Goal: Task Accomplishment & Management: Use online tool/utility

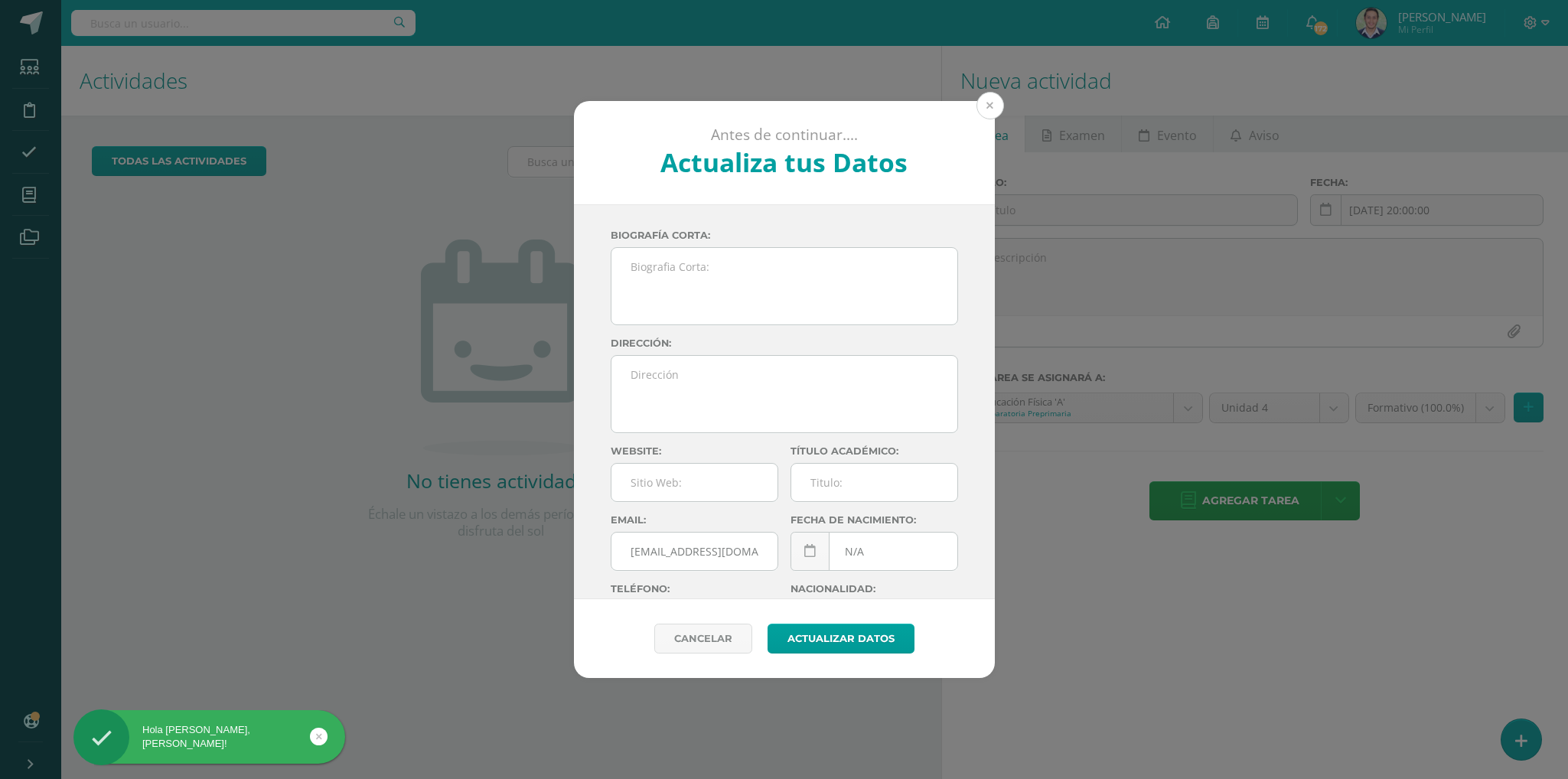
click at [988, 102] on button at bounding box center [990, 105] width 27 height 27
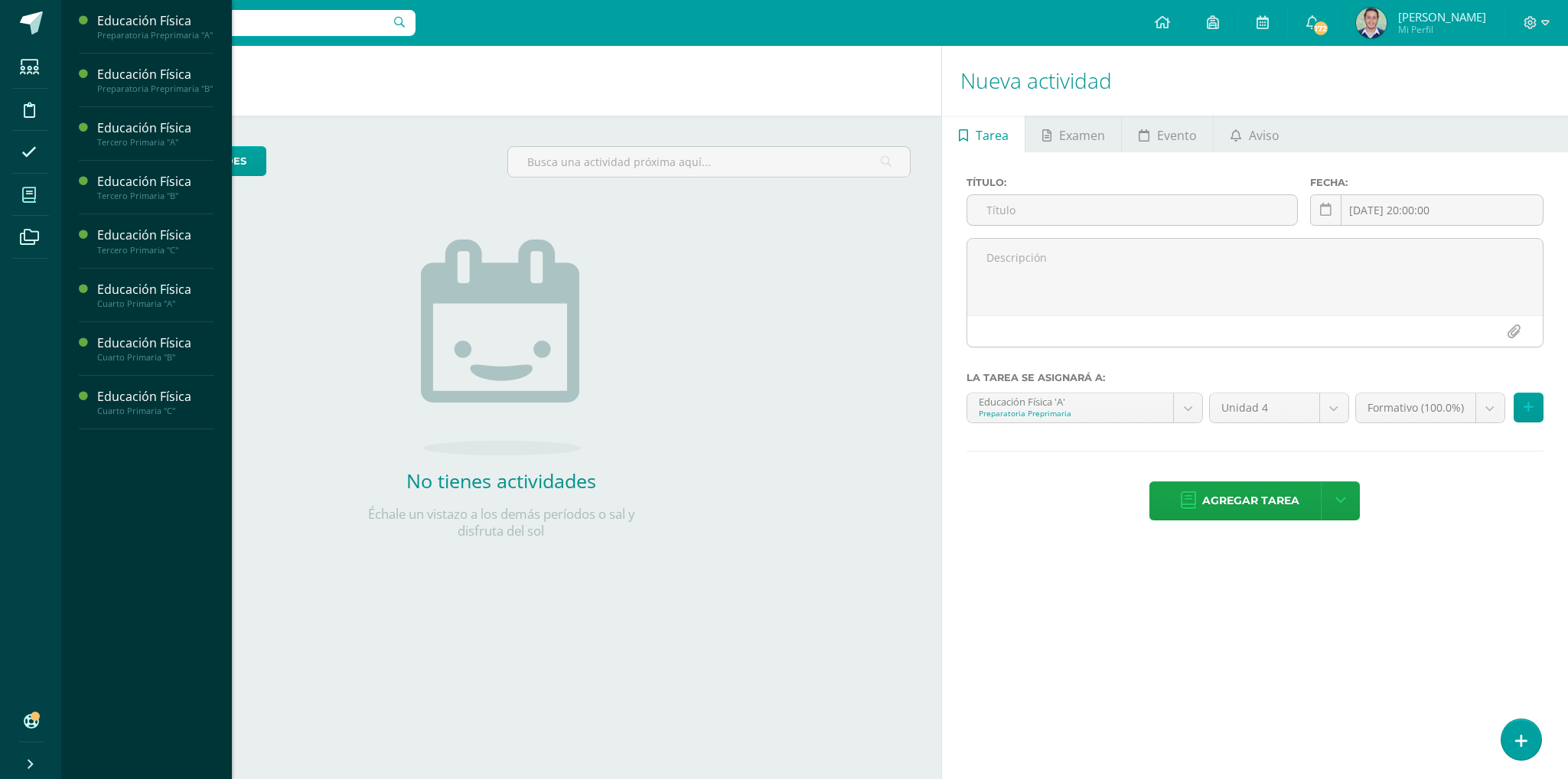
click at [28, 199] on icon at bounding box center [29, 195] width 14 height 15
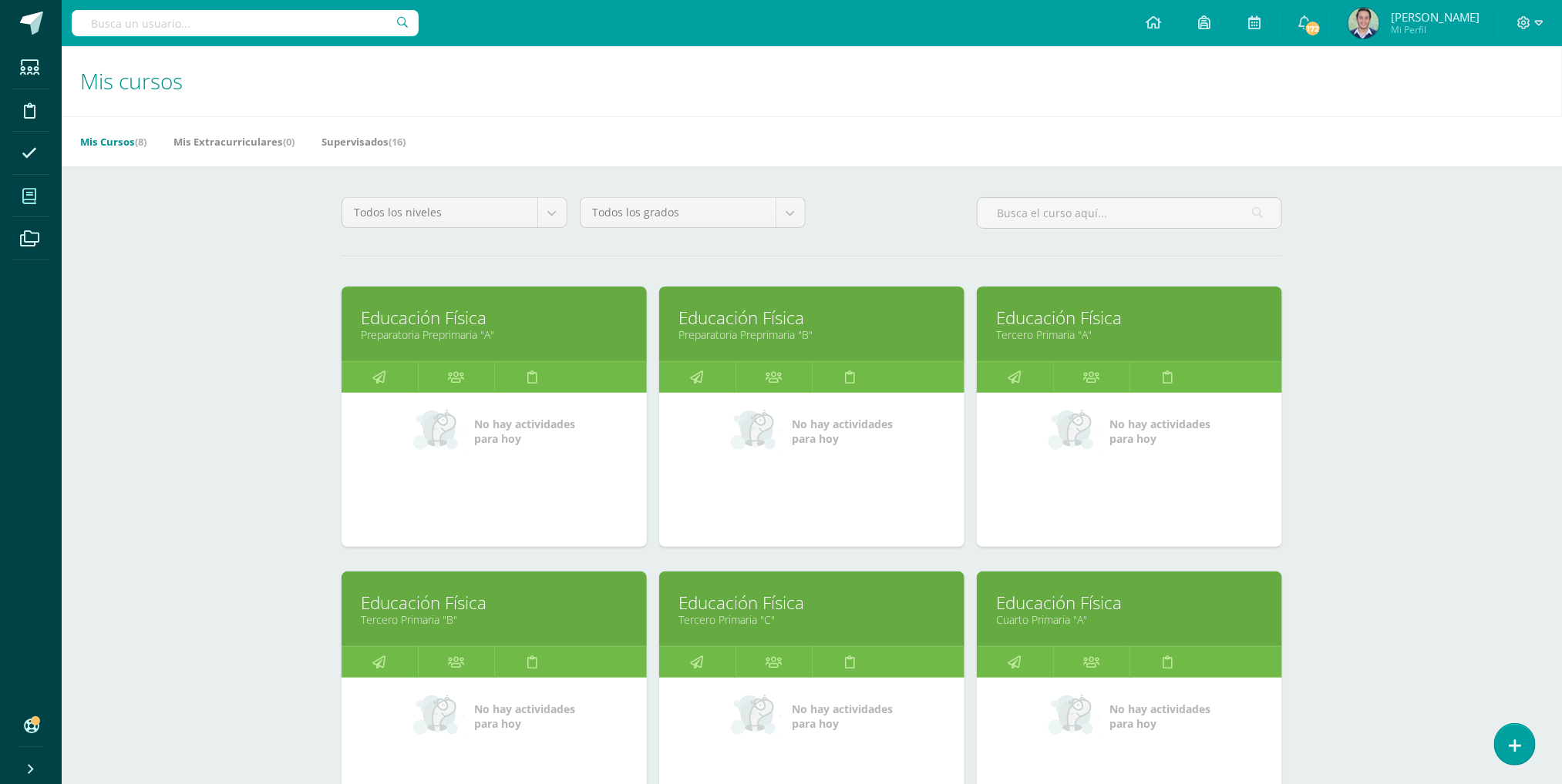
click at [470, 330] on link "Preparatoria Preprimaria "A"" at bounding box center [494, 334] width 267 height 15
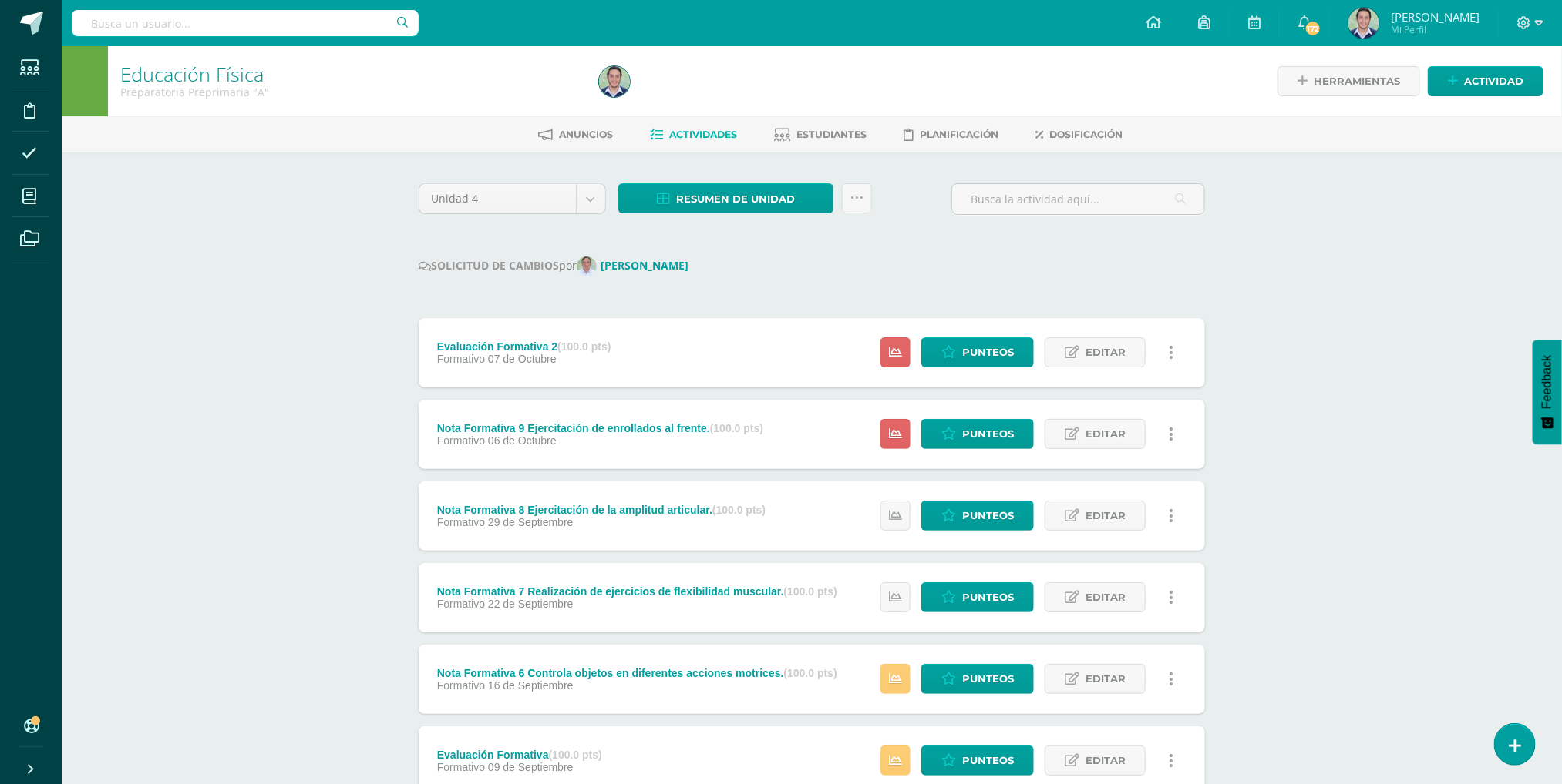
click at [1171, 353] on icon at bounding box center [1171, 353] width 5 height 17
click at [1105, 453] on link "Eliminar" at bounding box center [1142, 453] width 158 height 24
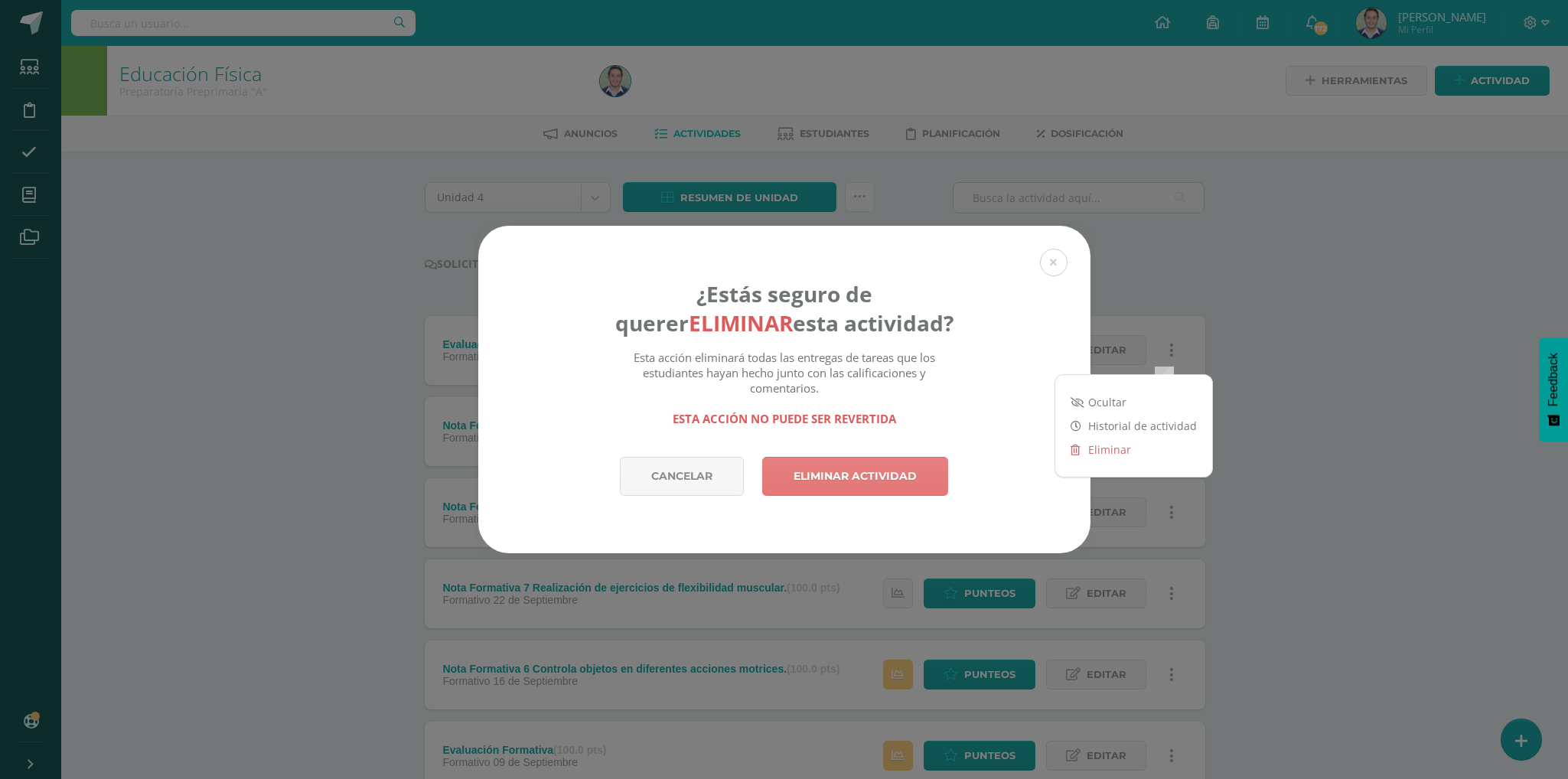
click at [852, 475] on link "Eliminar actividad" at bounding box center [855, 476] width 186 height 39
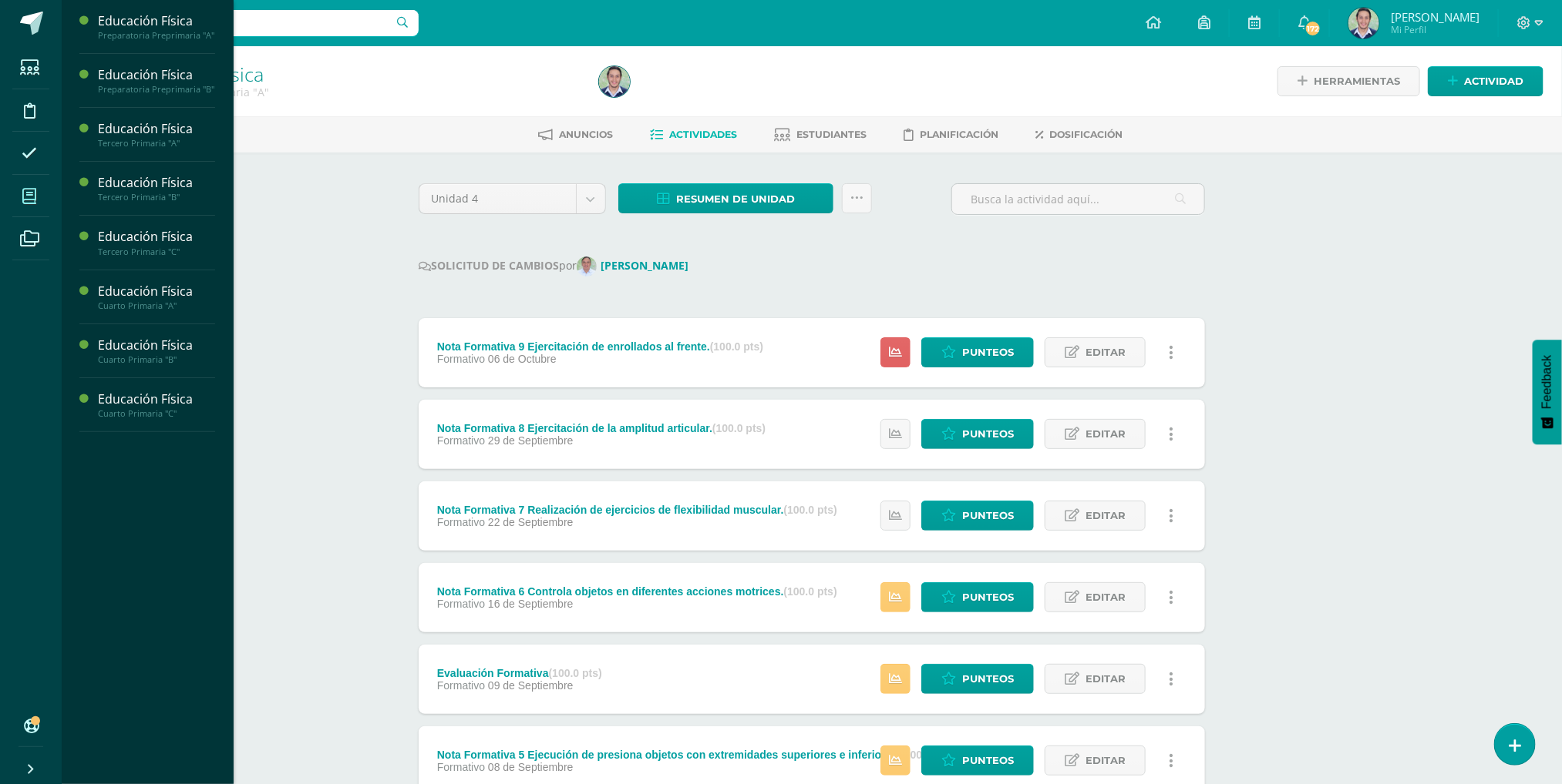
click at [33, 193] on icon at bounding box center [29, 197] width 14 height 16
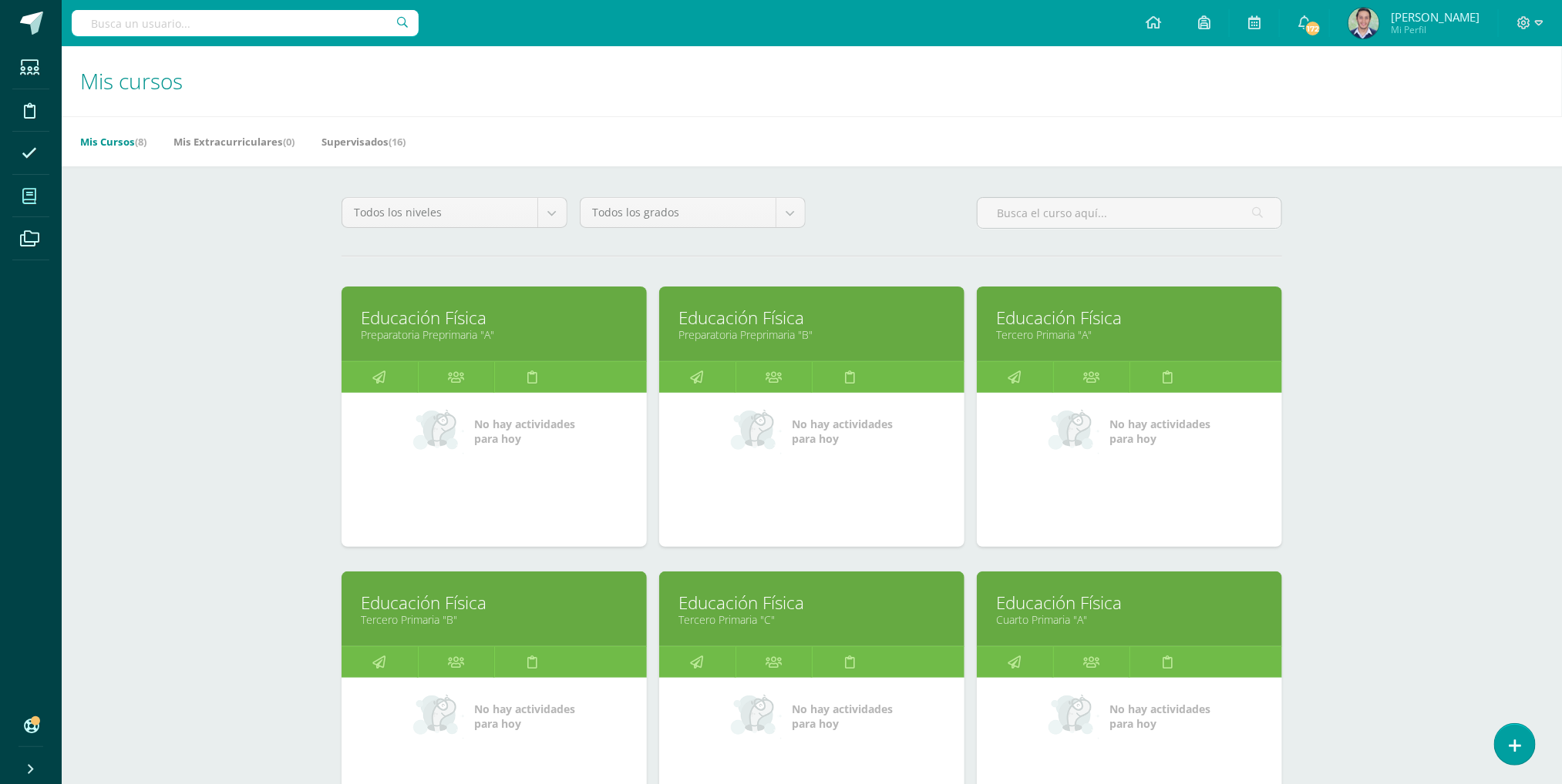
click at [747, 326] on link "Educación Física" at bounding box center [812, 317] width 267 height 24
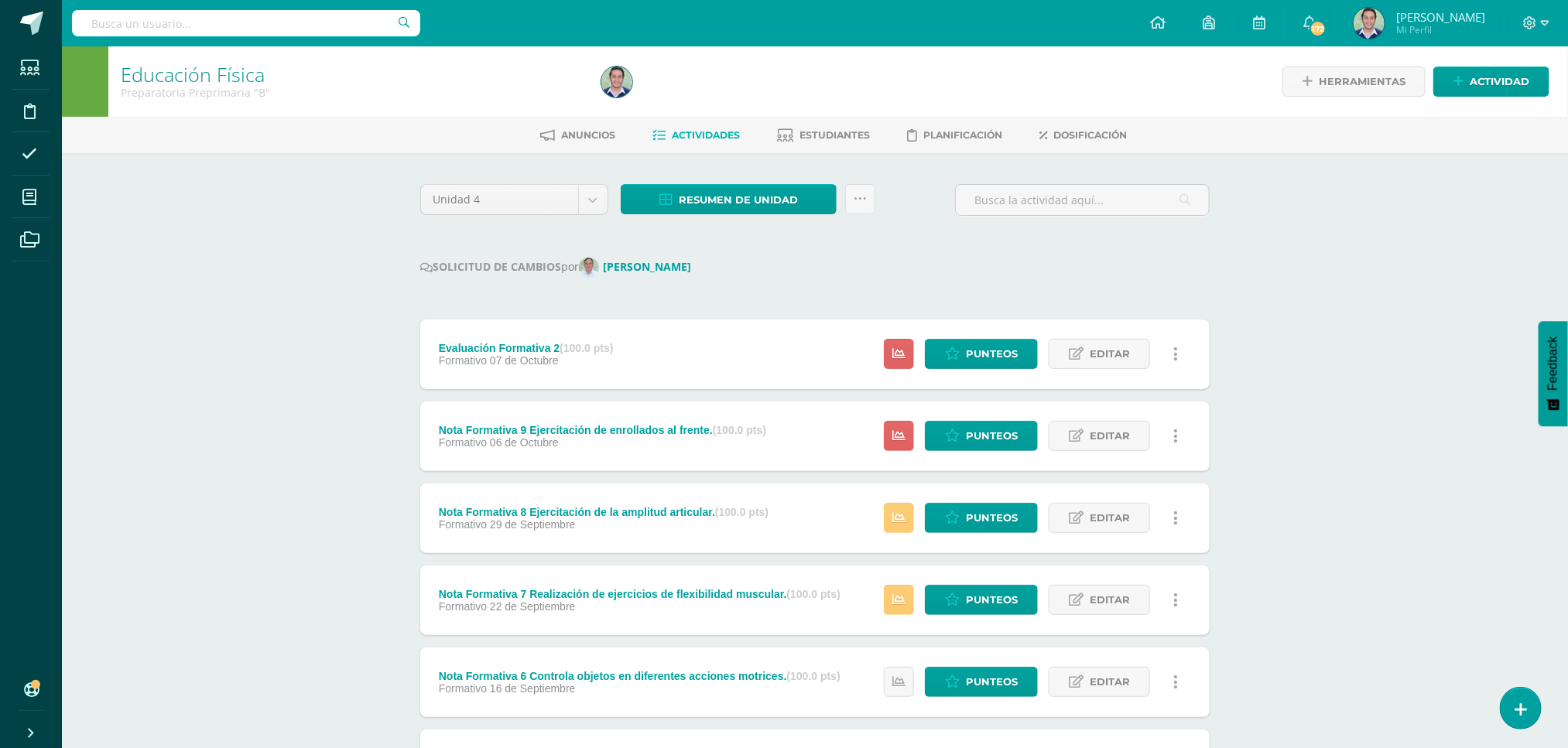
click at [1102, 233] on div "Unidad 4 Unidad 1 Unidad 2 Unidad 3 Unidad 4 Resumen de unidad Descargar como H…" at bounding box center [815, 688] width 802 height 1009
click at [1177, 351] on icon at bounding box center [1176, 354] width 5 height 17
click at [1105, 455] on link "Eliminar" at bounding box center [1146, 455] width 158 height 24
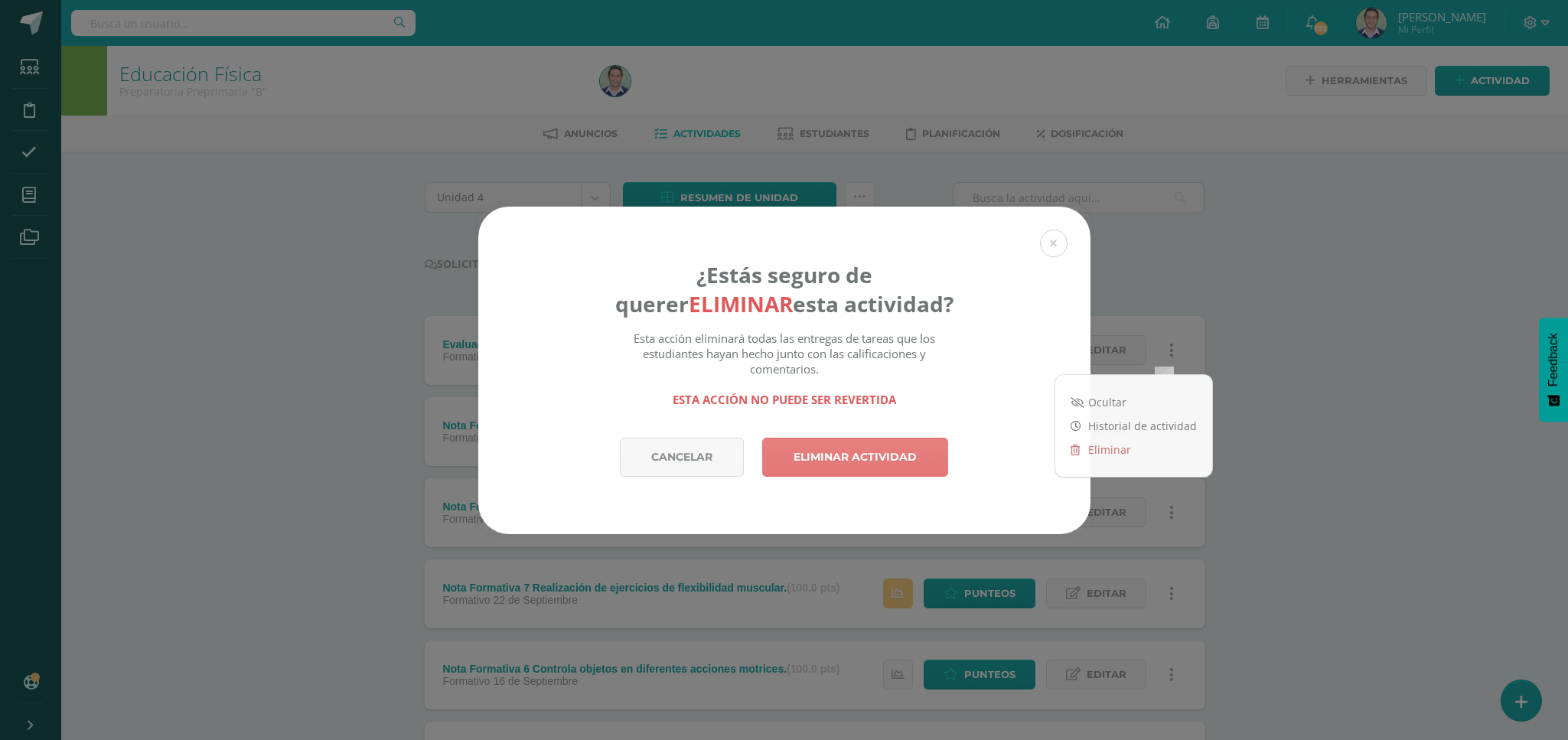
click at [859, 450] on link "Eliminar actividad" at bounding box center [855, 458] width 186 height 39
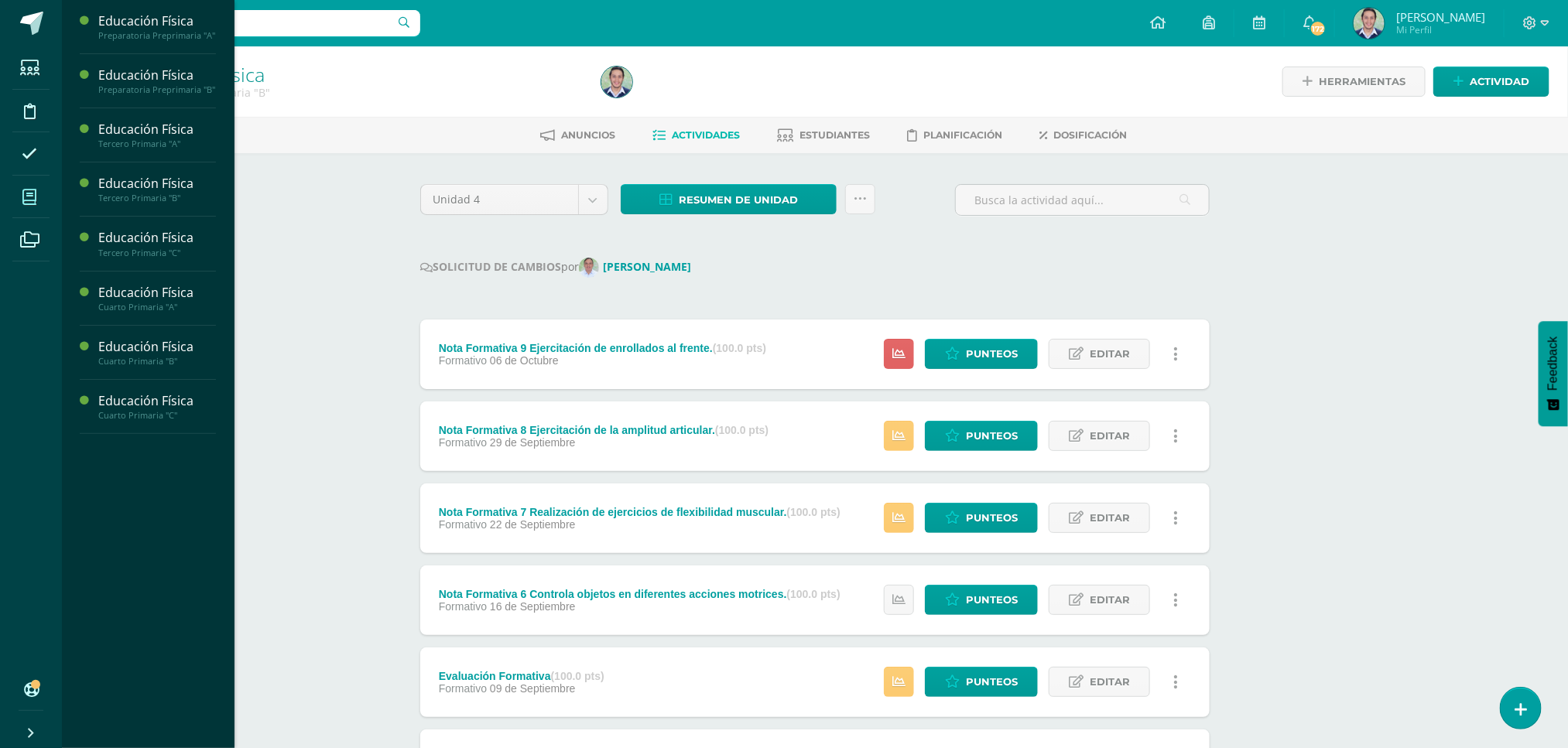
click at [24, 194] on icon at bounding box center [29, 198] width 14 height 16
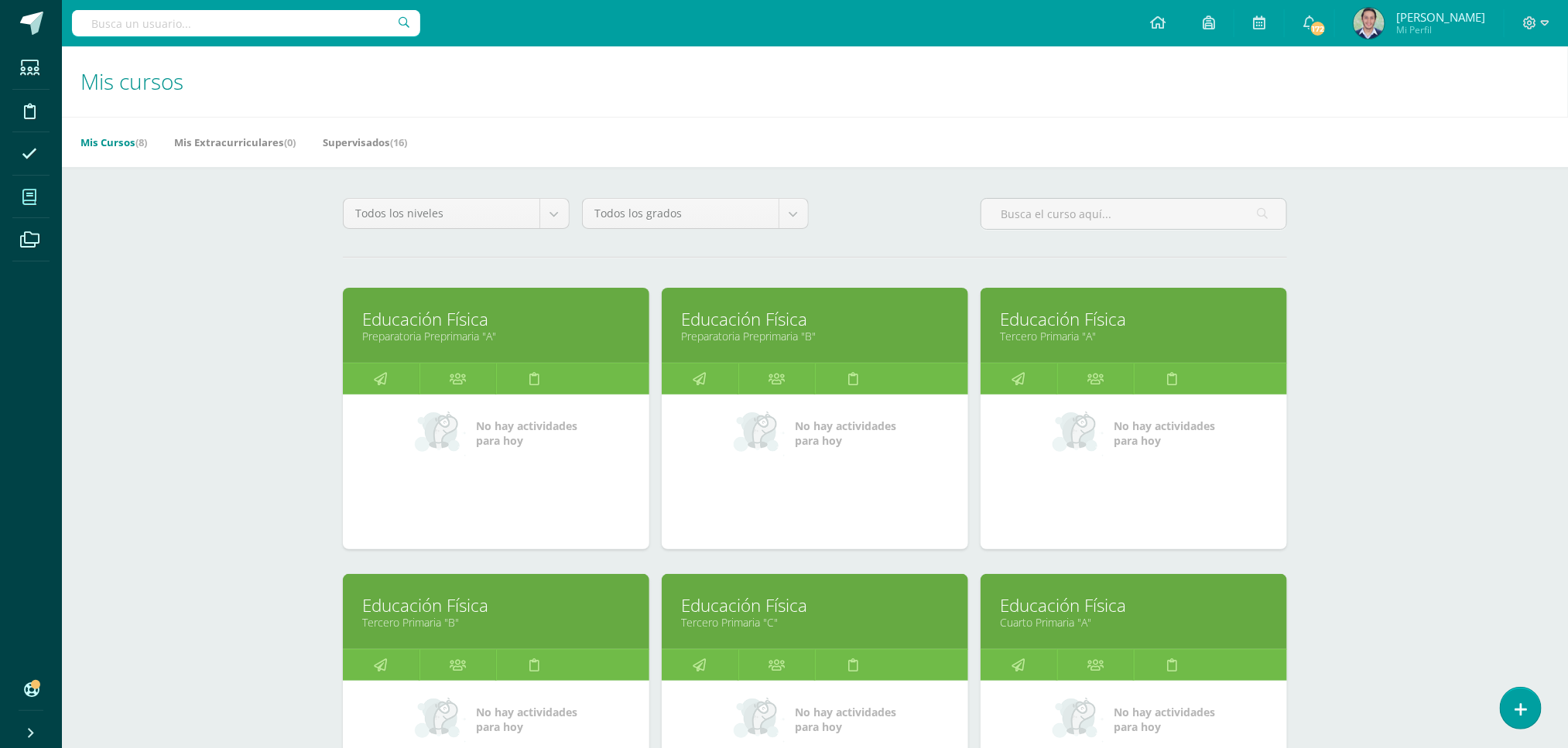
click at [1045, 312] on link "Educación Física" at bounding box center [1134, 319] width 268 height 24
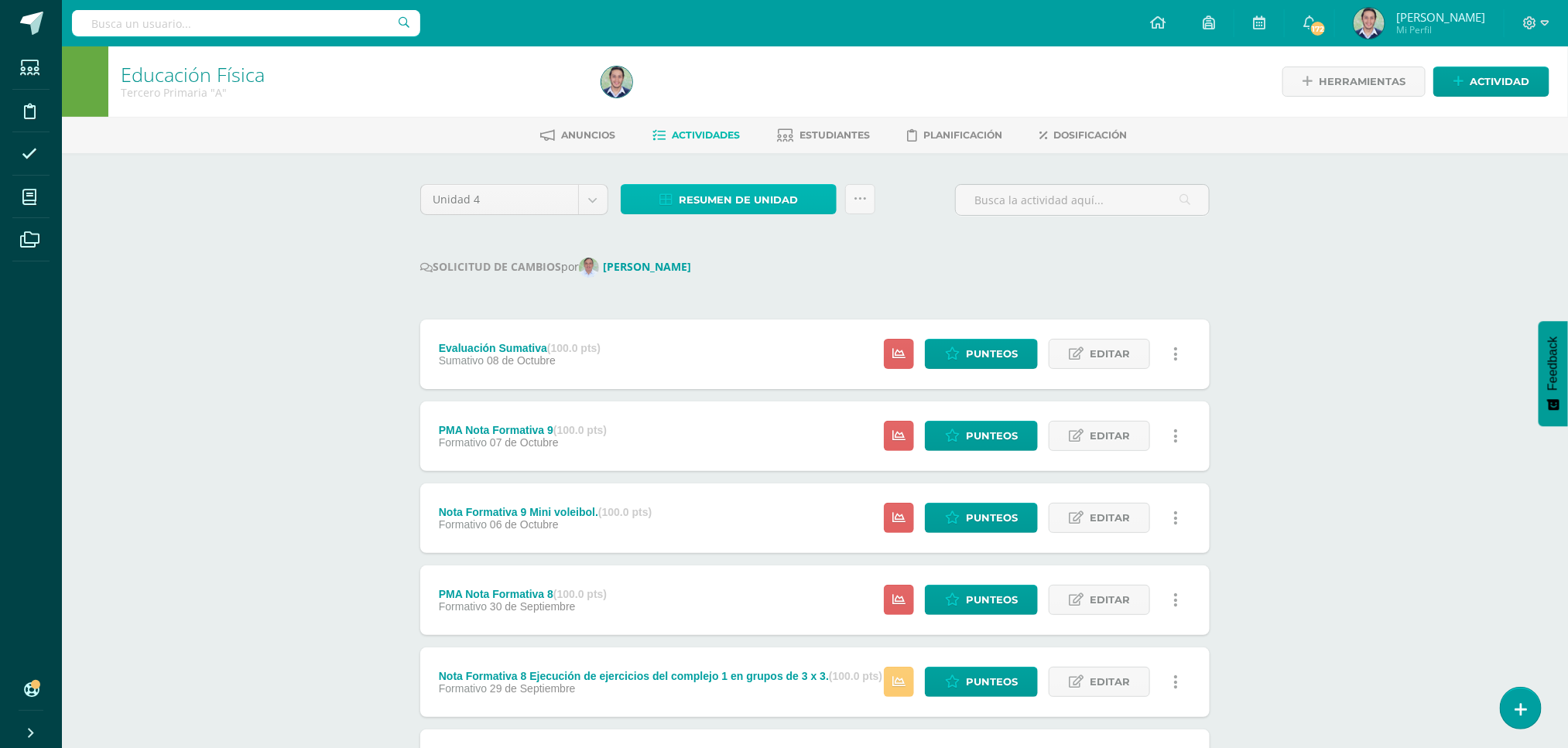
click at [741, 201] on span "Resumen de unidad" at bounding box center [739, 199] width 119 height 28
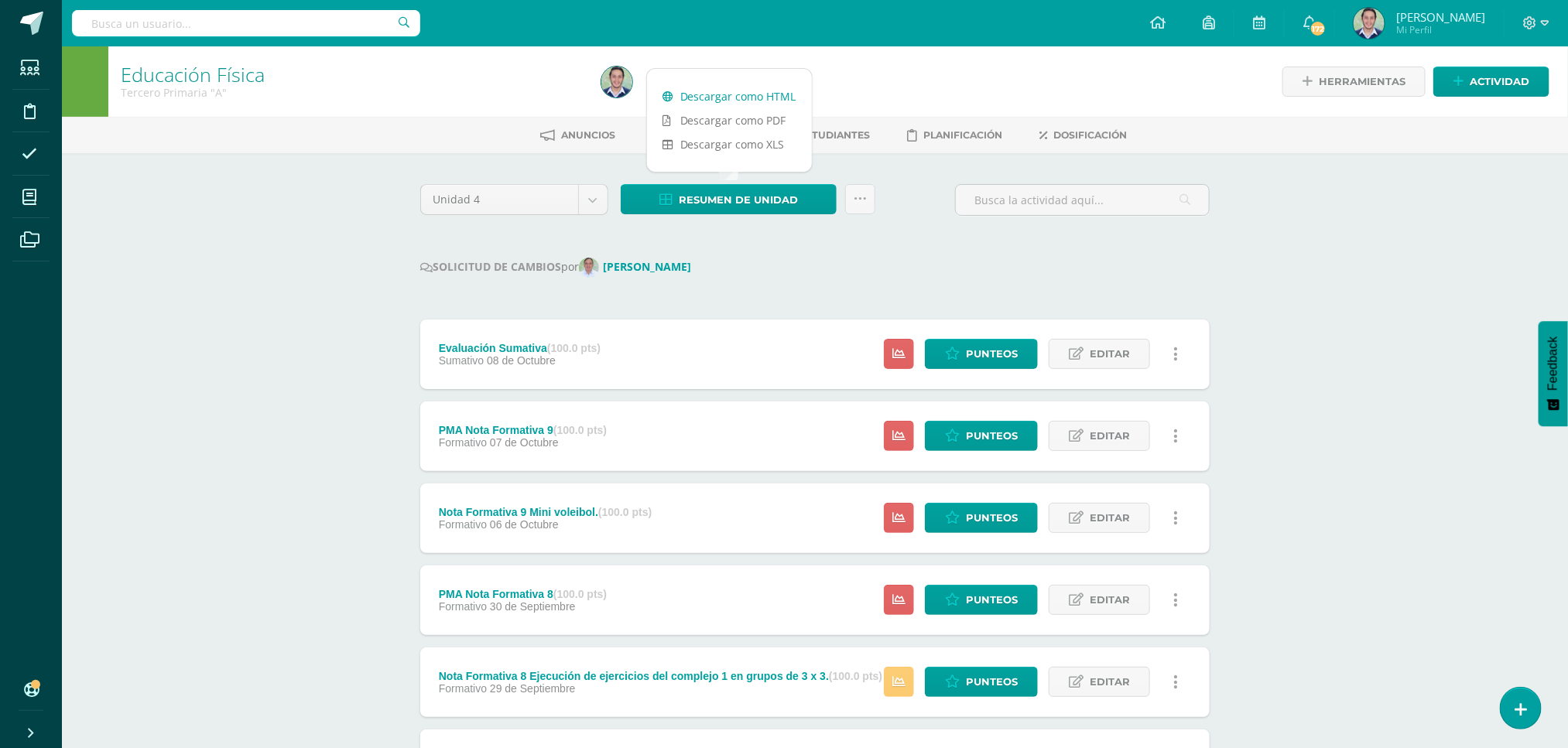
click at [725, 98] on link "Descargar como HTML" at bounding box center [729, 96] width 165 height 24
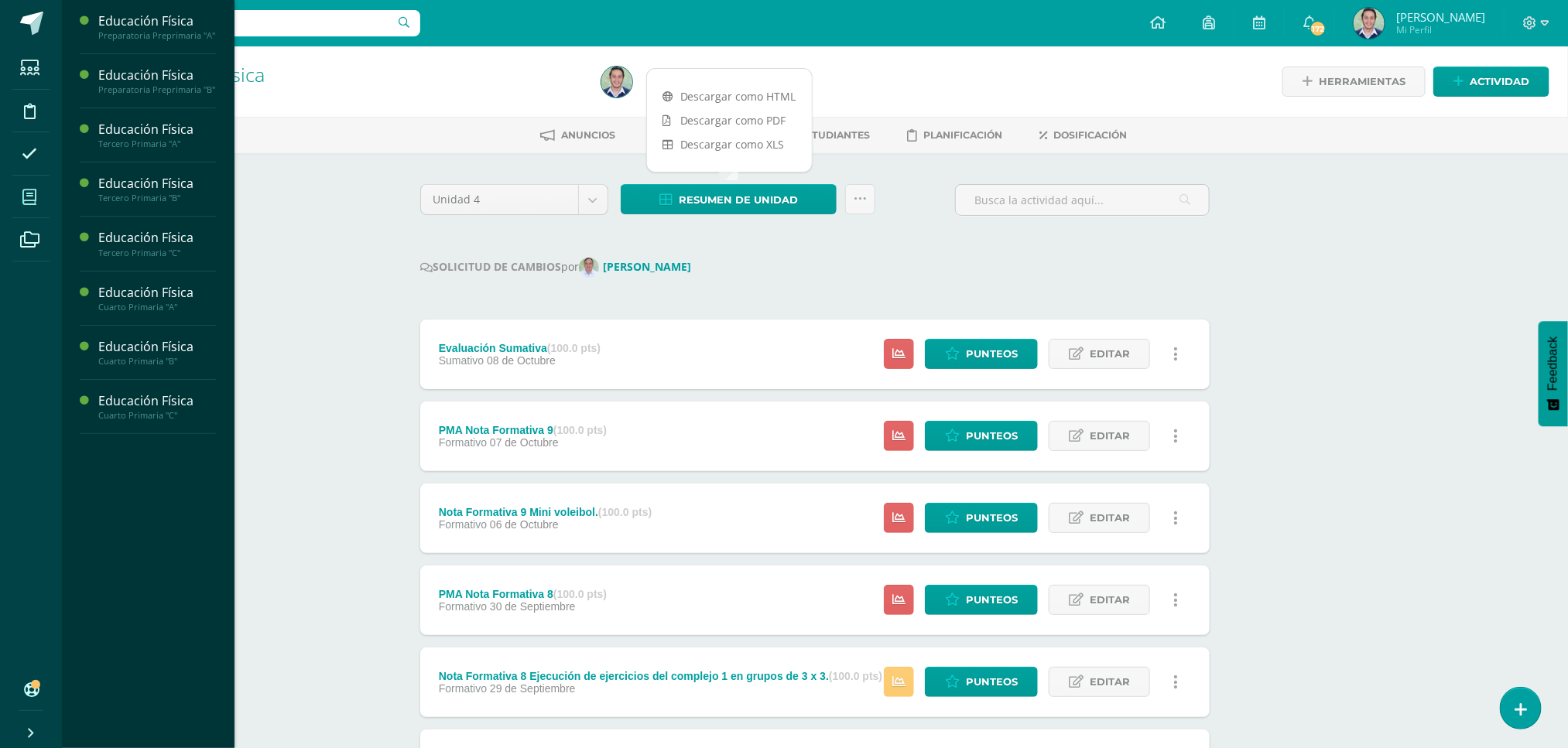
click at [28, 194] on icon at bounding box center [29, 198] width 14 height 16
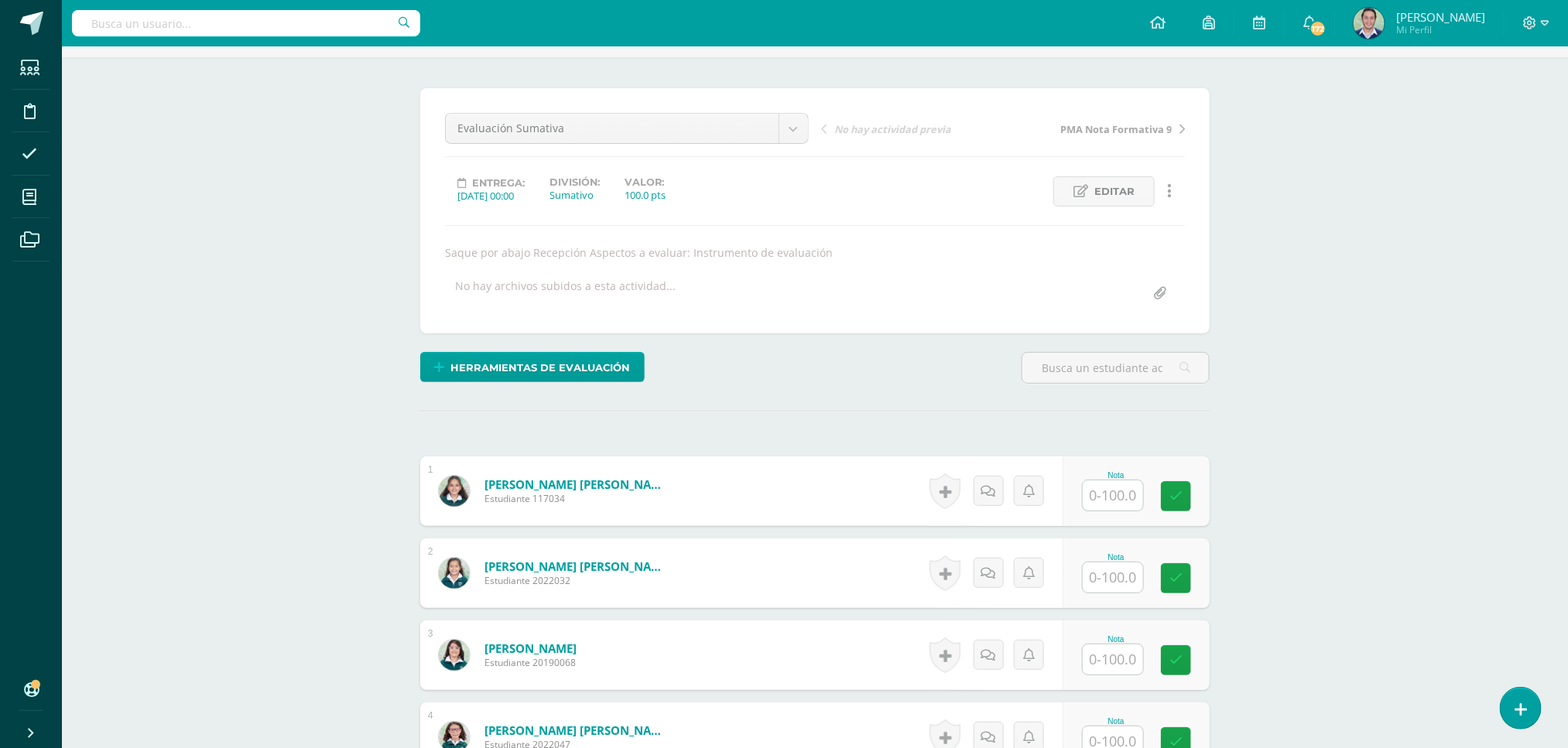
scroll to position [98, 0]
click at [1106, 499] on input "text" at bounding box center [1122, 495] width 62 height 31
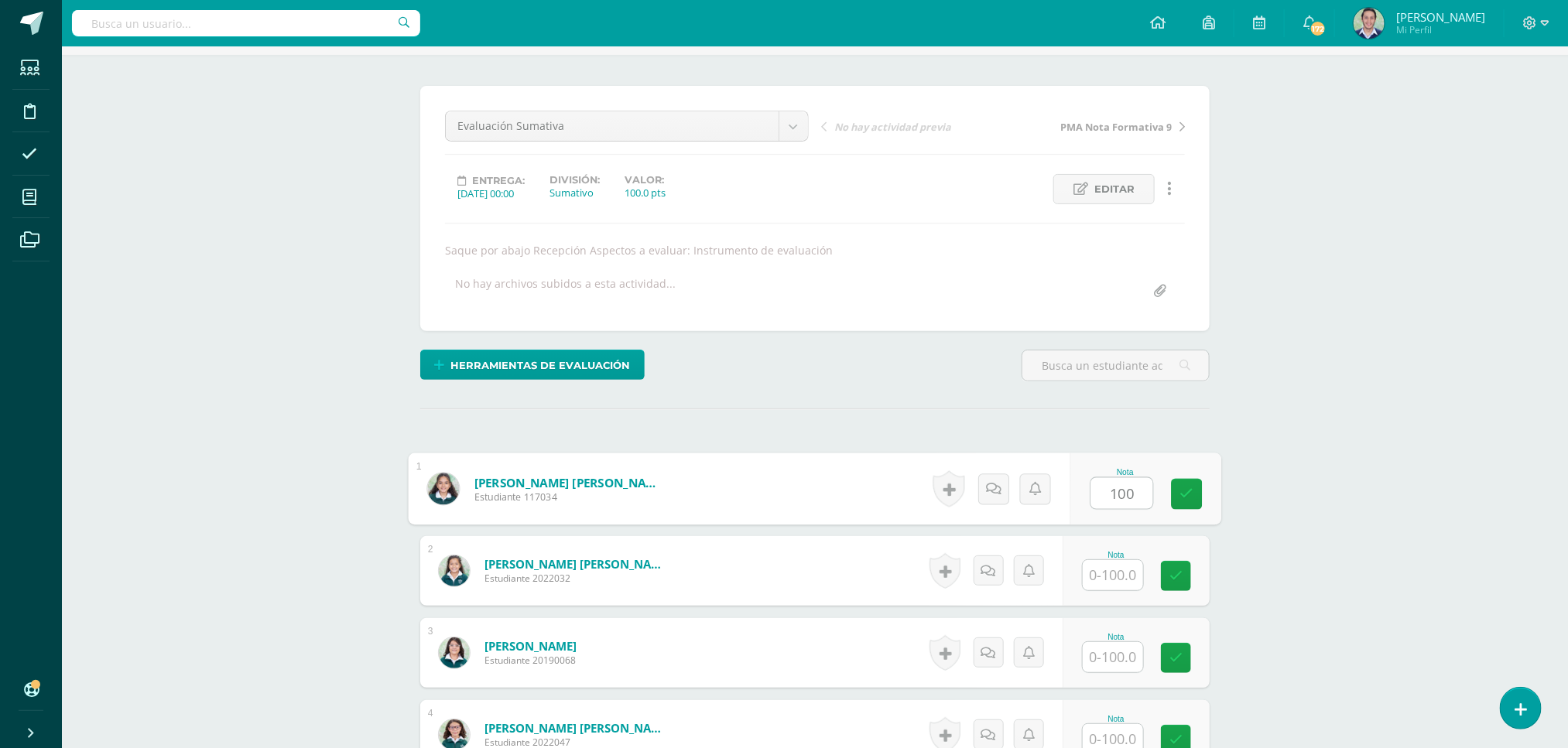
type input "100"
type input "60"
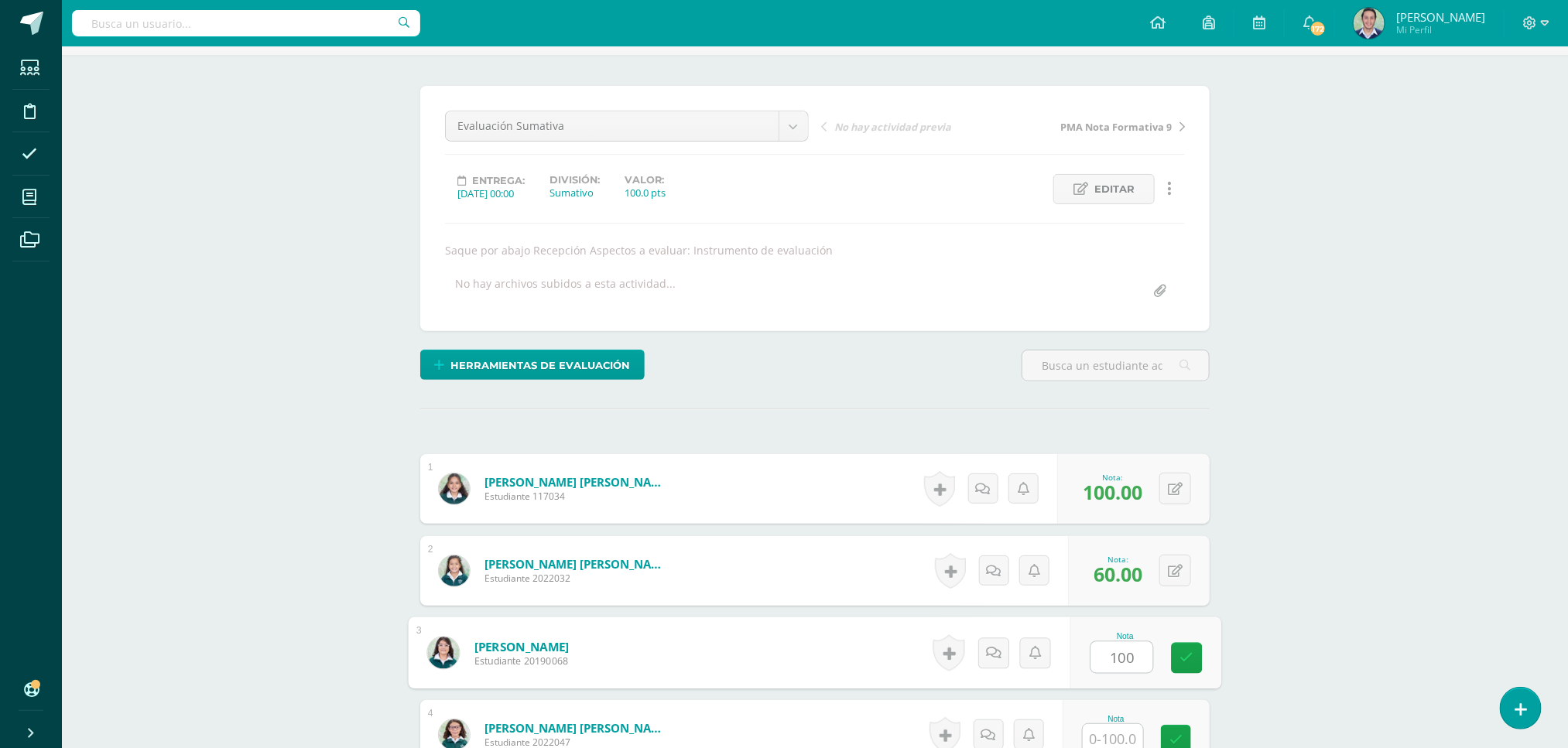
type input "100"
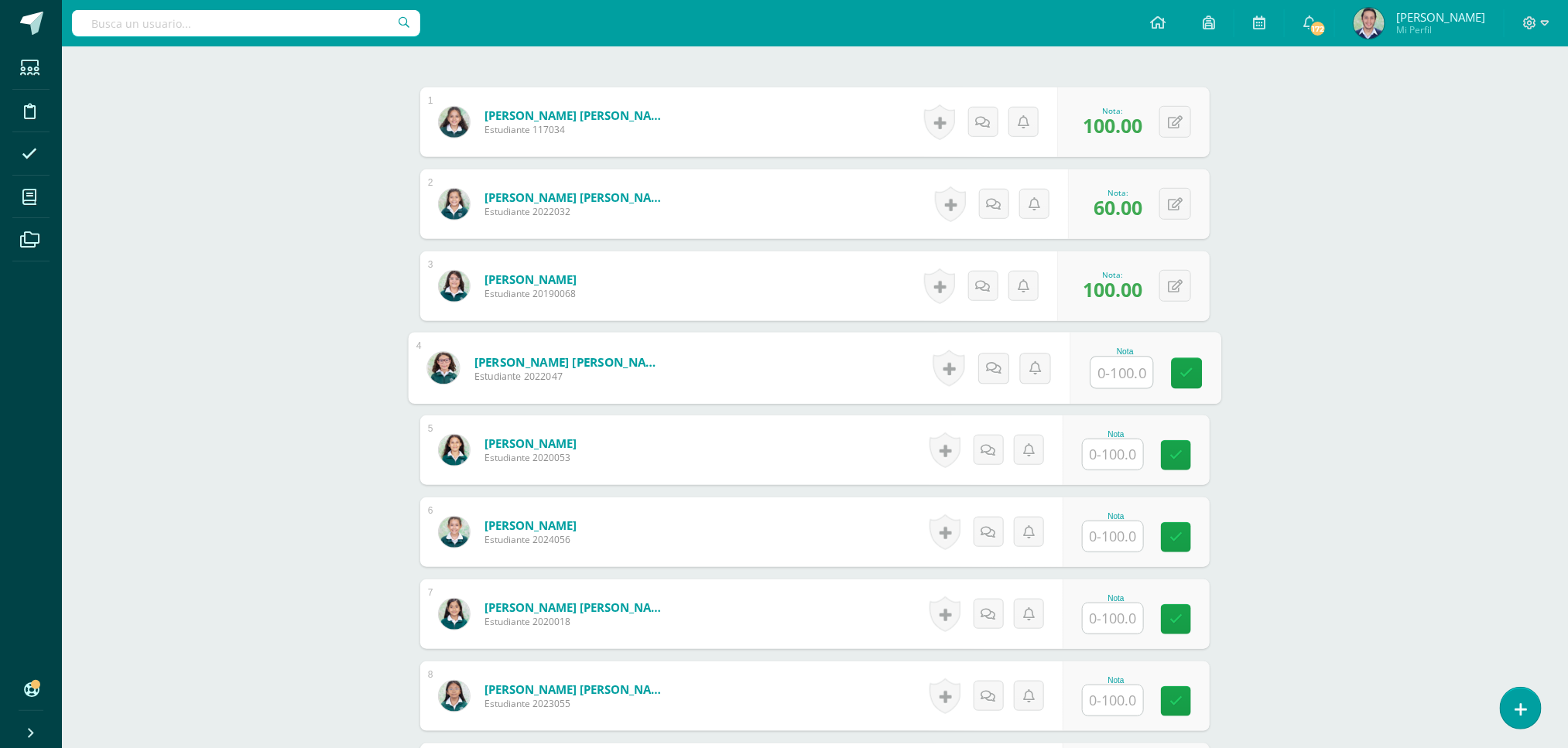
scroll to position [473, 0]
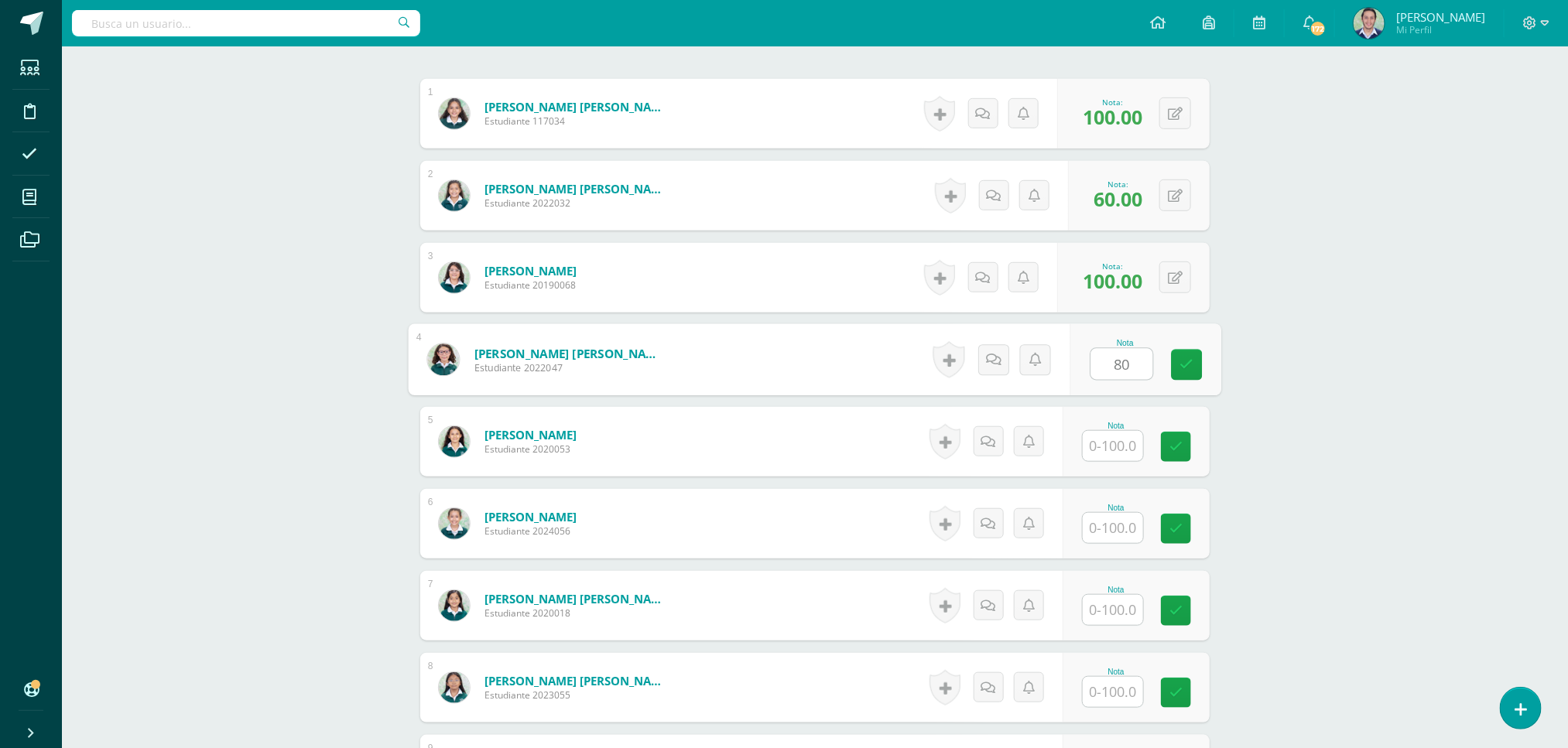
type input "80"
type input "100"
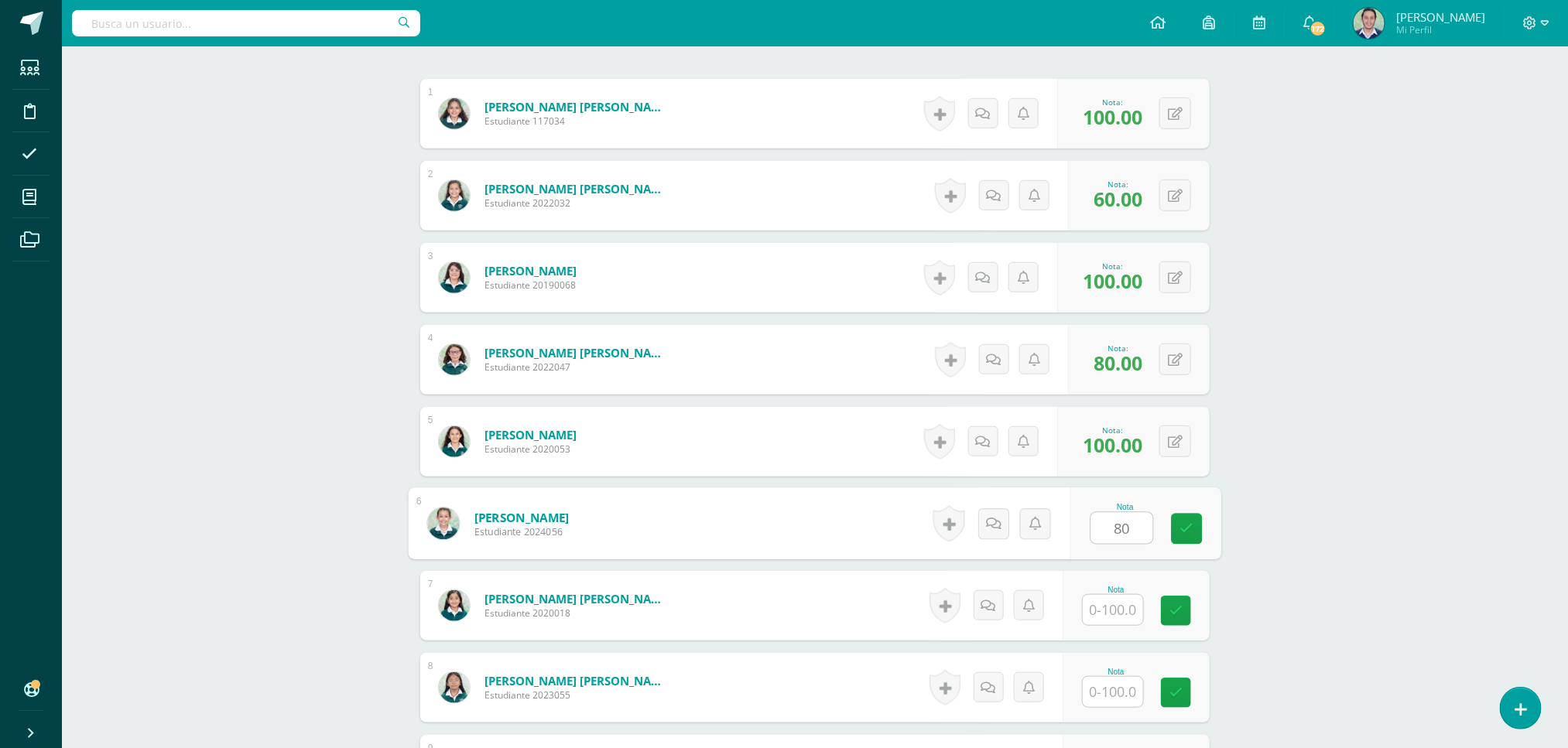
type input "80"
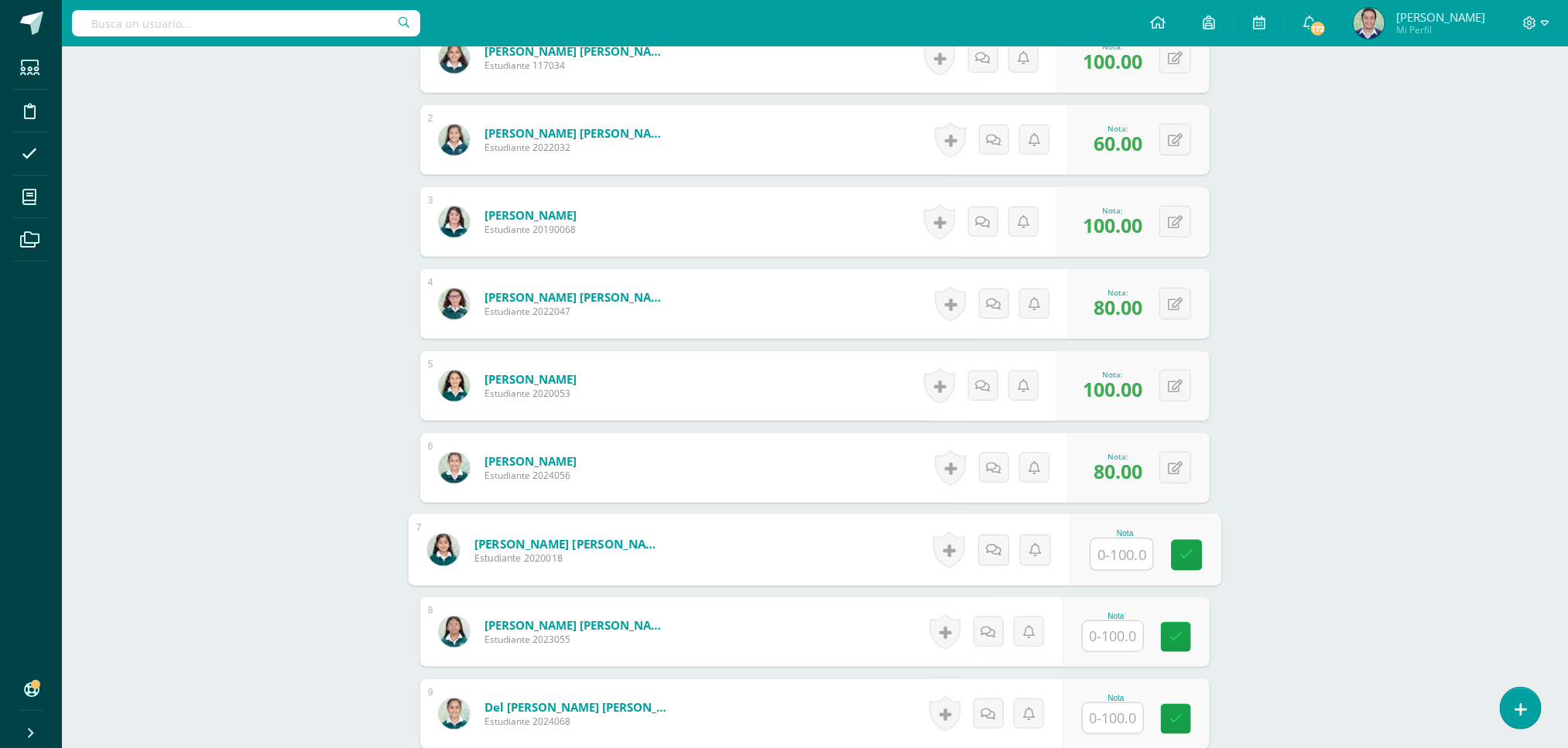
scroll to position [684, 0]
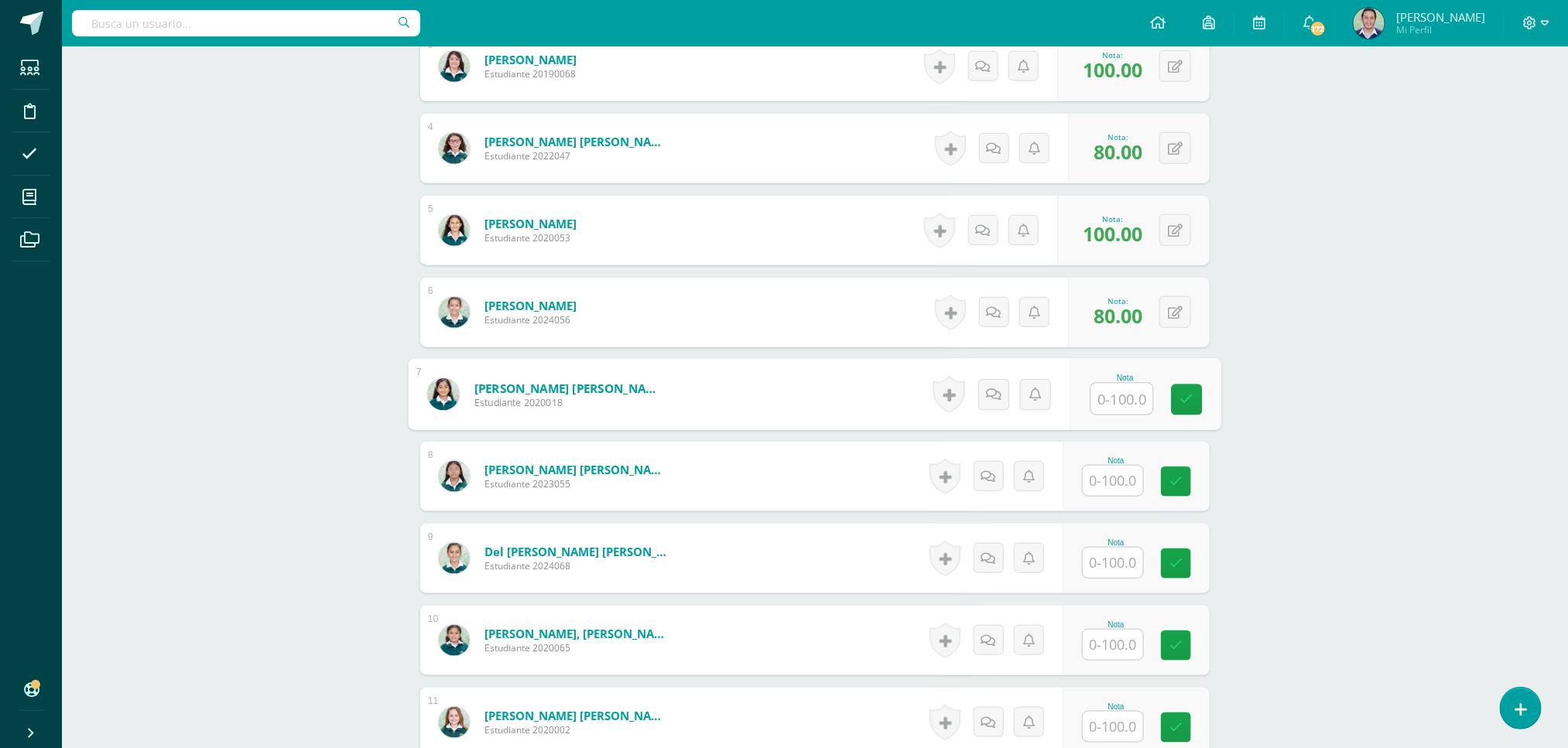
click at [1125, 478] on input "text" at bounding box center [1113, 480] width 61 height 30
type input "100"
type input "80"
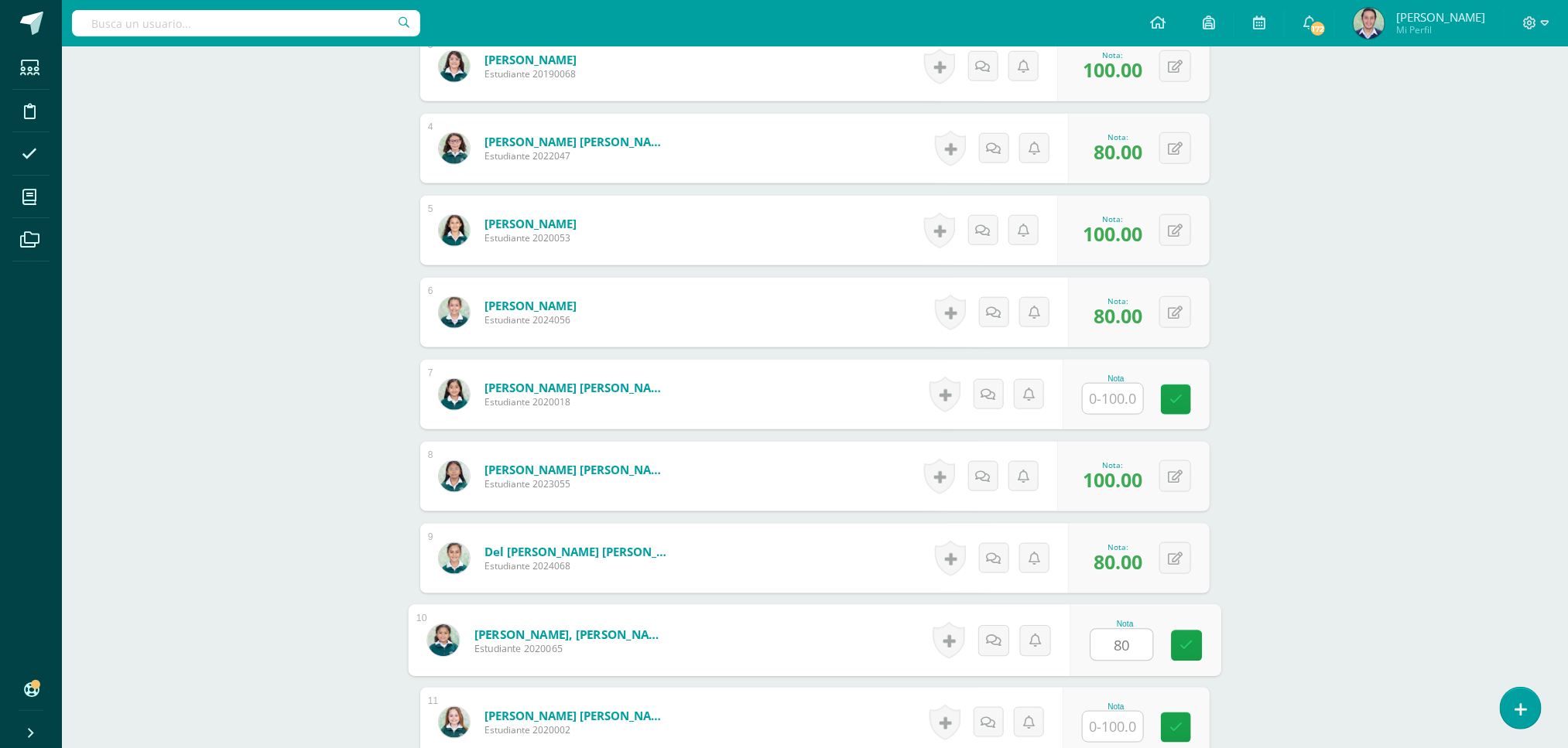
type input "80"
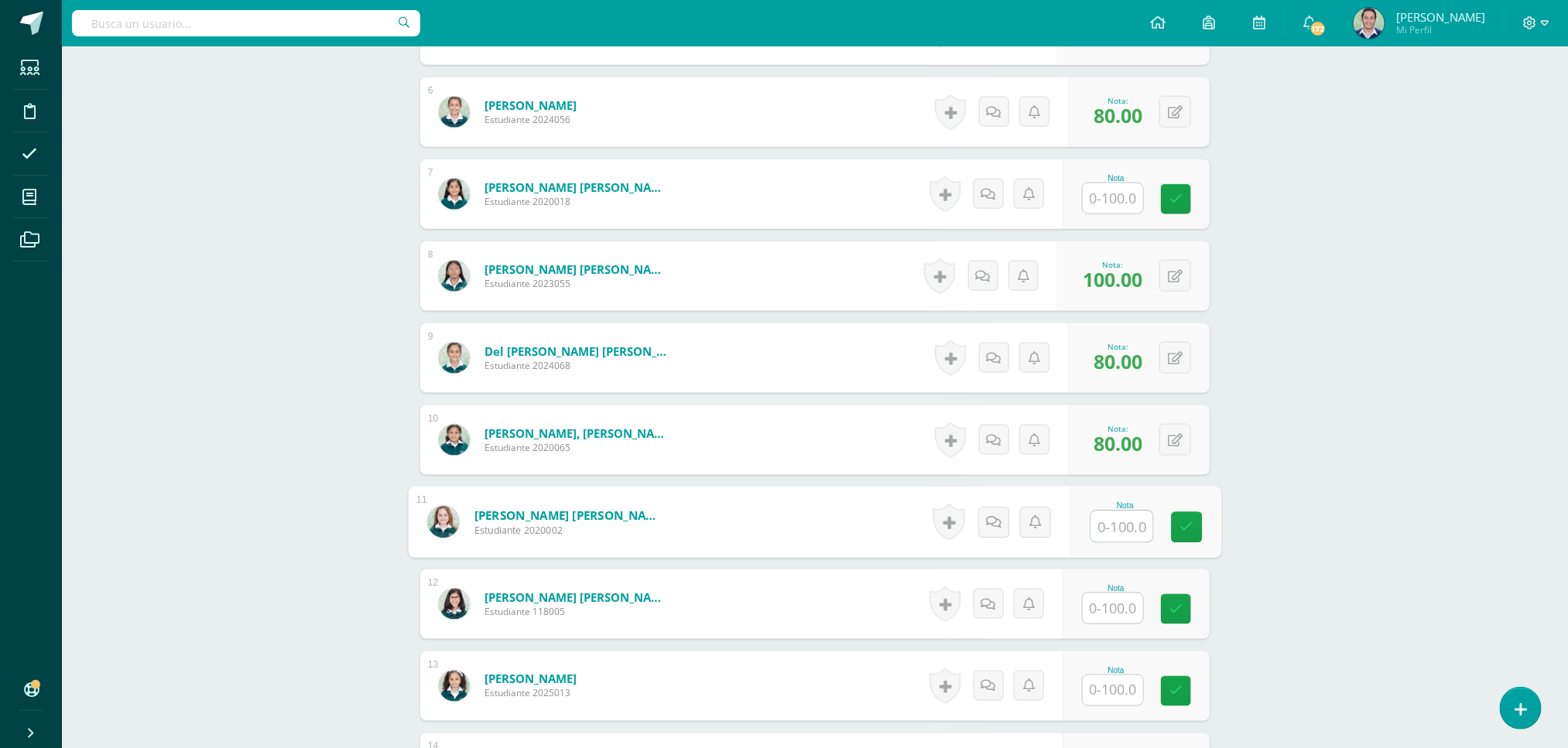
scroll to position [990, 0]
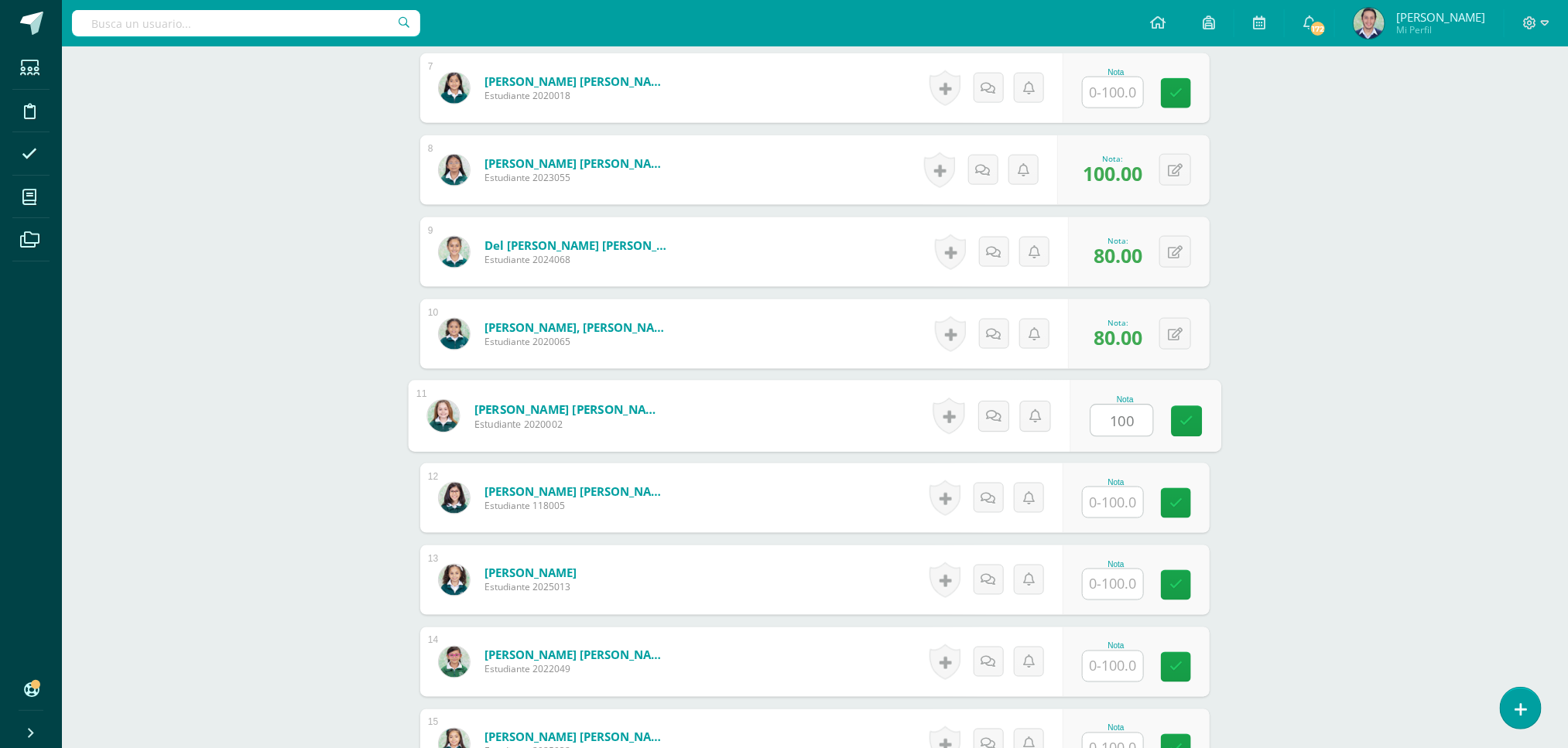
type input "100"
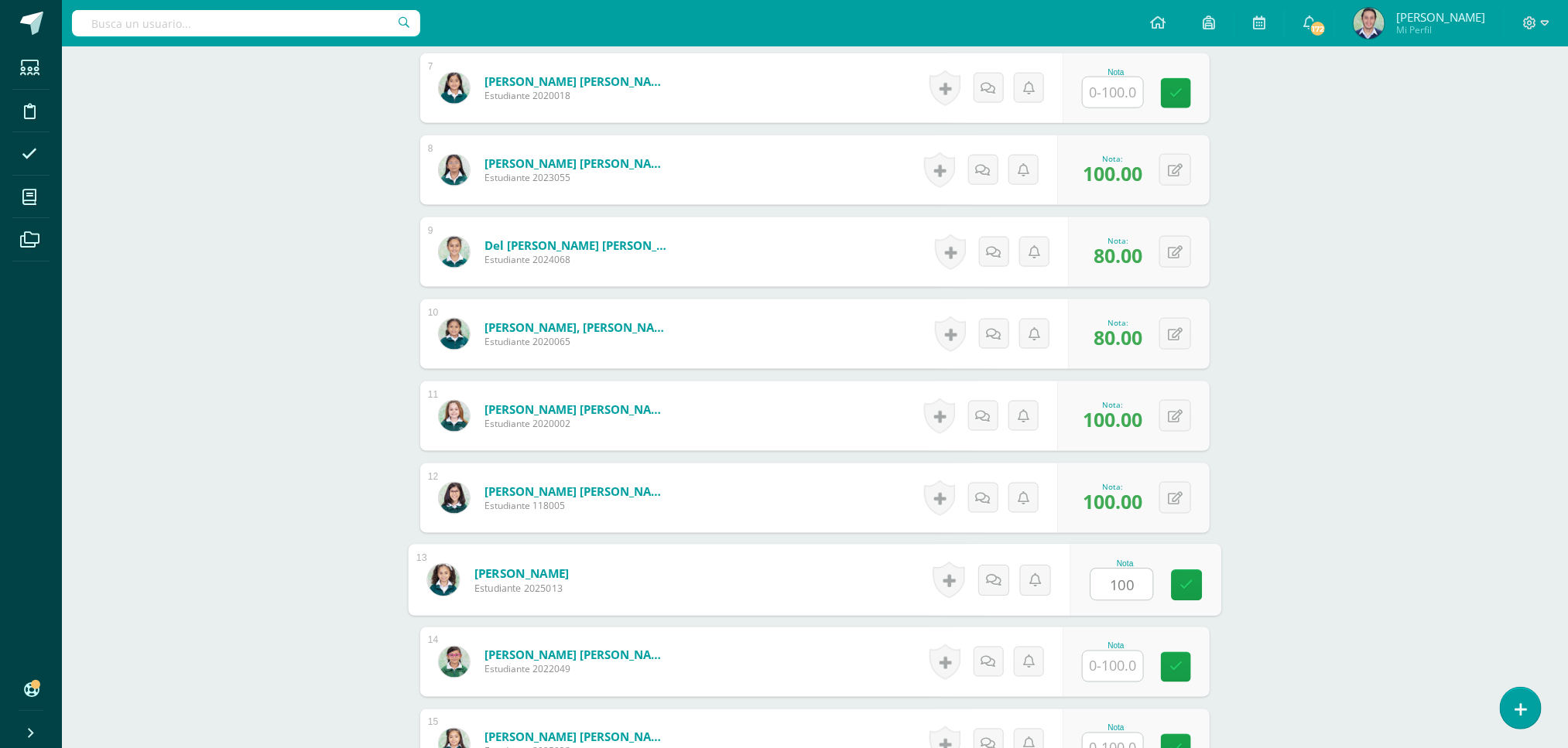
type input "100"
type input "60"
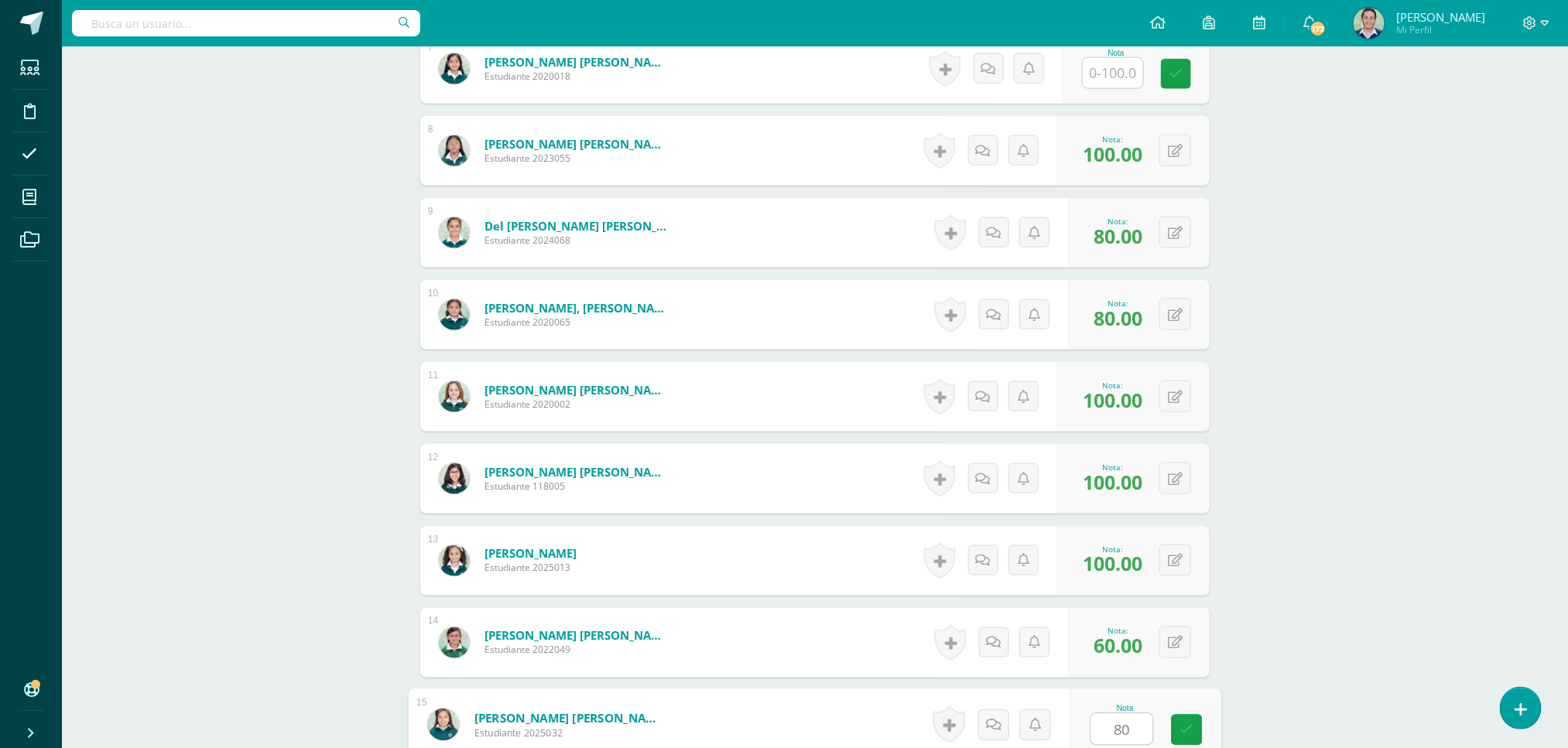
type input "80"
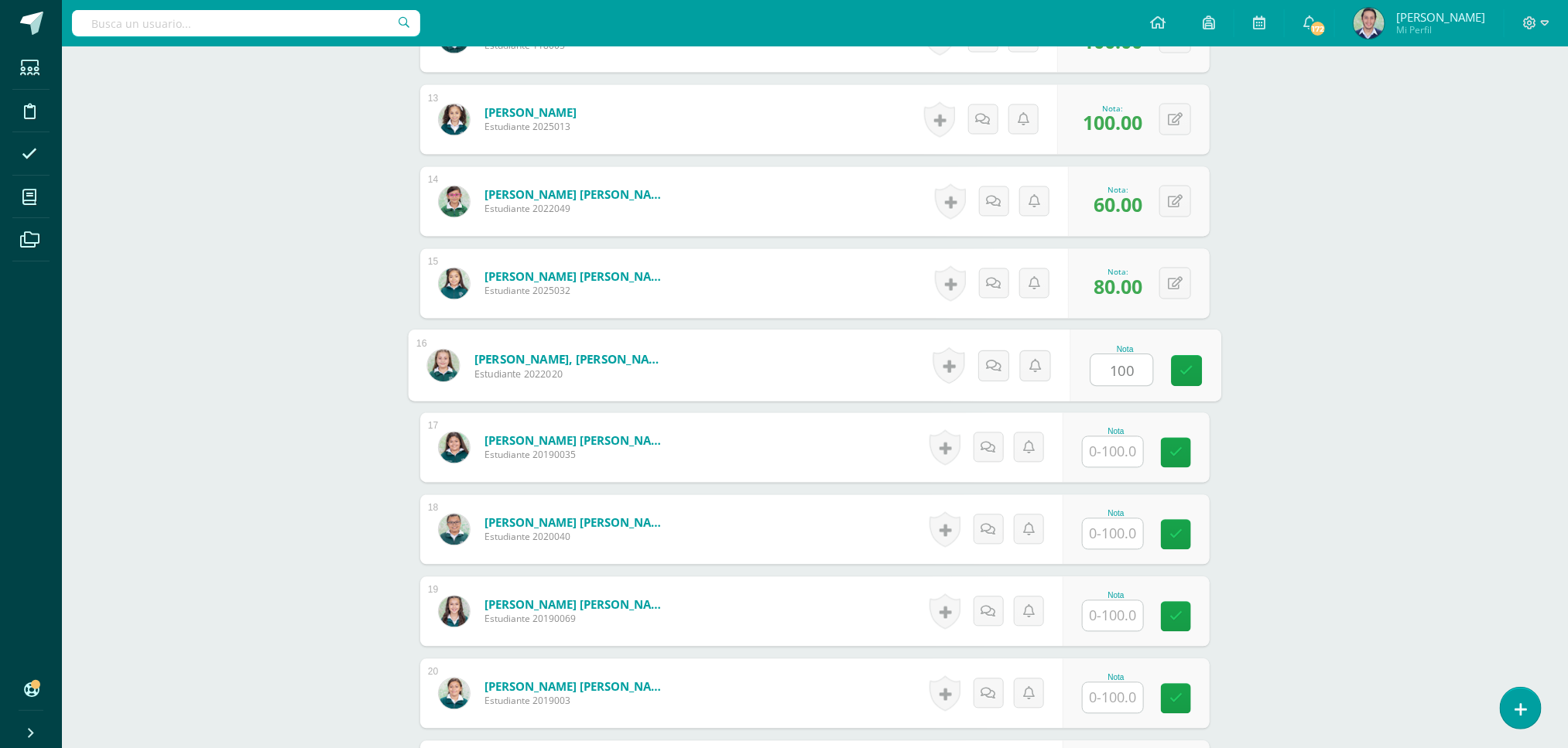
type input "100"
type input "80"
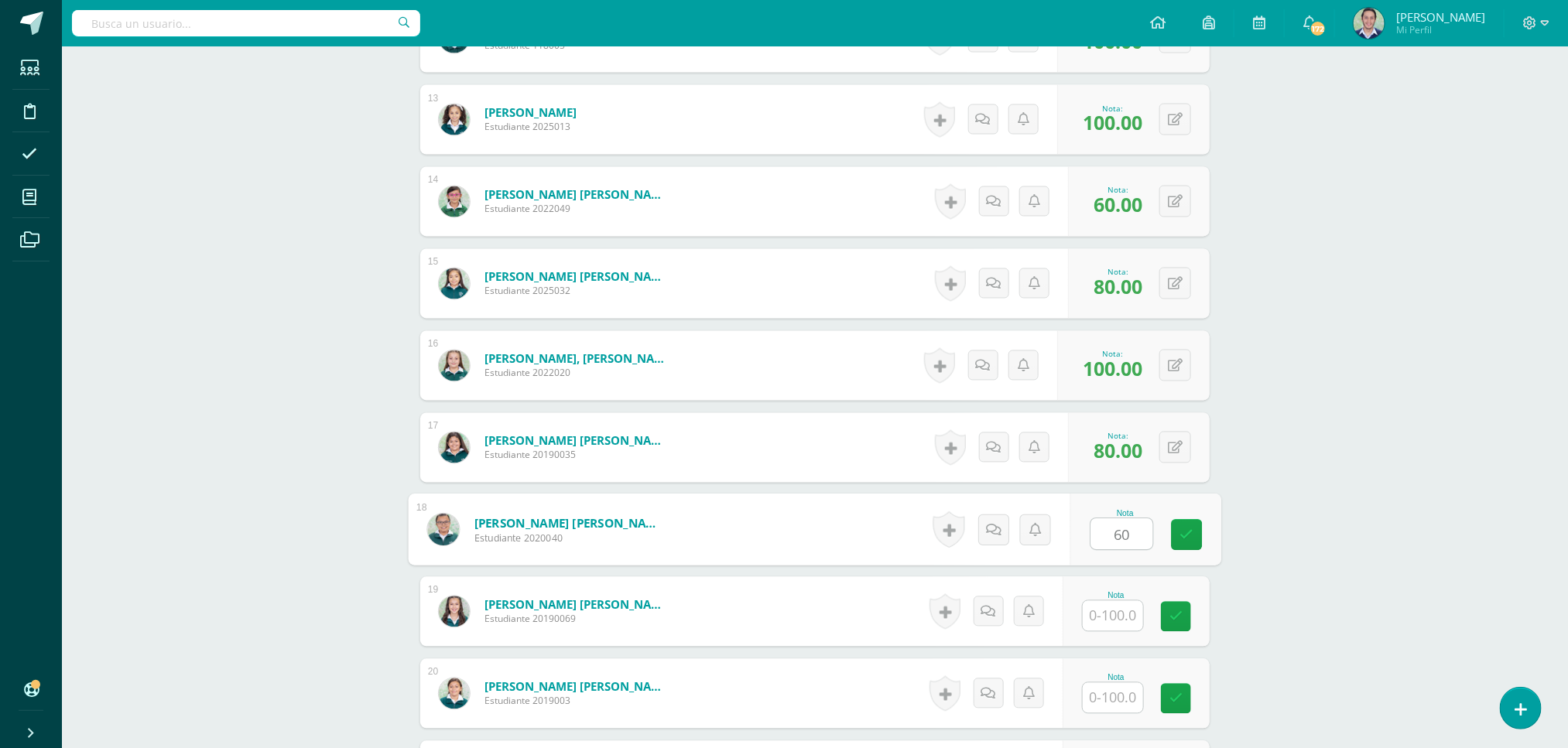
type input "60"
type input "100"
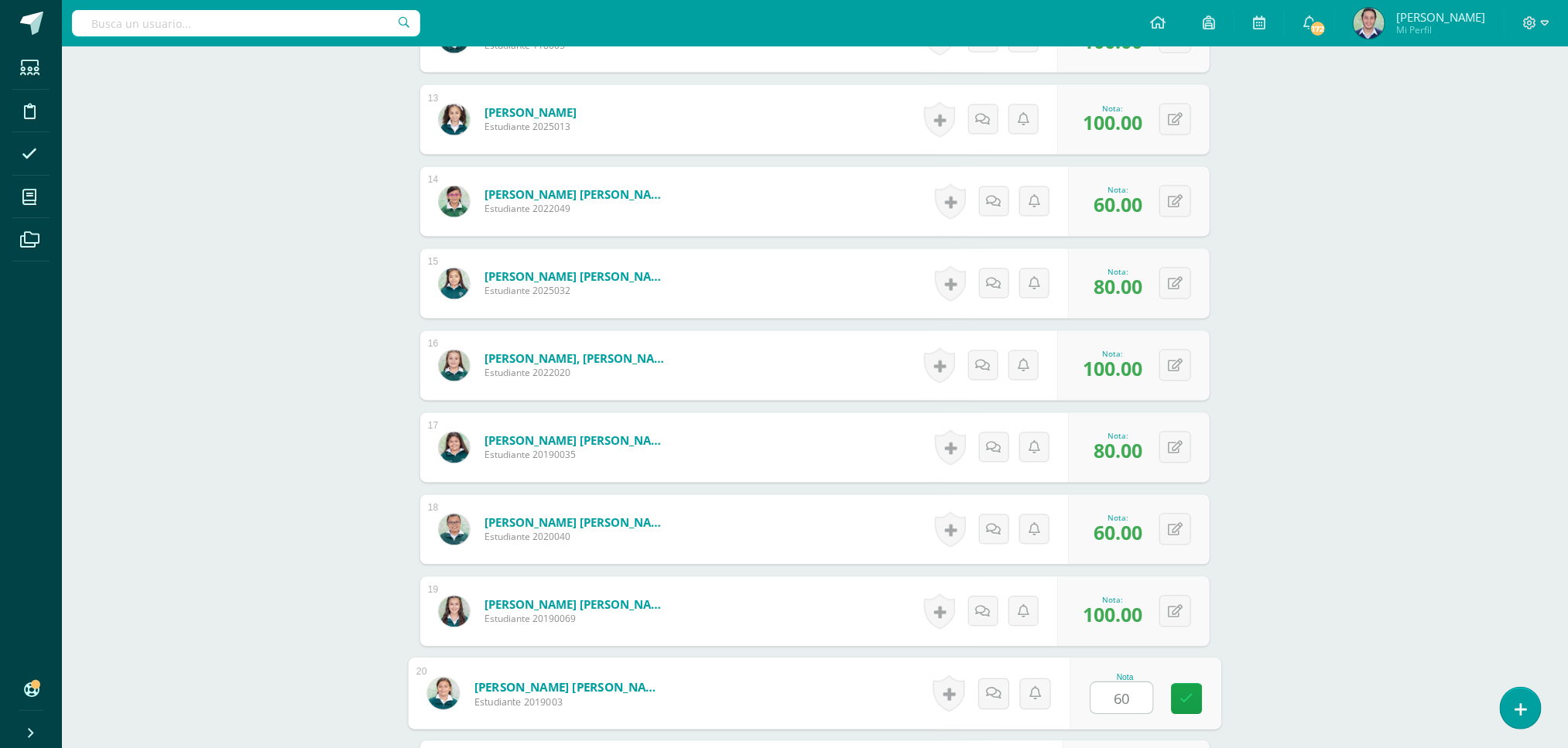
type input "60"
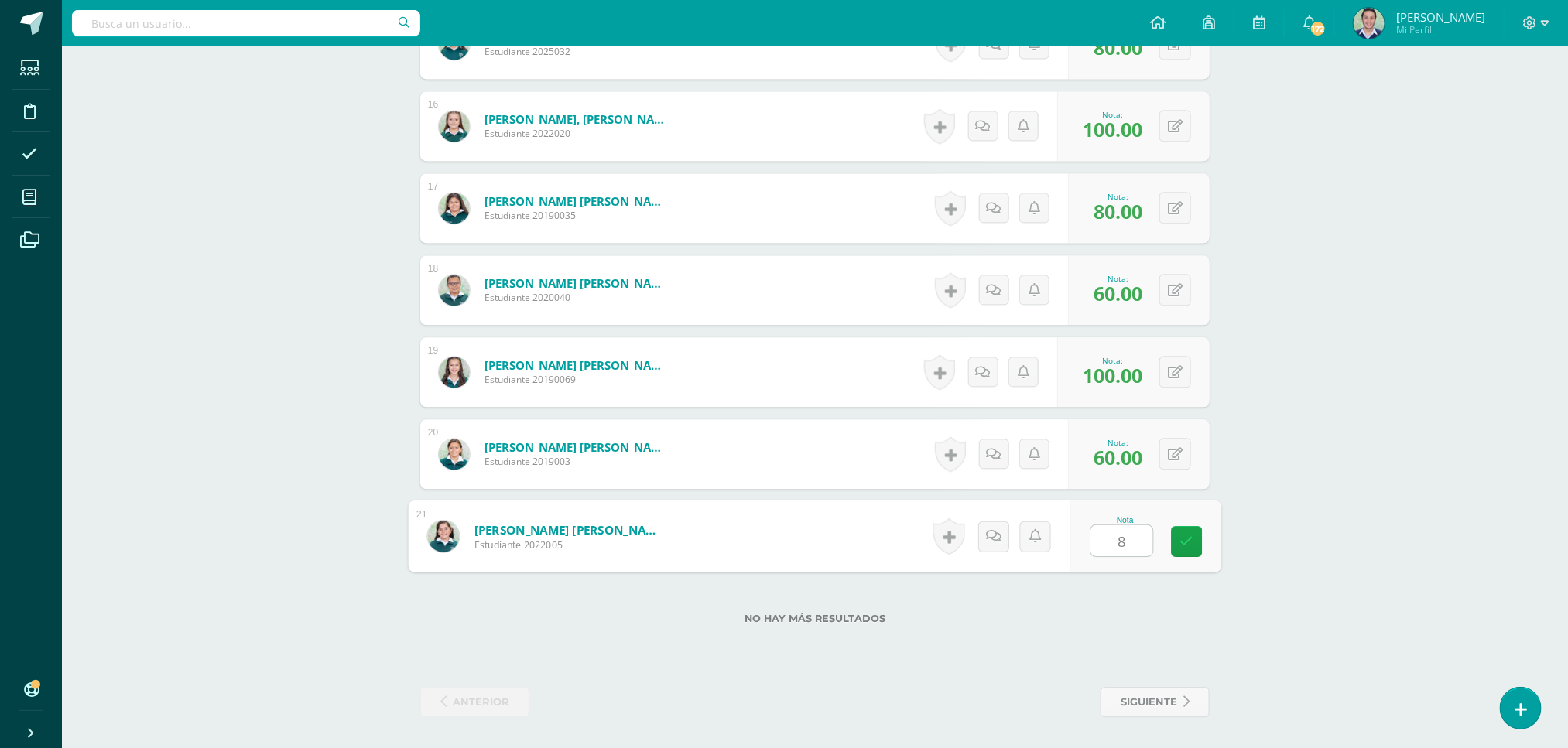
type input "80"
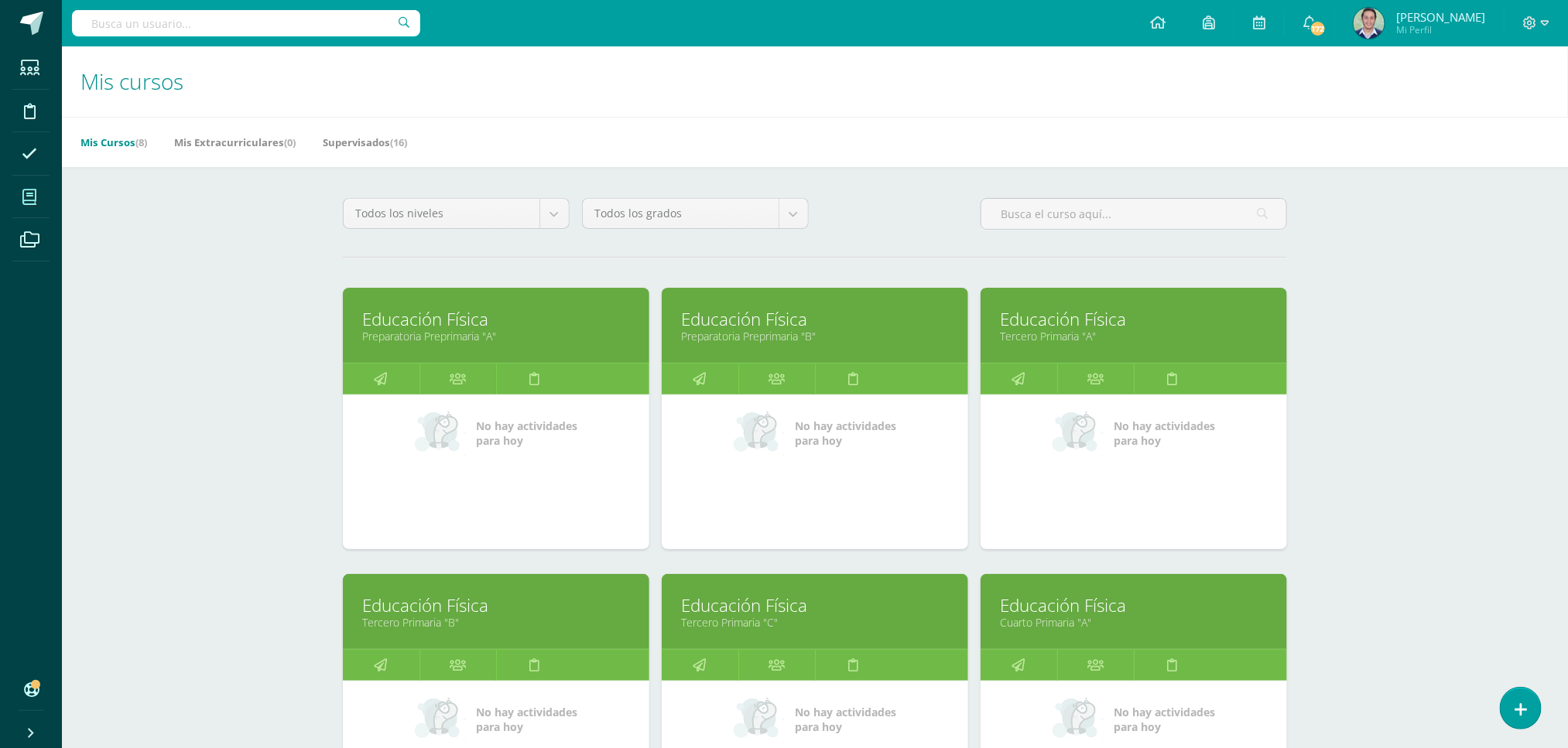
click at [416, 615] on link "Educación Física" at bounding box center [496, 605] width 268 height 24
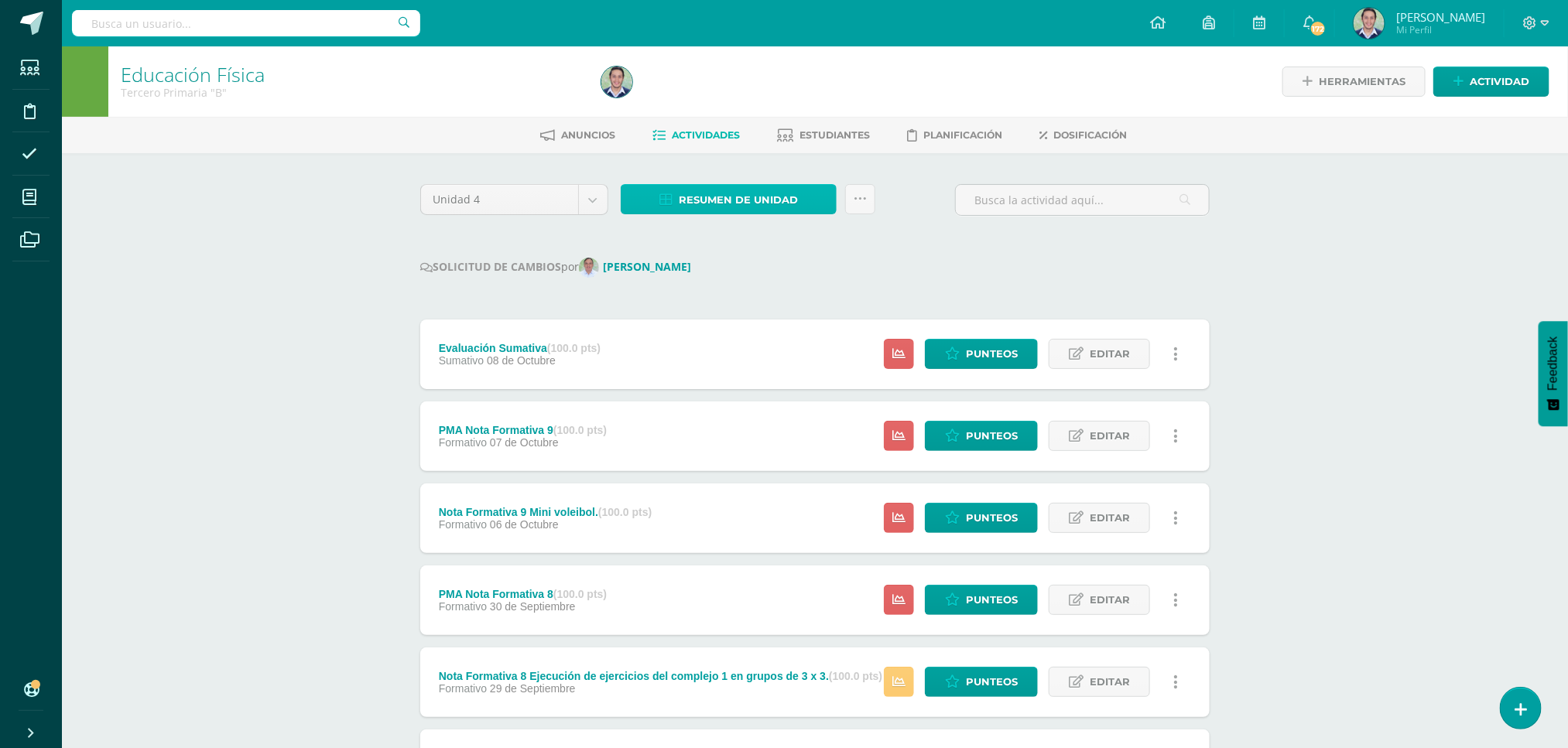
click at [774, 206] on span "Resumen de unidad" at bounding box center [739, 199] width 119 height 28
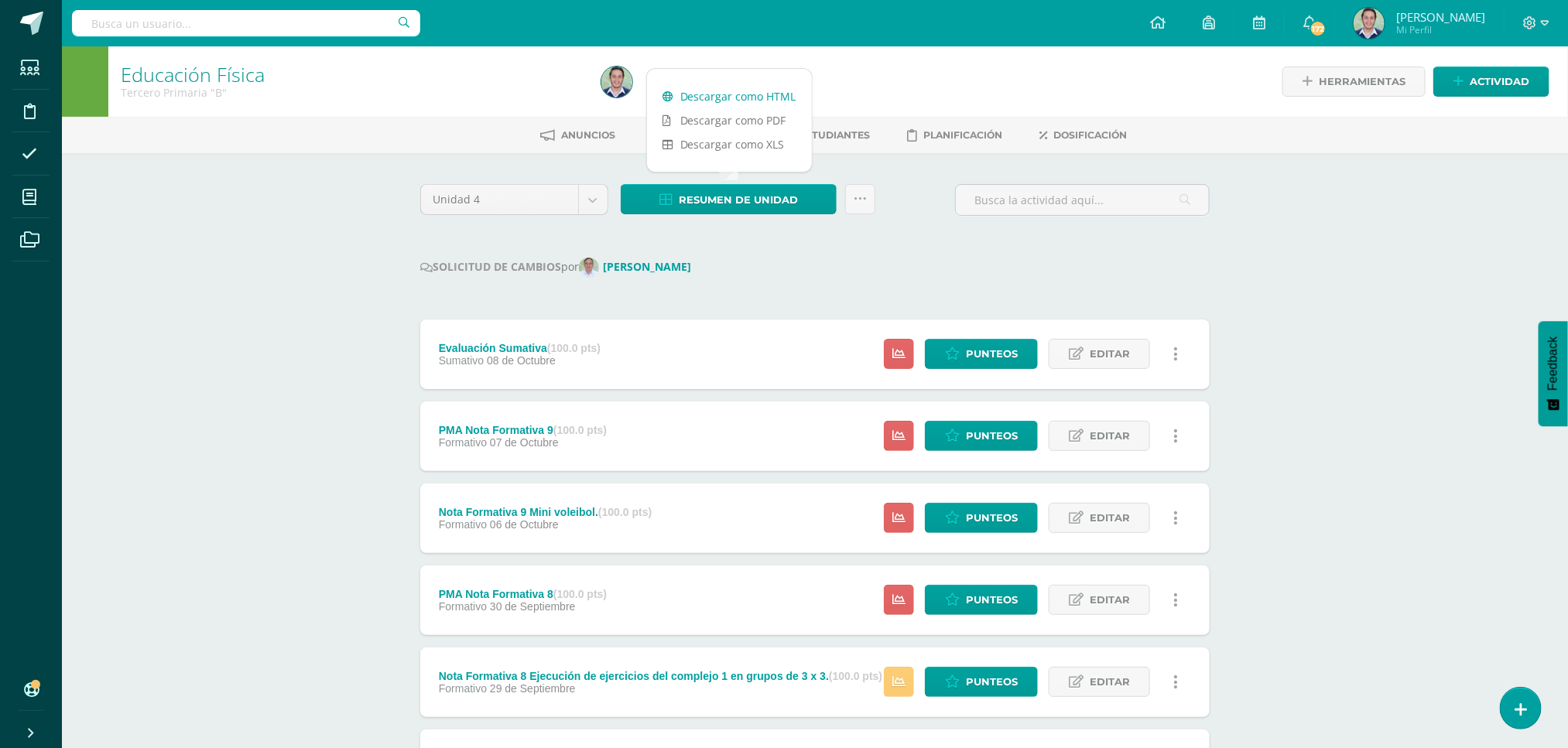
click at [729, 94] on link "Descargar como HTML" at bounding box center [729, 96] width 165 height 24
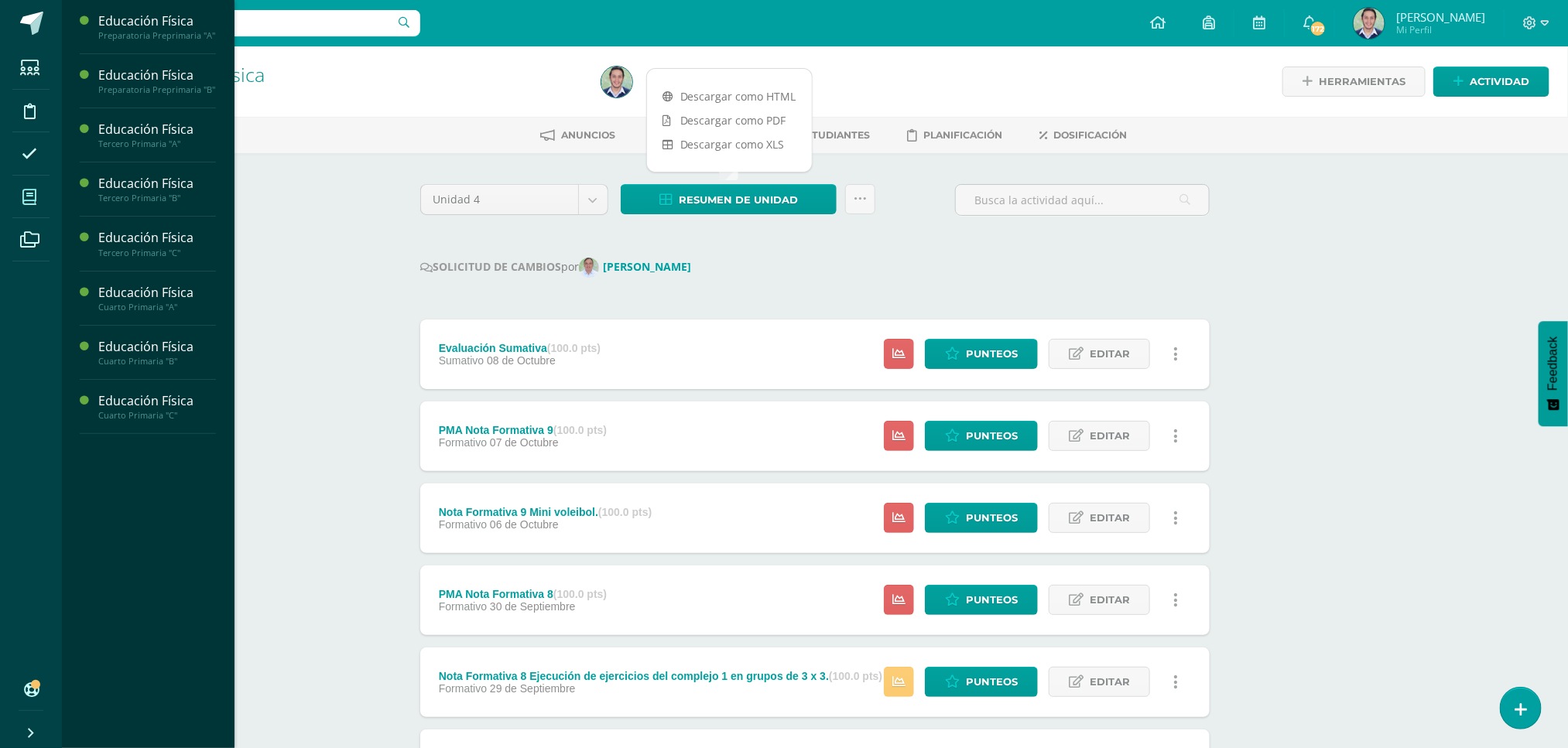
click at [32, 196] on icon at bounding box center [29, 198] width 14 height 16
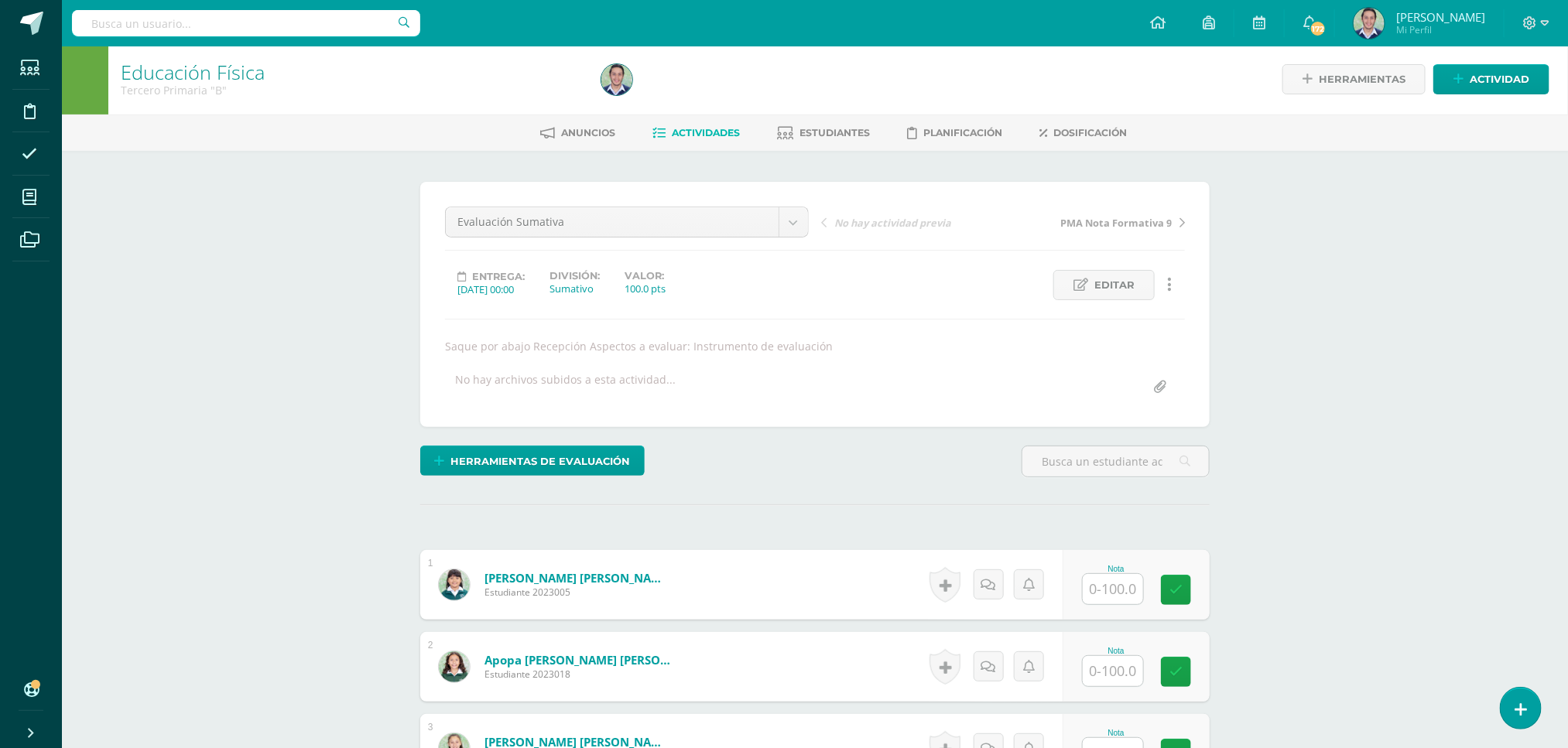
scroll to position [3, 0]
click at [1097, 597] on input "text" at bounding box center [1113, 588] width 61 height 30
type input "60"
type input "80"
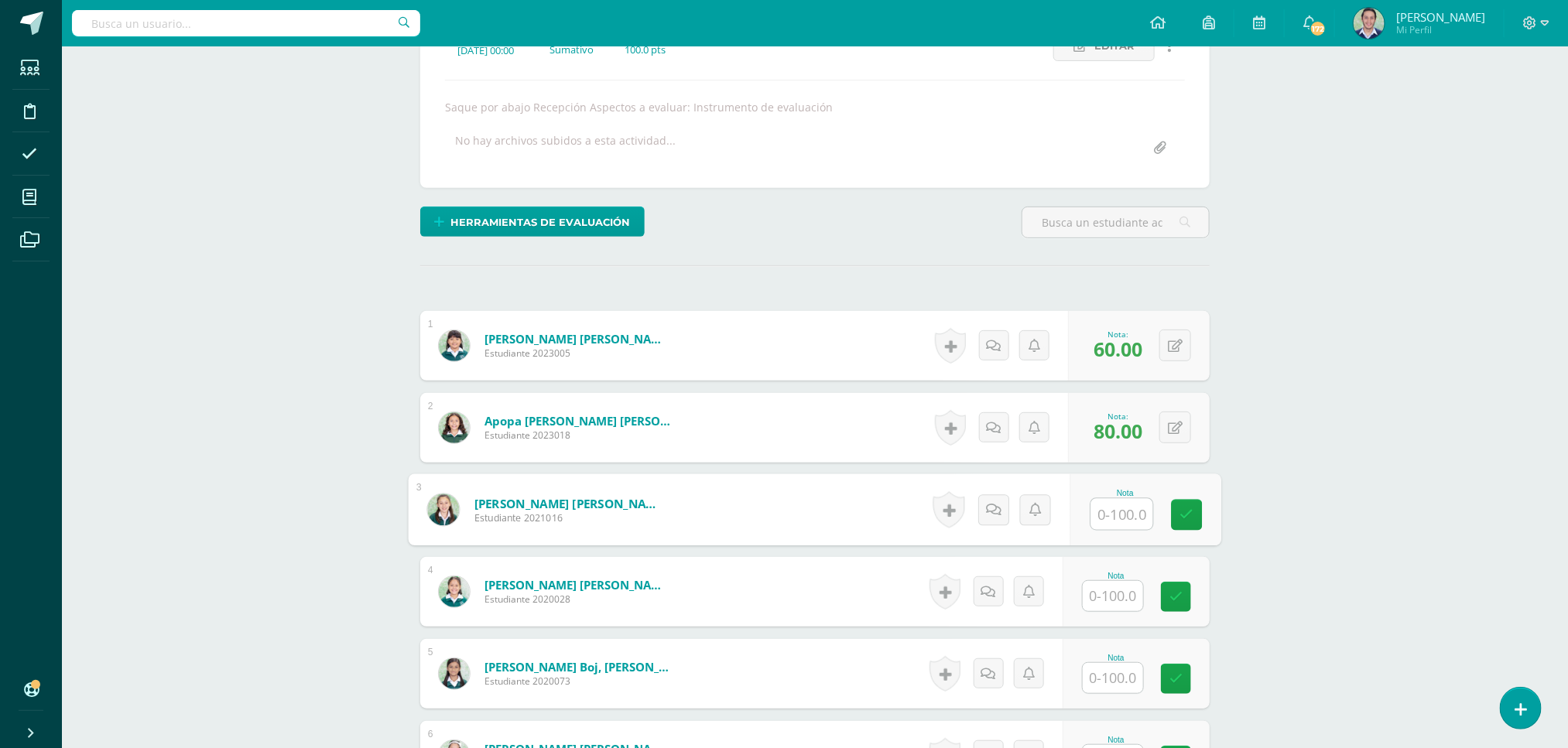
scroll to position [270, 0]
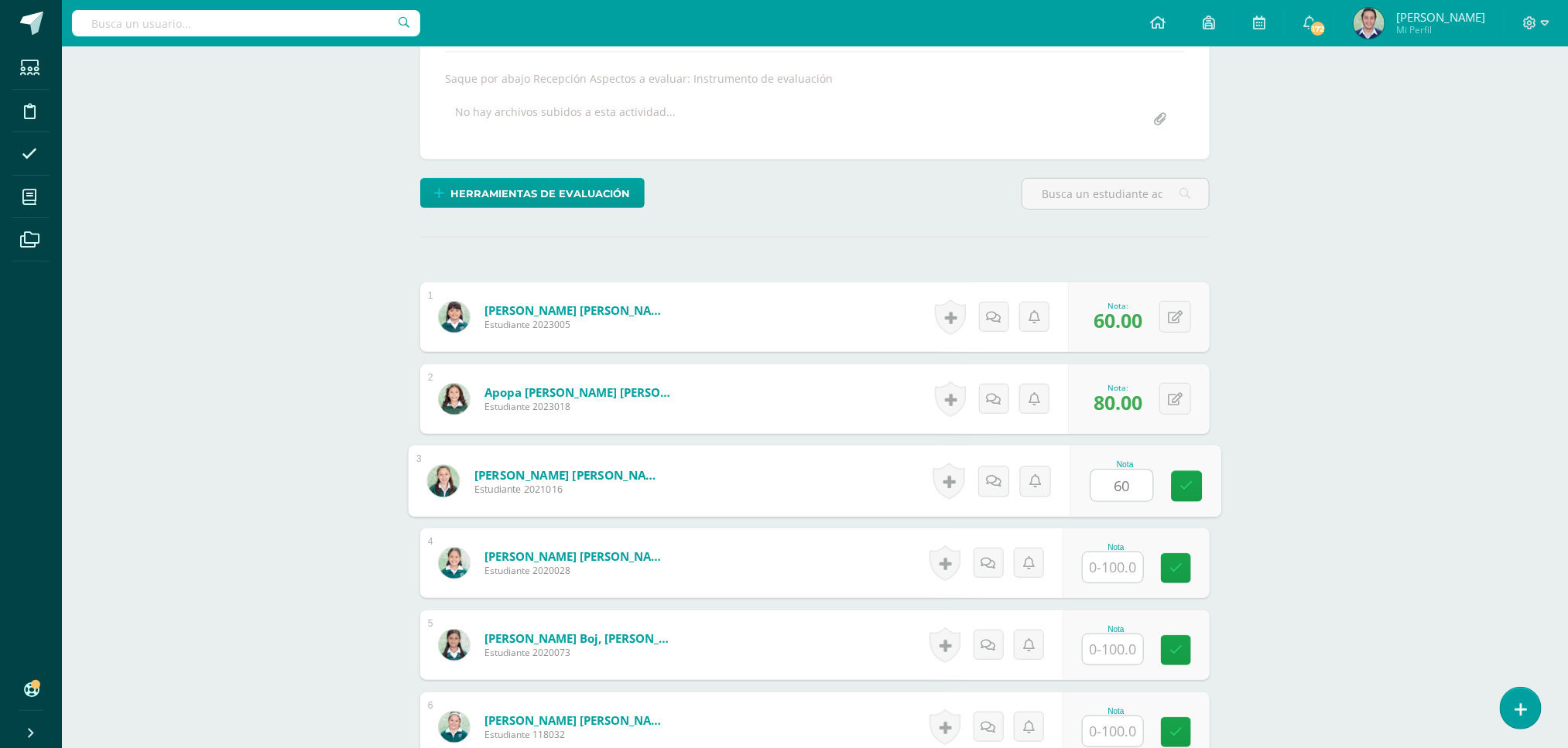
type input "60"
type input "80"
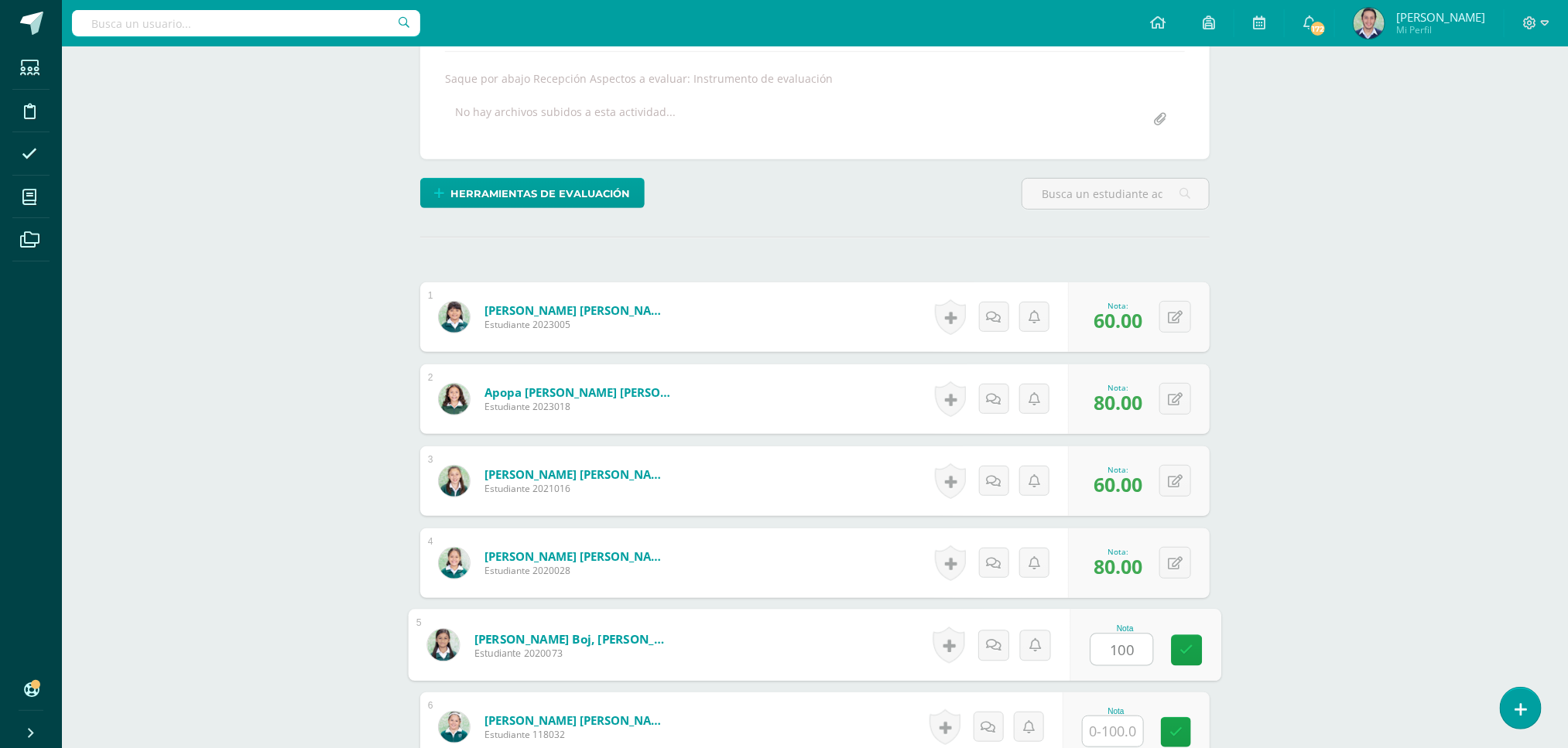
type input "100"
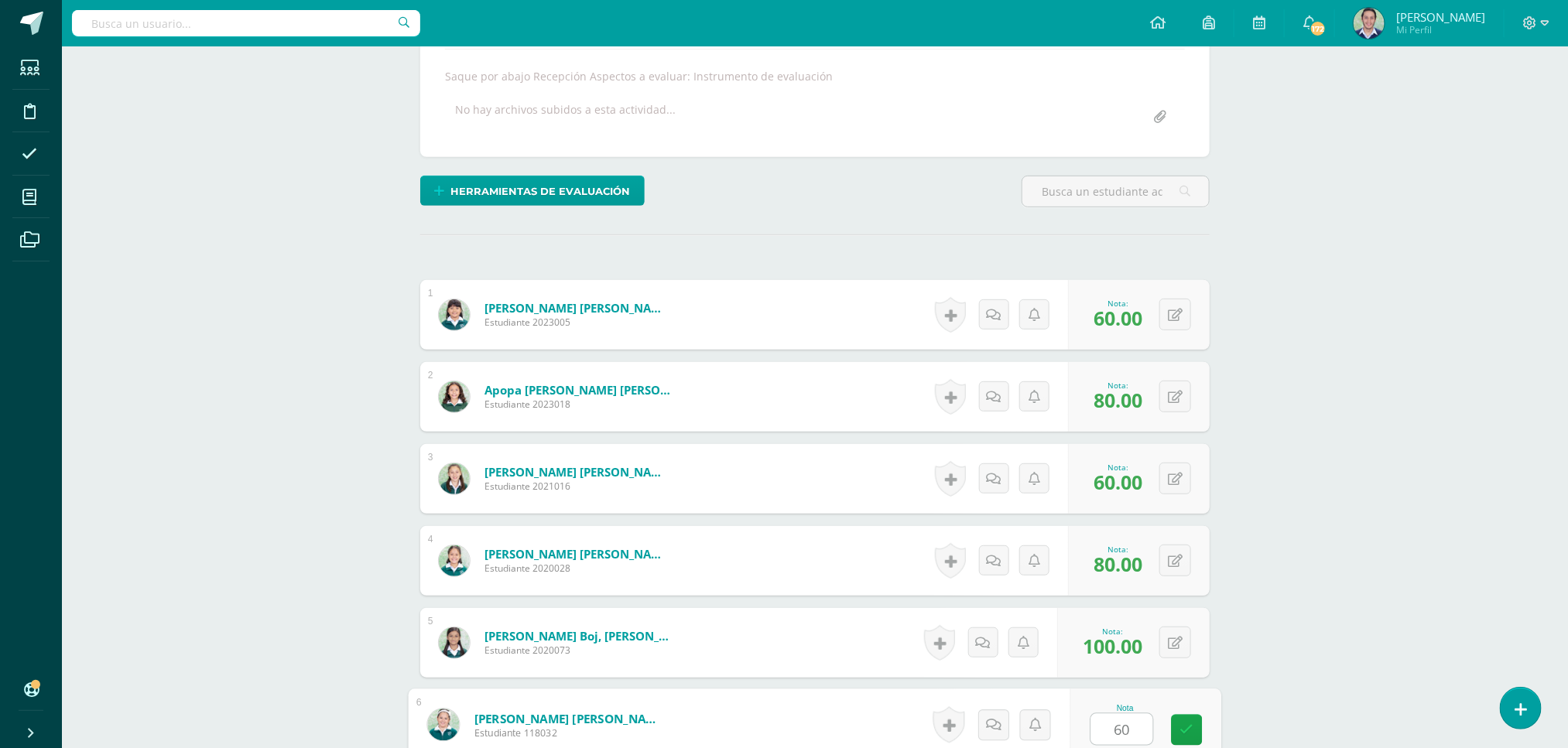
type input "60"
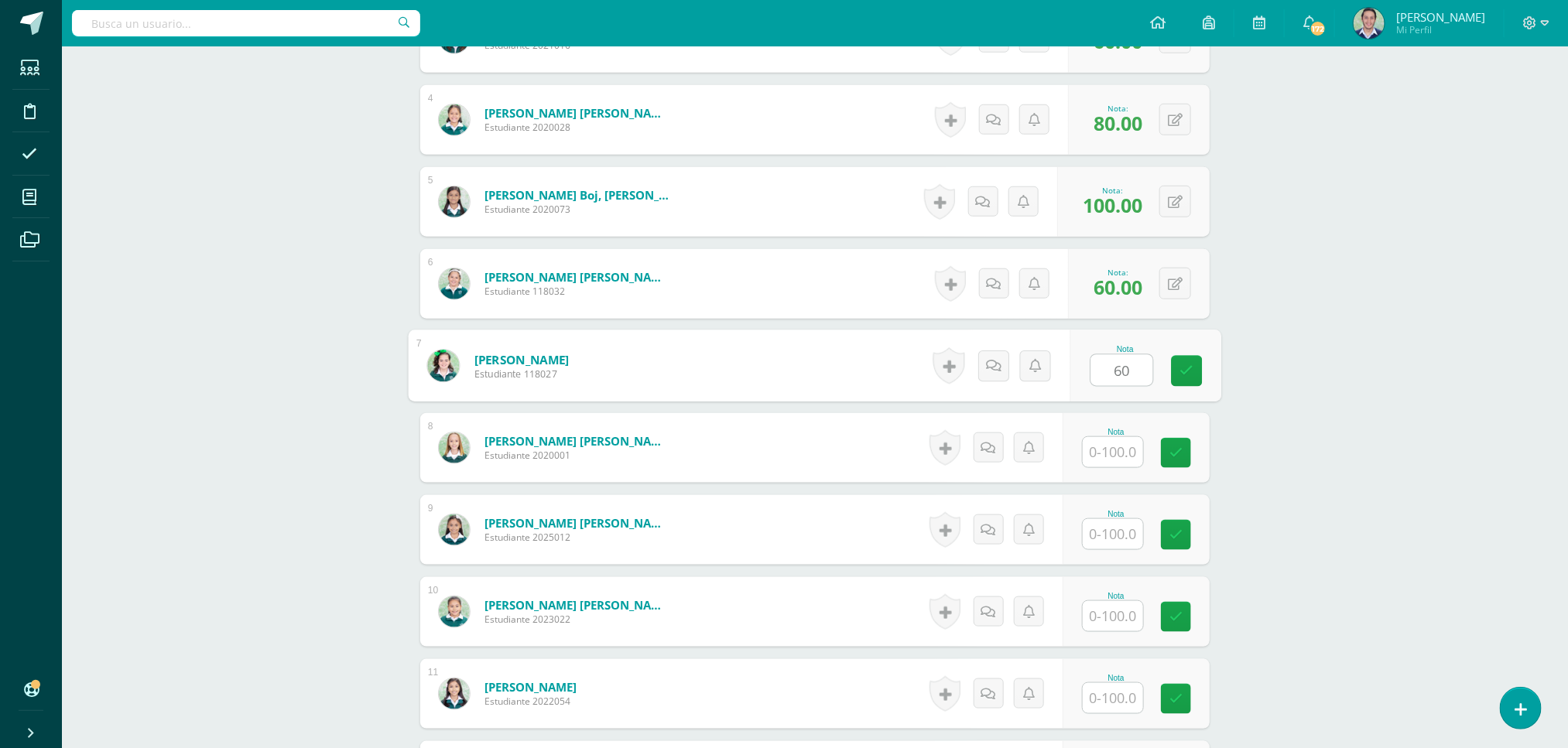
type input "60"
type input "100"
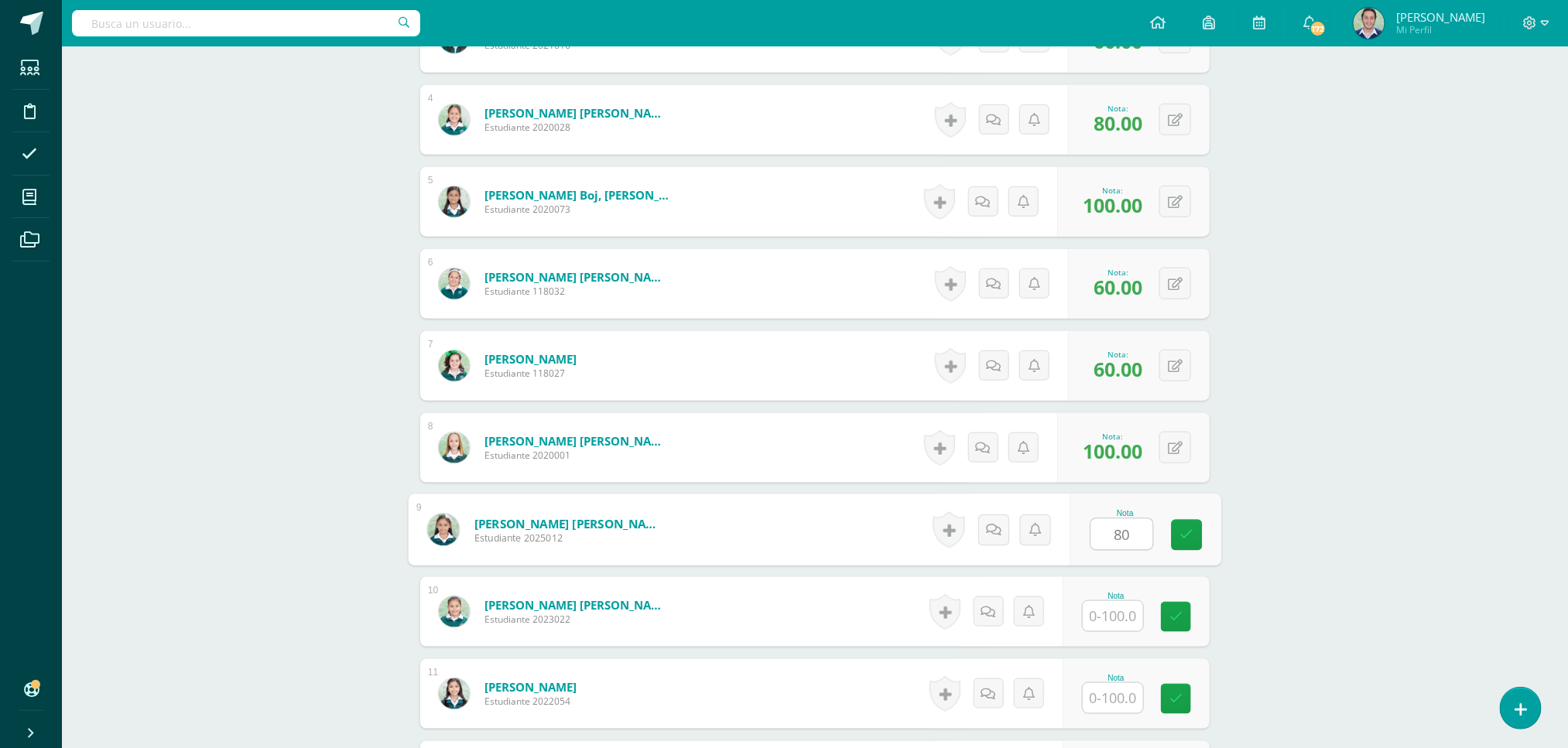
type input "80"
click at [1179, 611] on icon at bounding box center [1187, 611] width 16 height 13
click at [1175, 613] on button at bounding box center [1185, 611] width 32 height 32
type input "80"
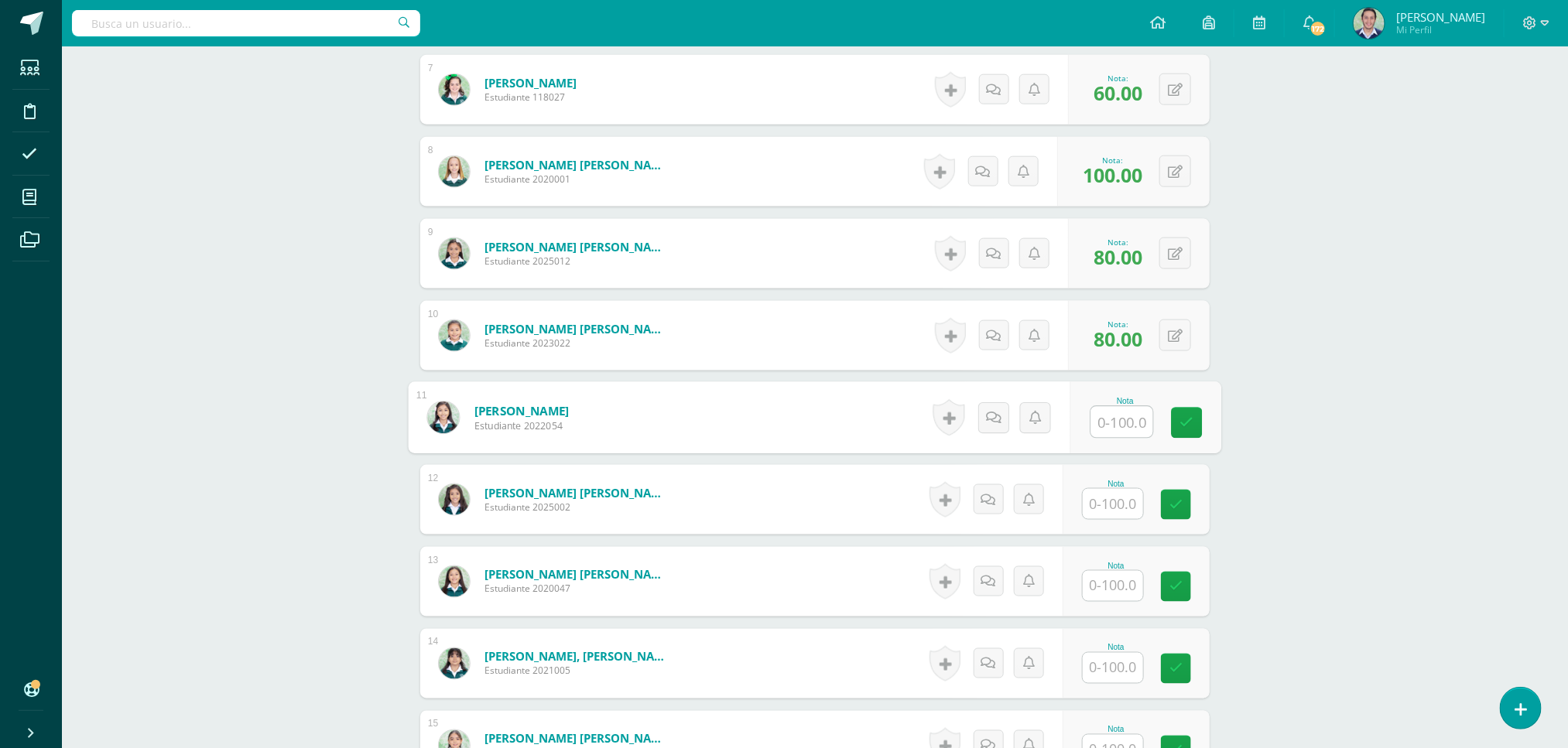
scroll to position [991, 0]
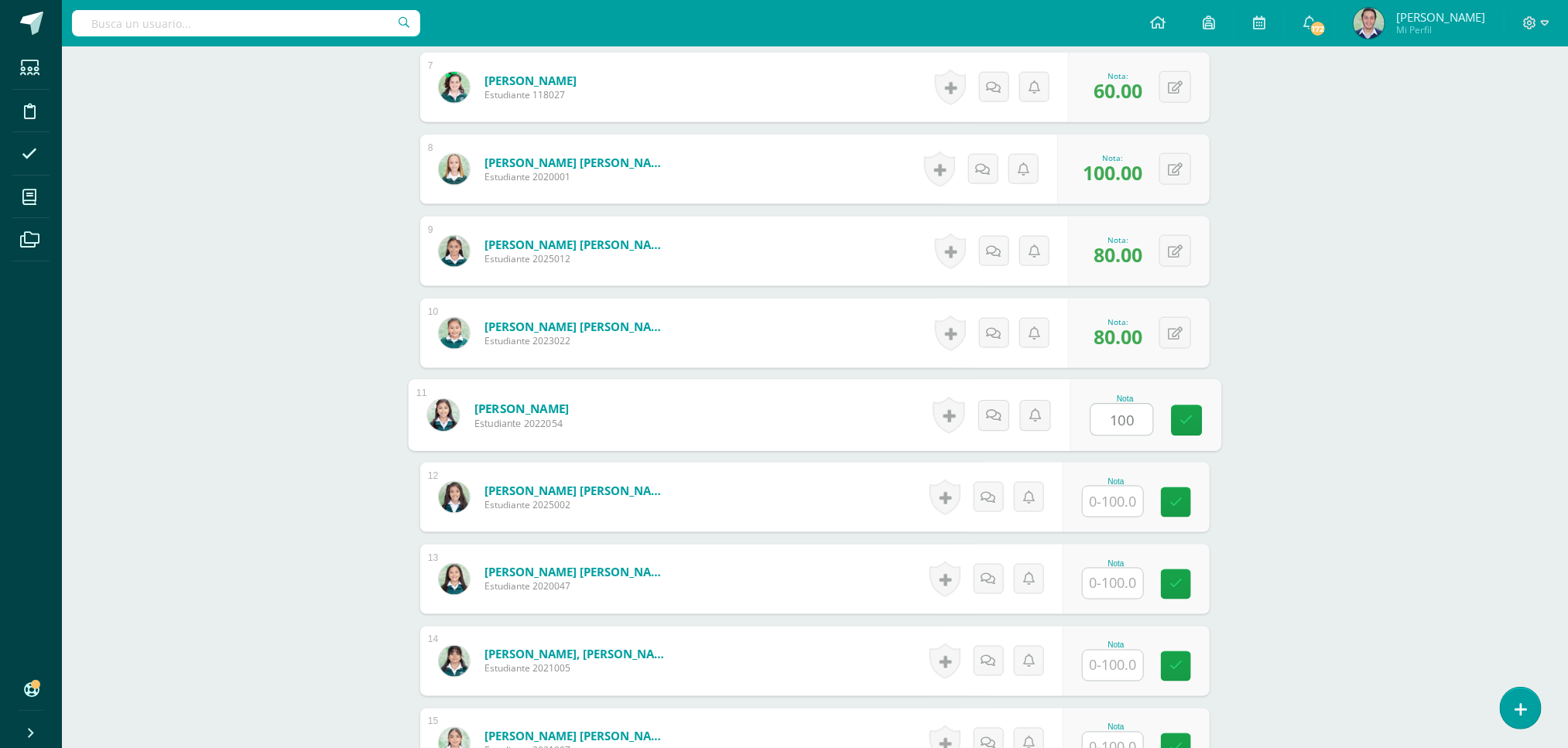
type input "100"
click at [1110, 590] on input "text" at bounding box center [1113, 583] width 61 height 30
type input "100"
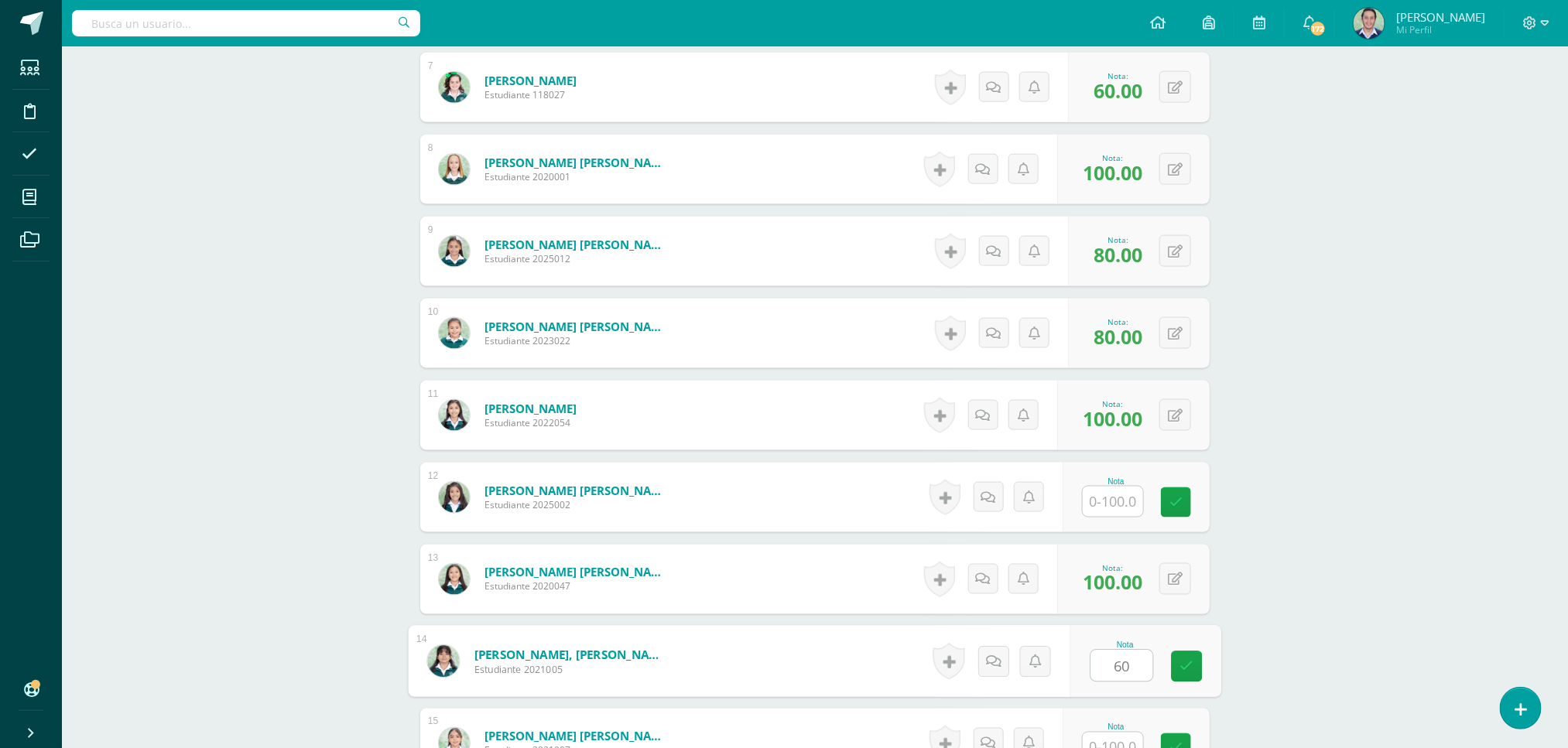
type input "60"
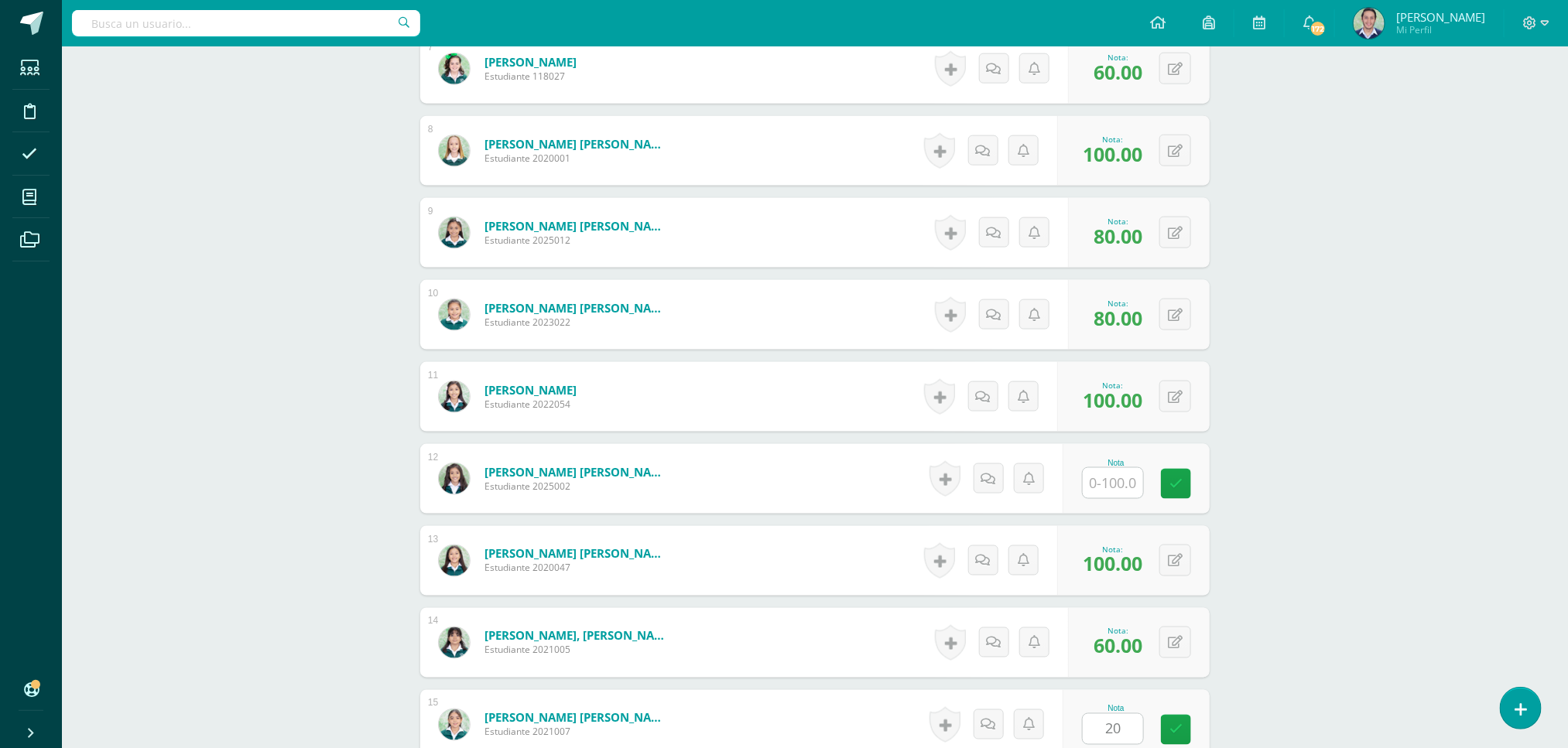
scroll to position [1453, 0]
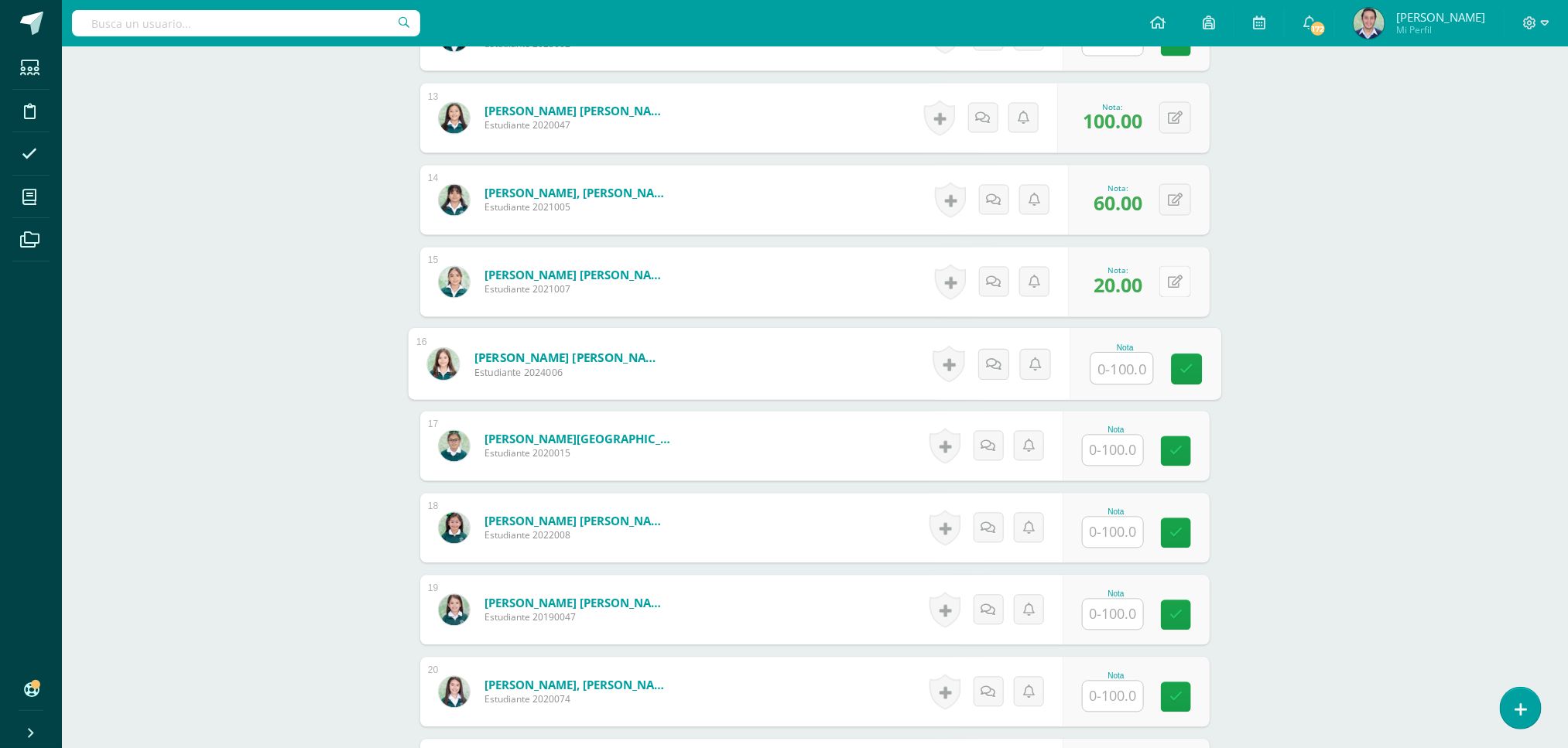
click at [1176, 275] on button at bounding box center [1175, 282] width 31 height 31
type input "60"
type input "20"
type input "100"
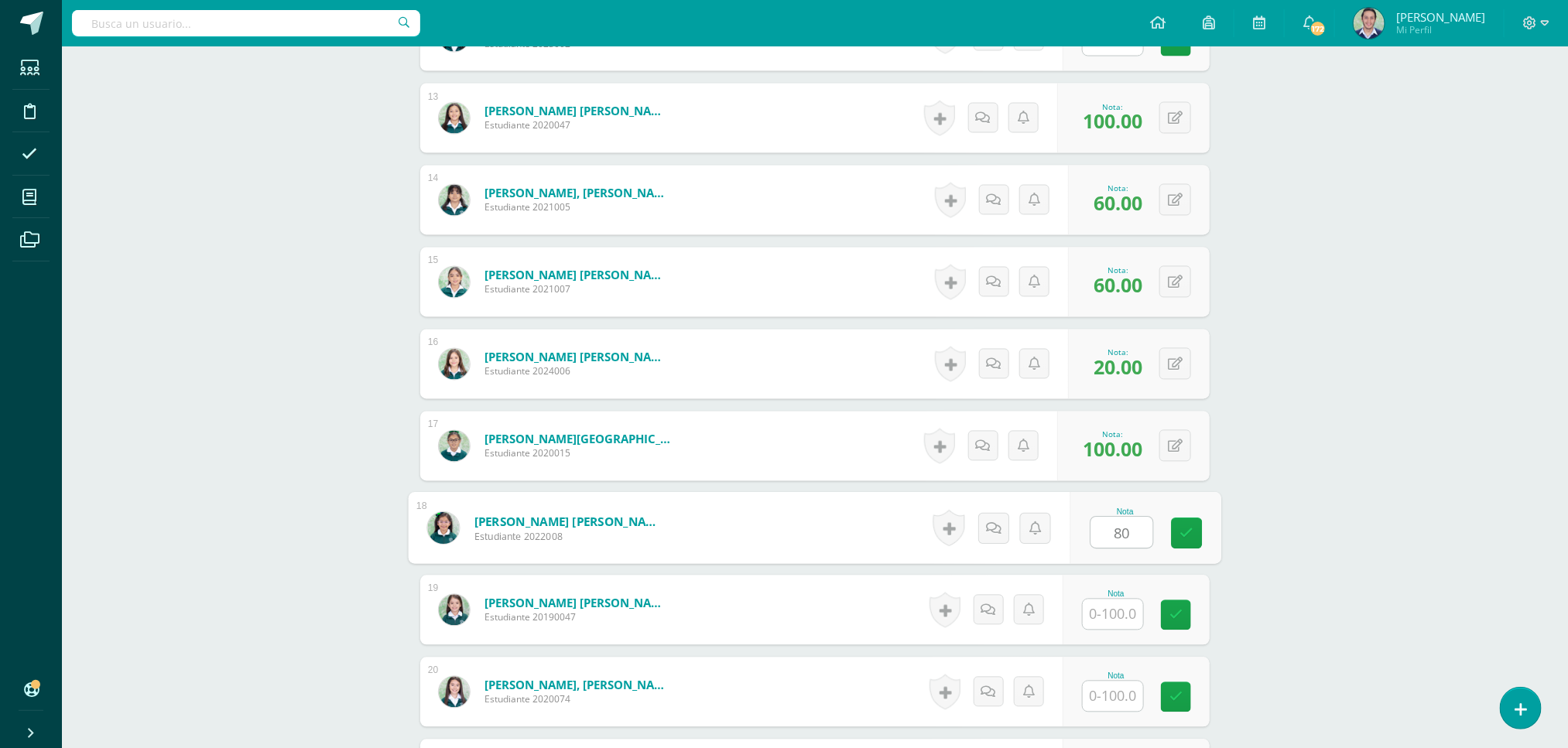
type input "80"
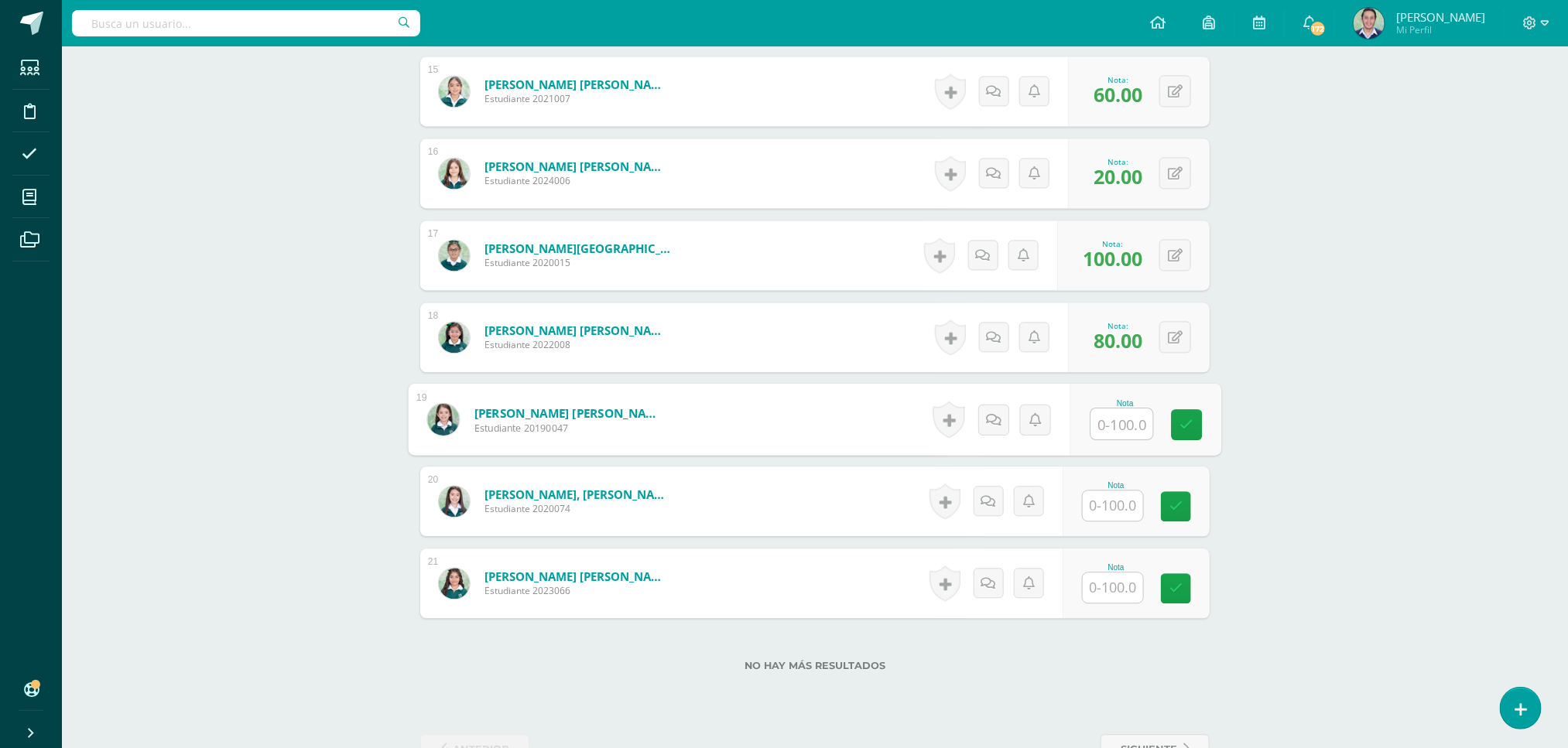
scroll to position [1697, 0]
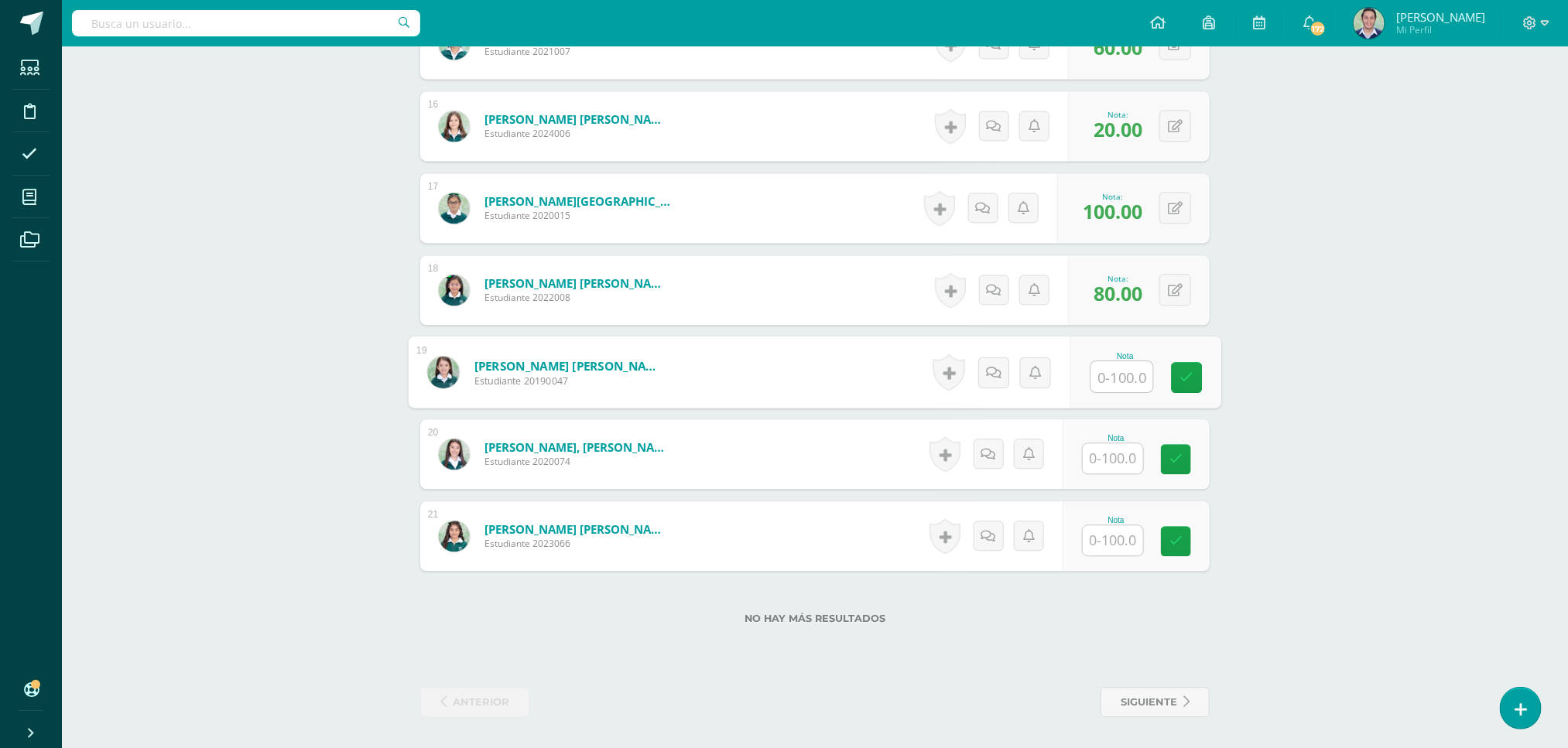
click at [1096, 448] on input "text" at bounding box center [1113, 458] width 61 height 30
type input "80"
type input "60"
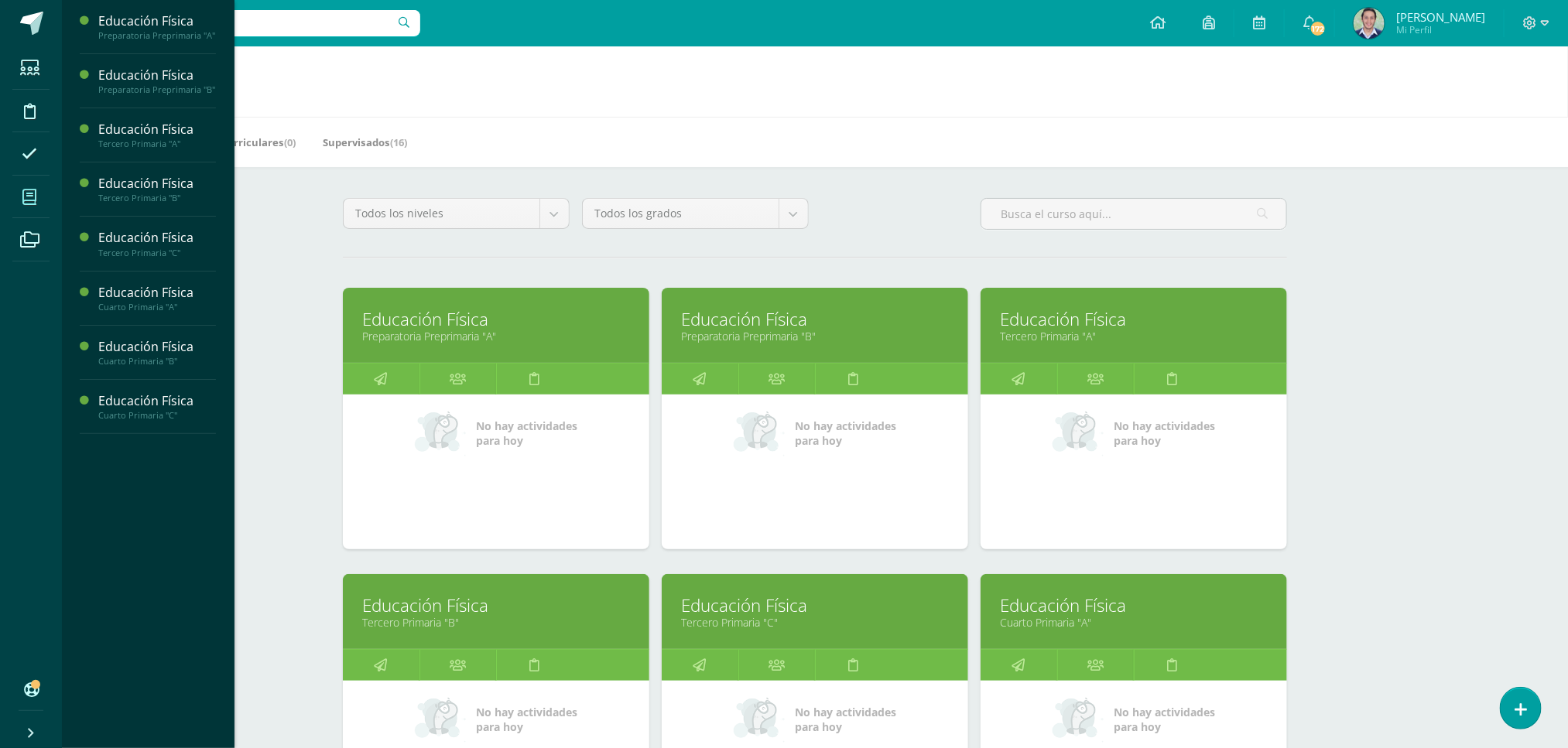
click at [739, 617] on link "Tercero Primaria "C"" at bounding box center [815, 622] width 268 height 15
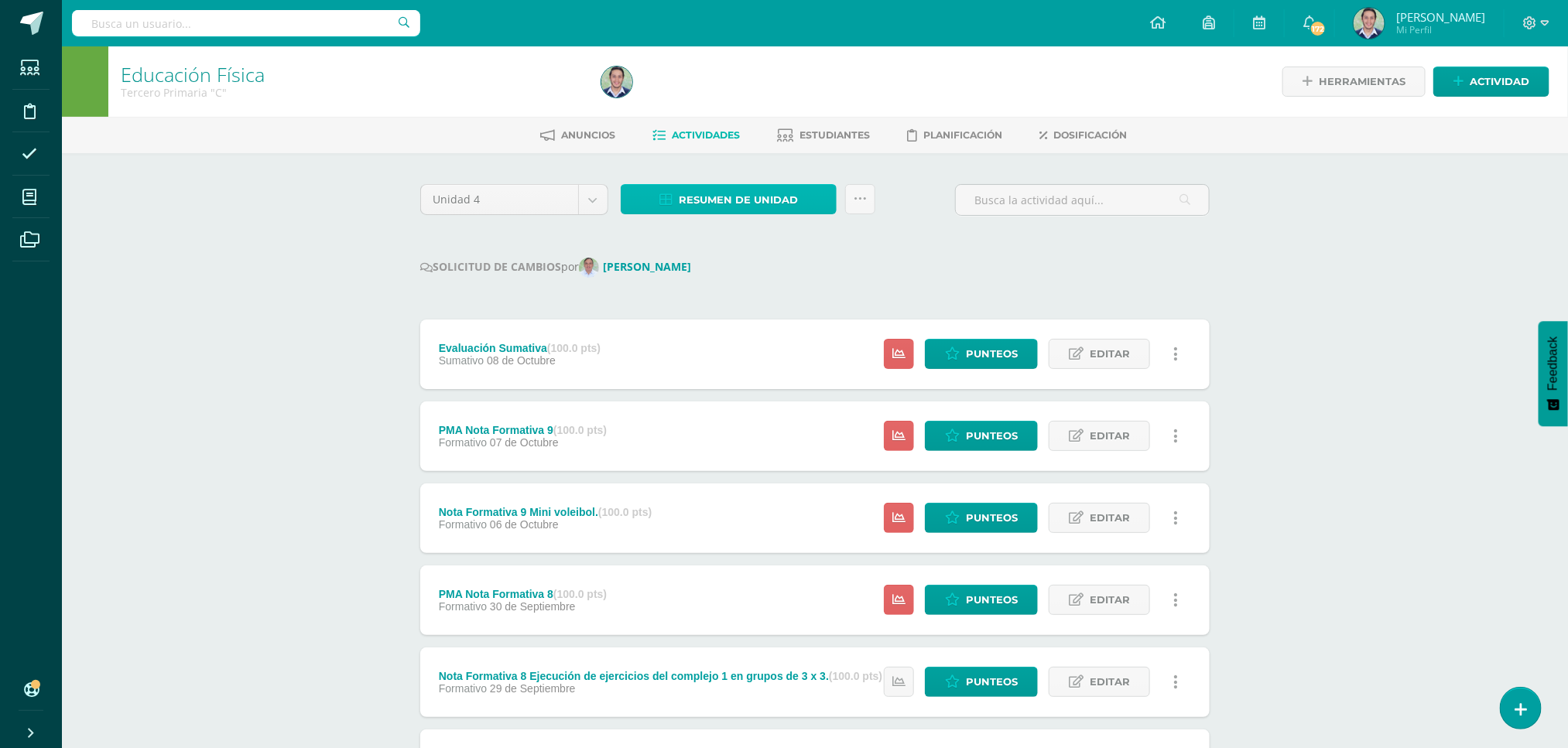
click at [717, 200] on span "Resumen de unidad" at bounding box center [739, 199] width 119 height 28
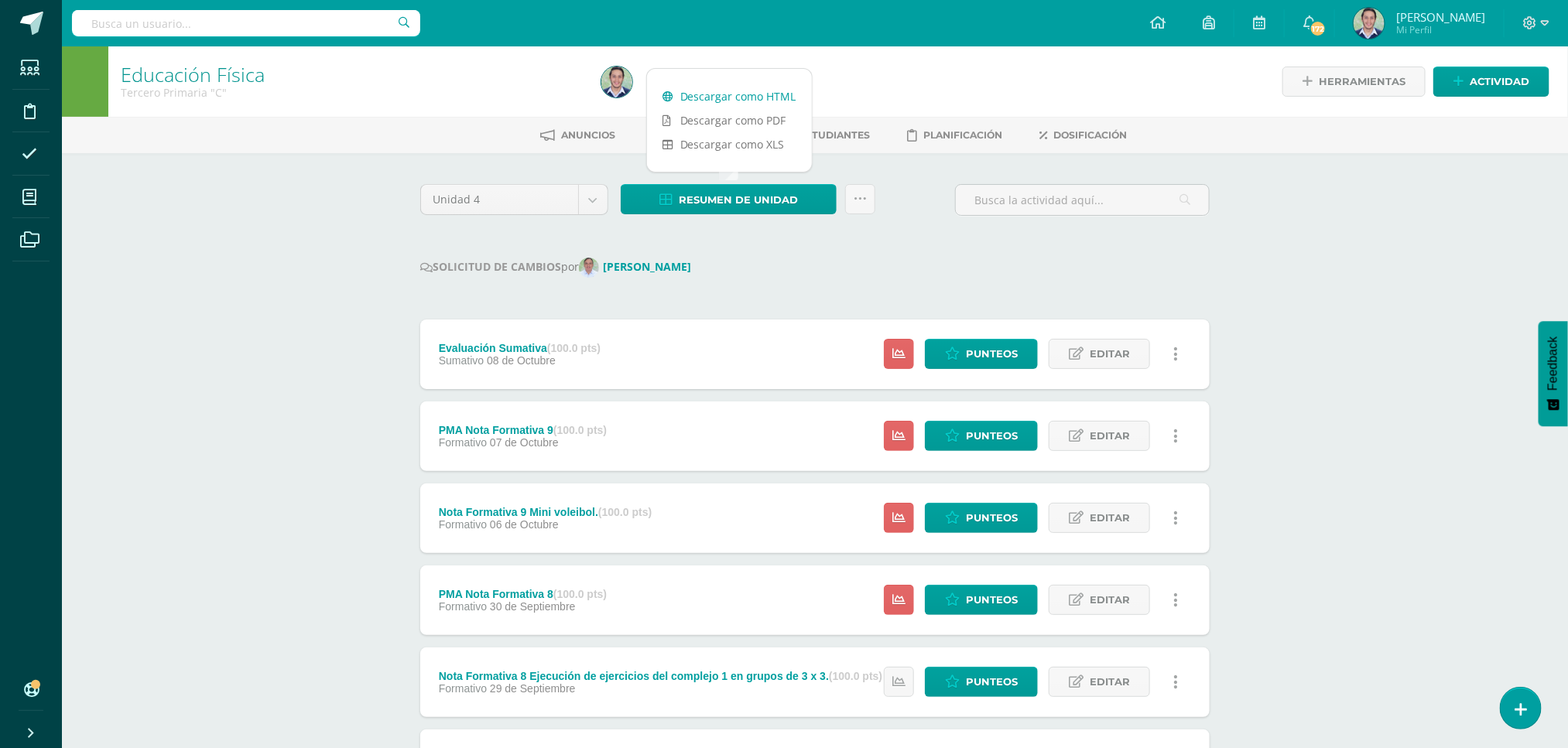
click at [732, 101] on link "Descargar como HTML" at bounding box center [729, 96] width 165 height 24
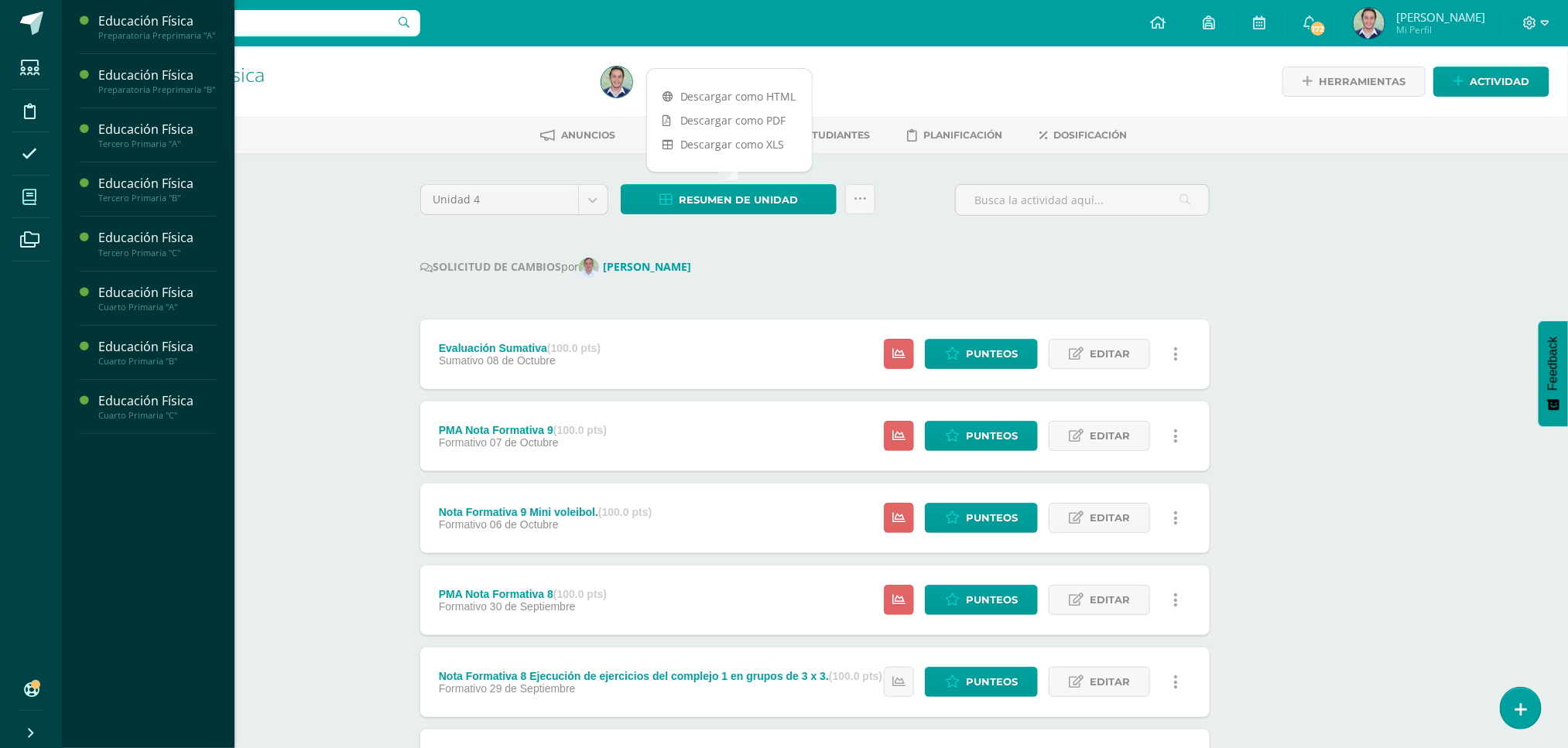
click at [28, 198] on icon at bounding box center [29, 198] width 14 height 16
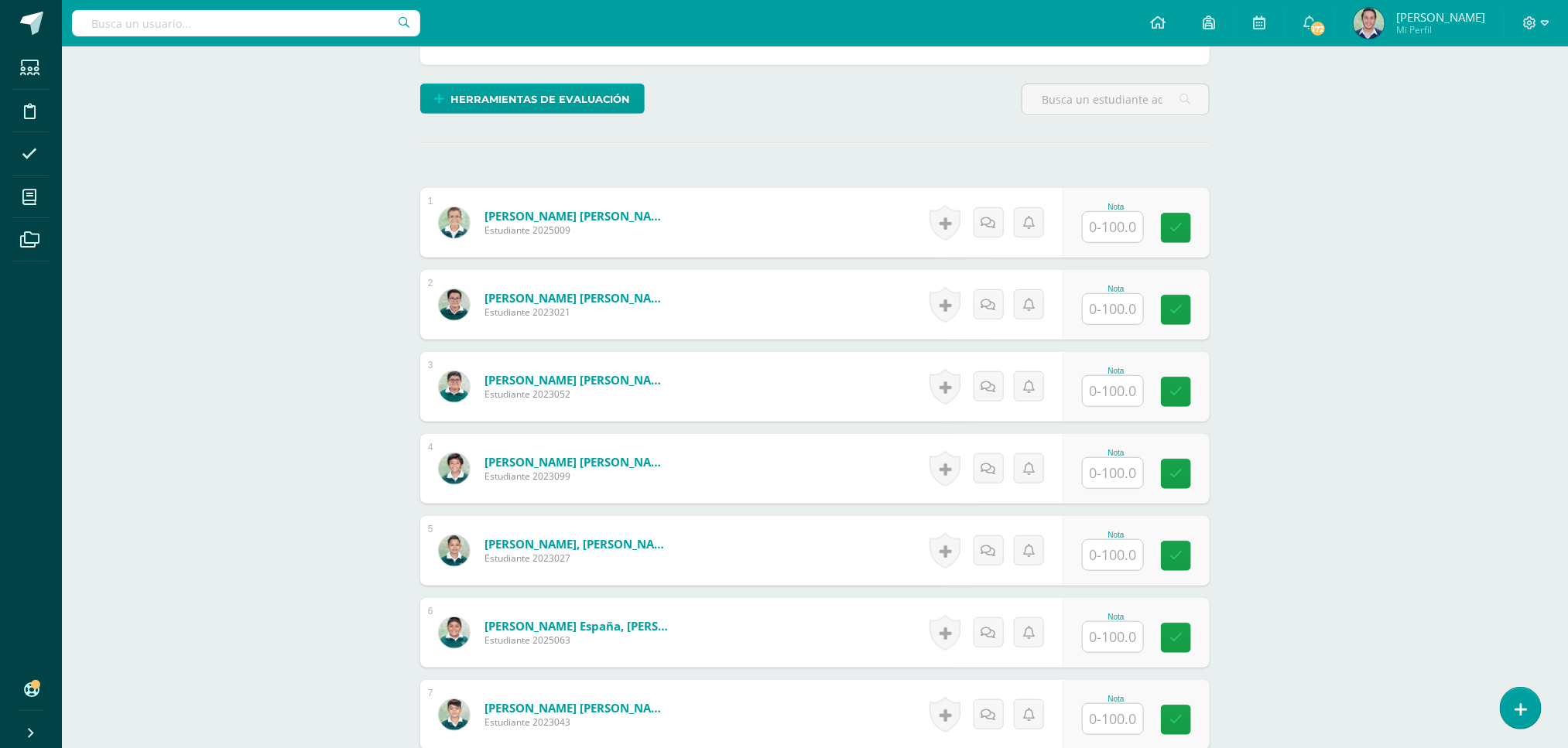
scroll to position [413, 0]
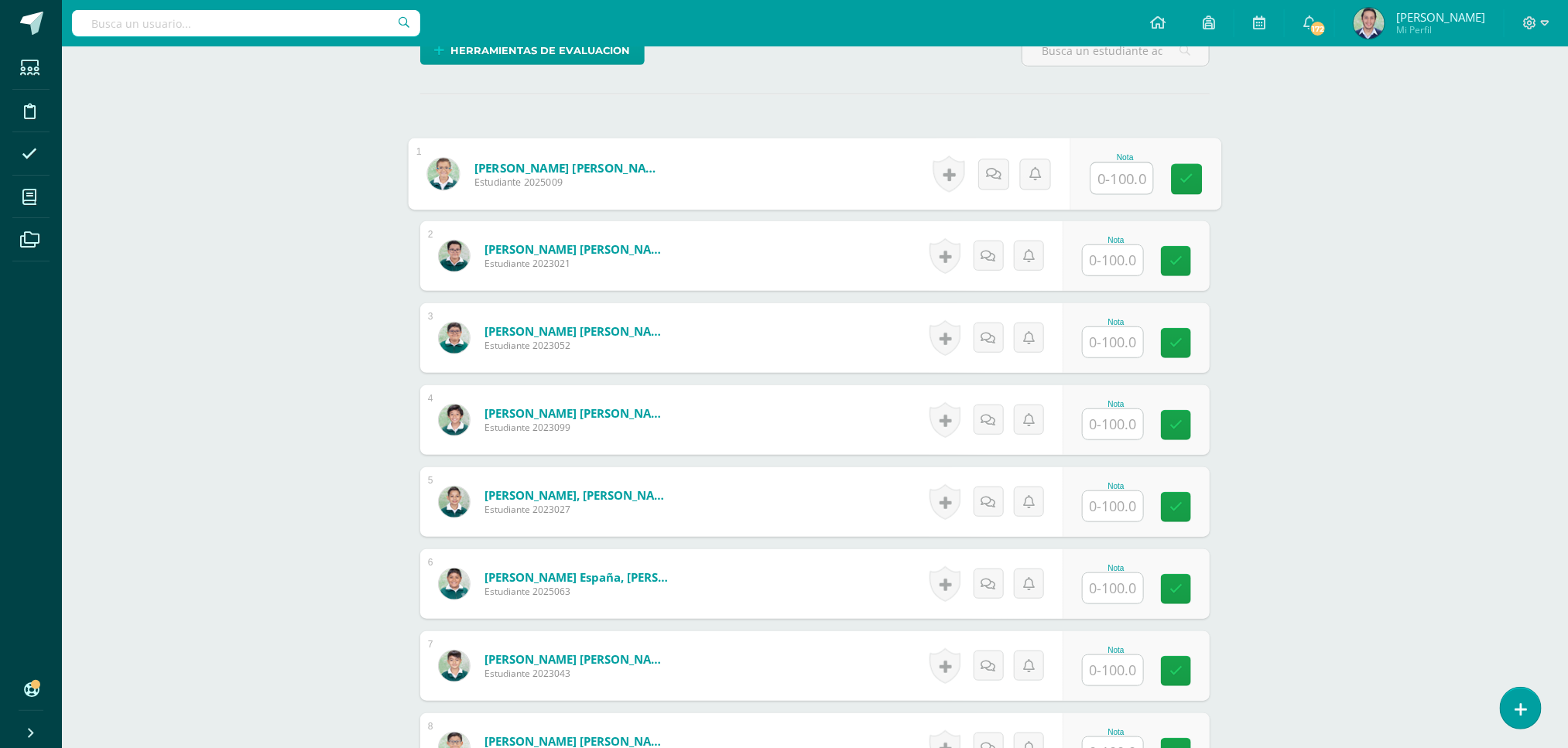
click at [1109, 177] on input "text" at bounding box center [1122, 179] width 62 height 31
type input "80"
type input "100"
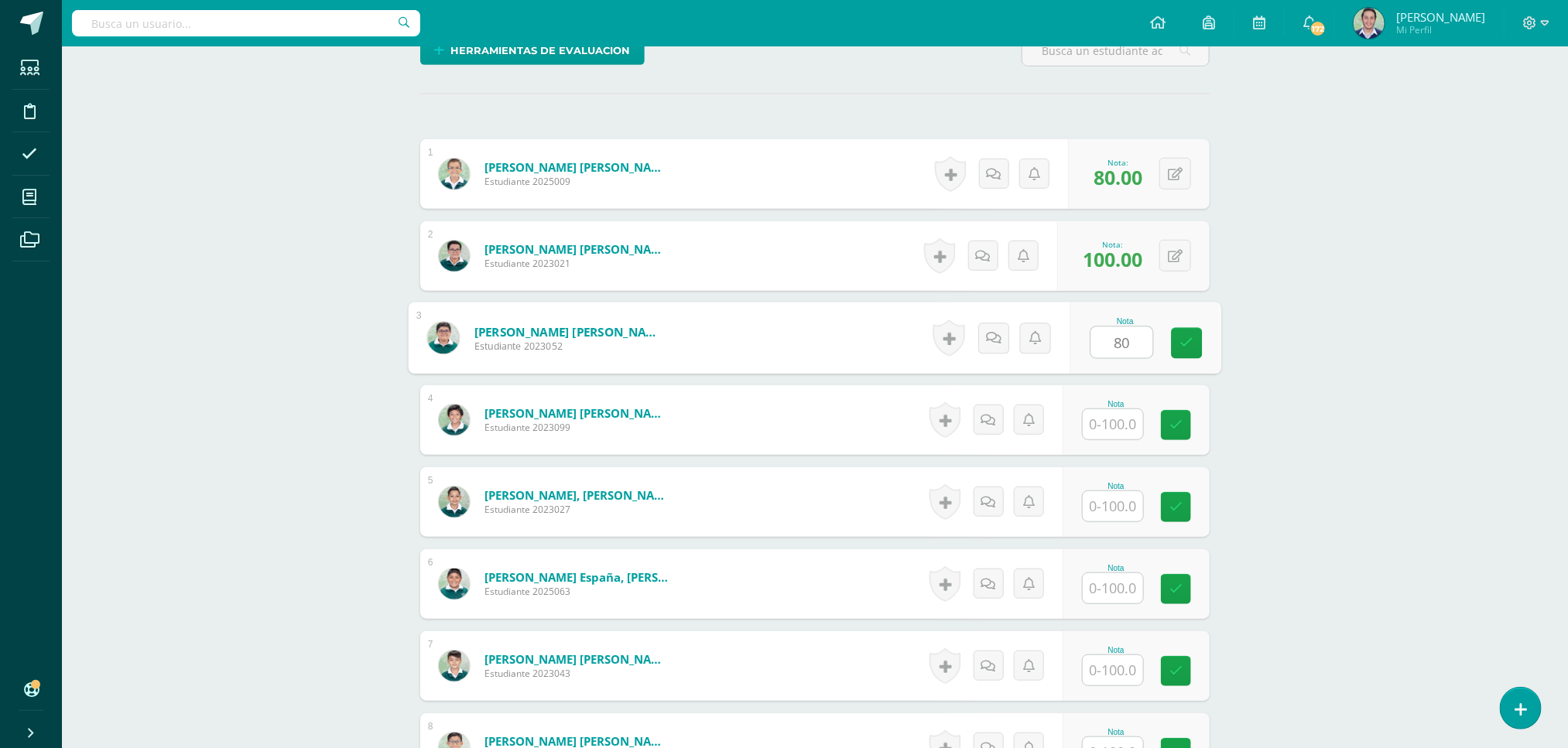
type input "80"
type input "100"
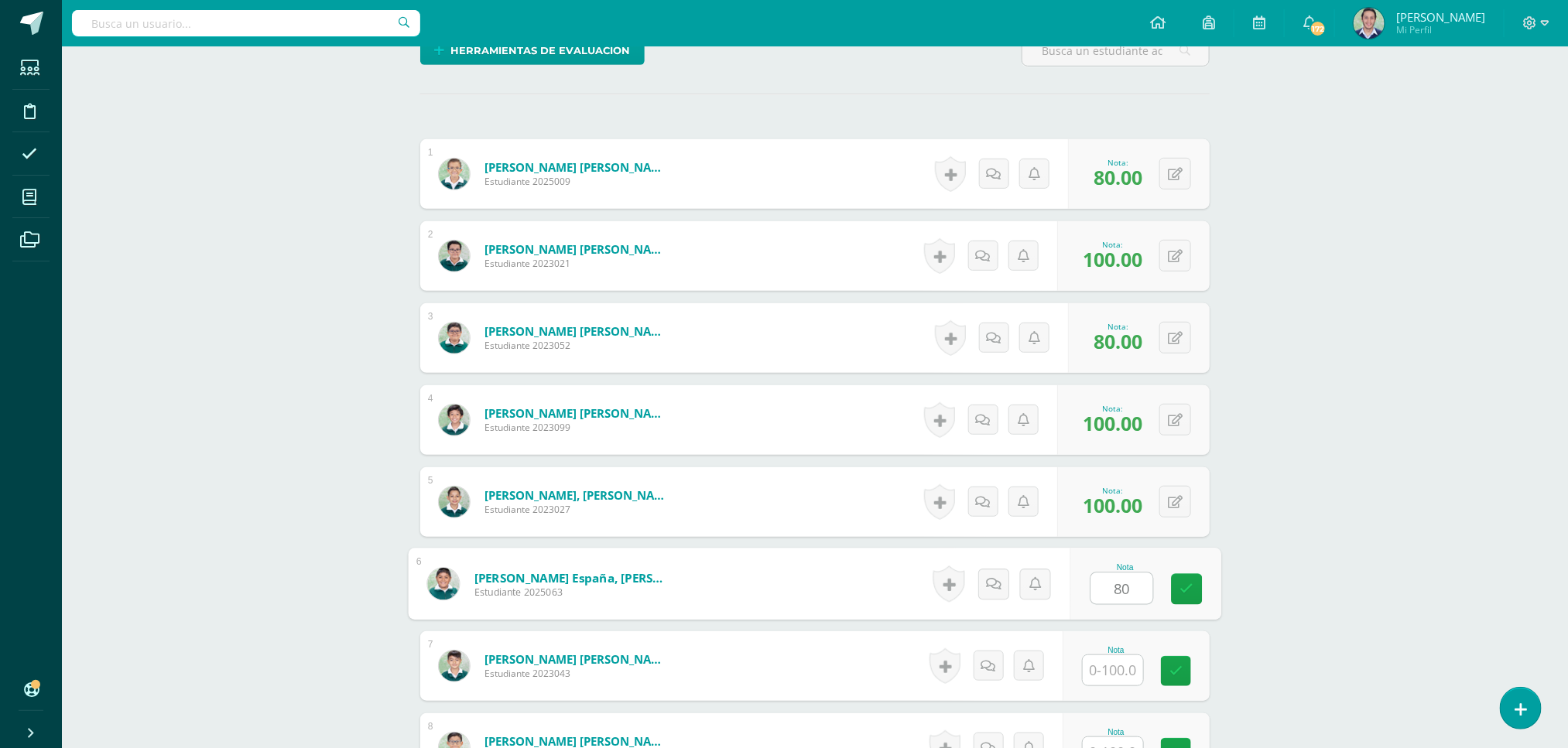
type input "80"
type input "60"
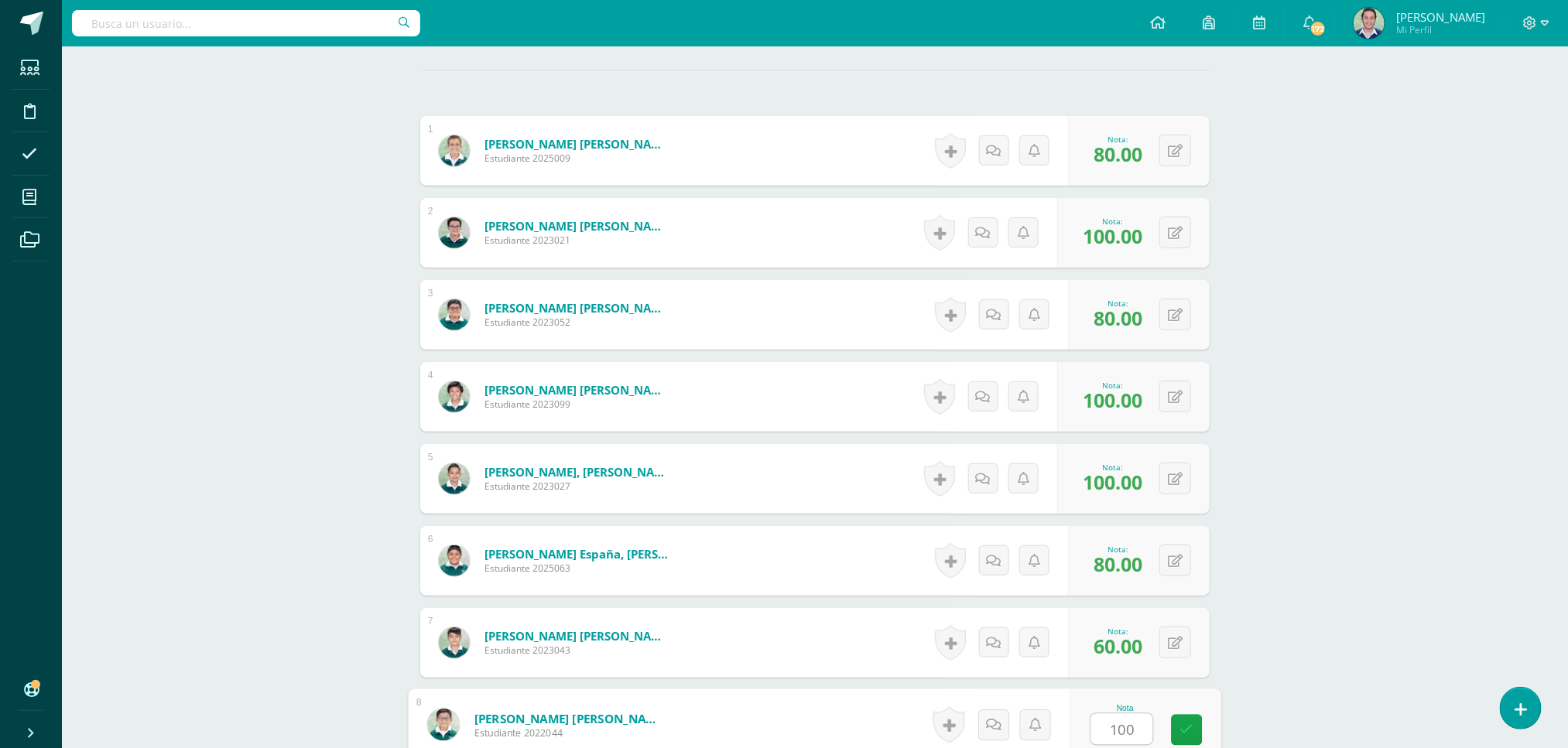
type input "100"
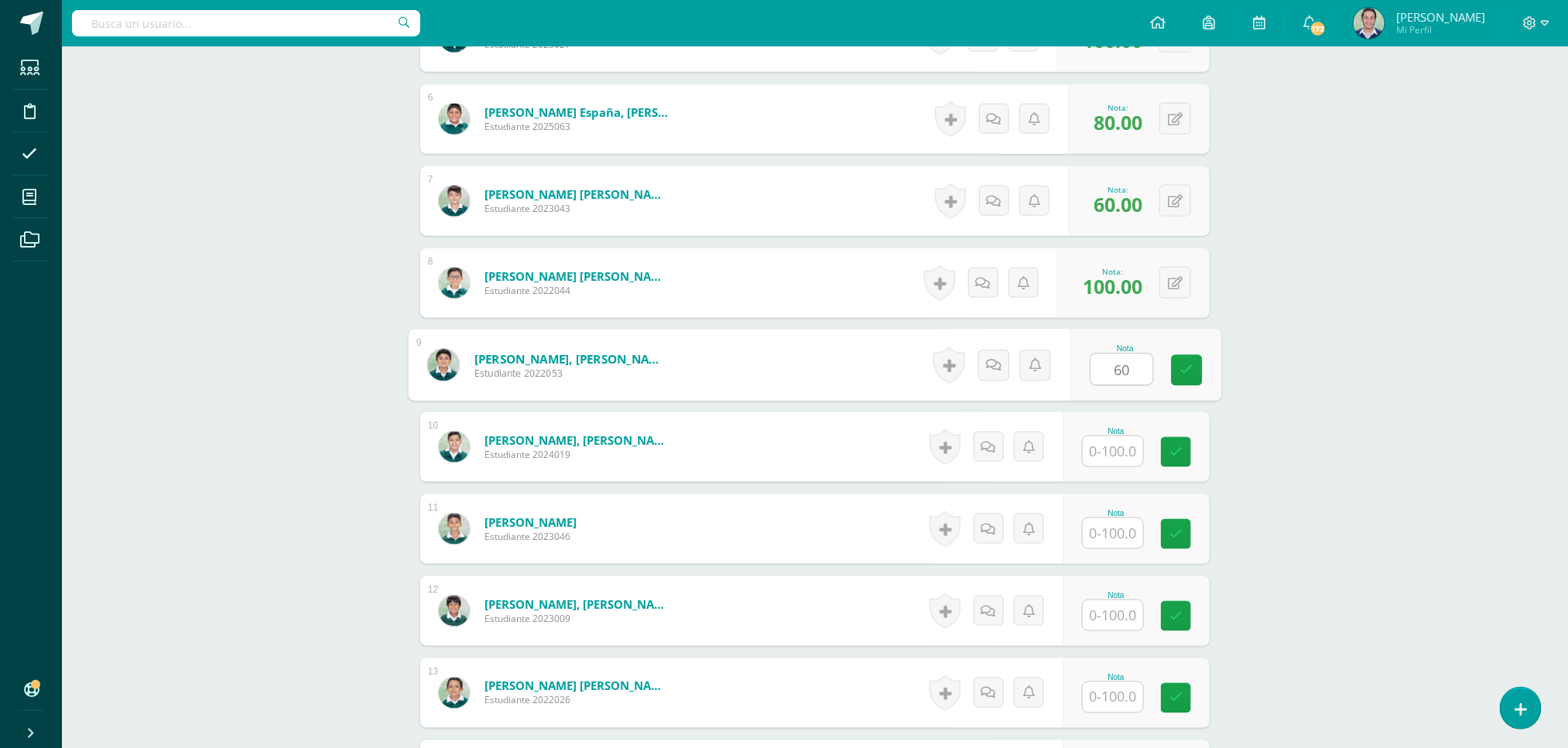
type input "60"
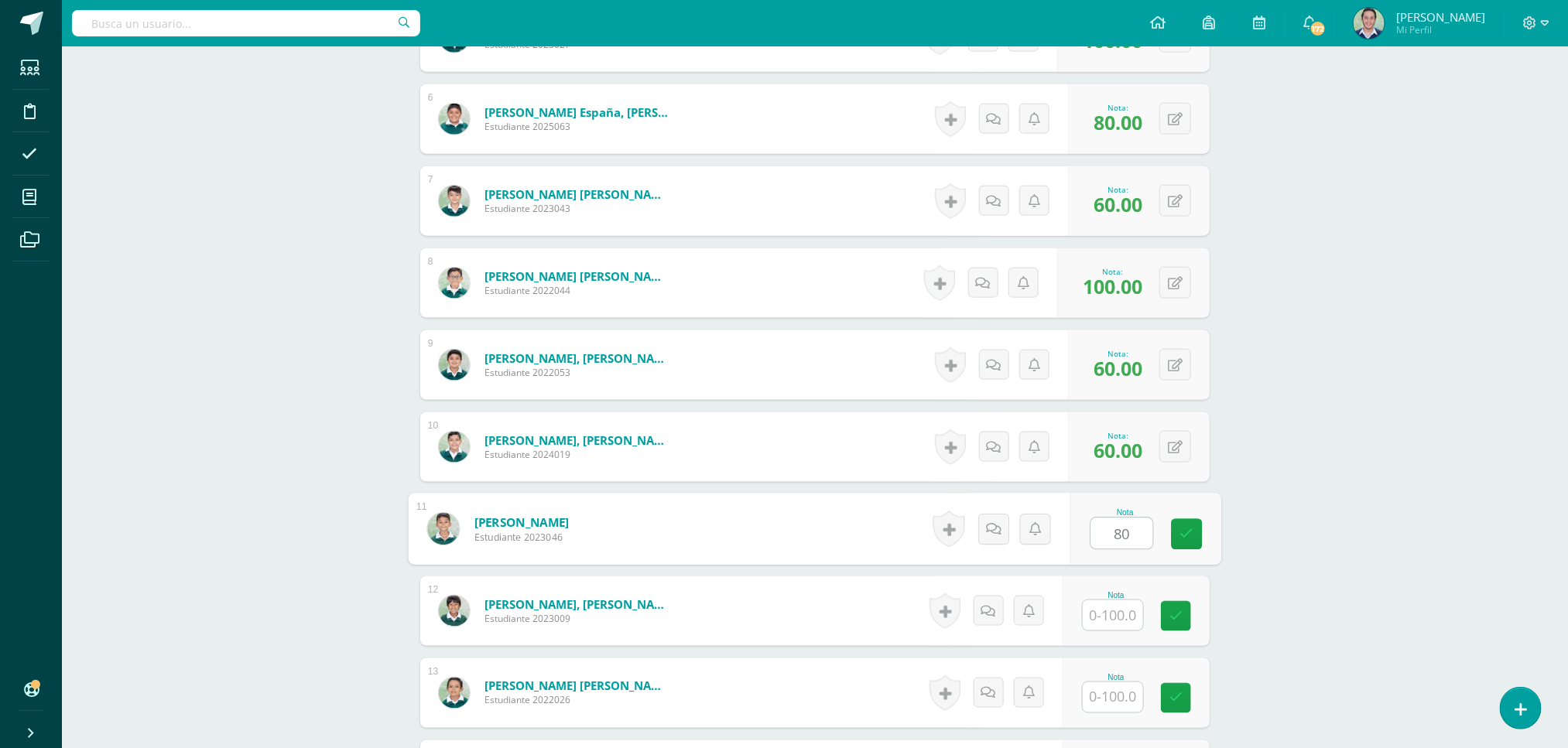
type input "80"
type input "100"
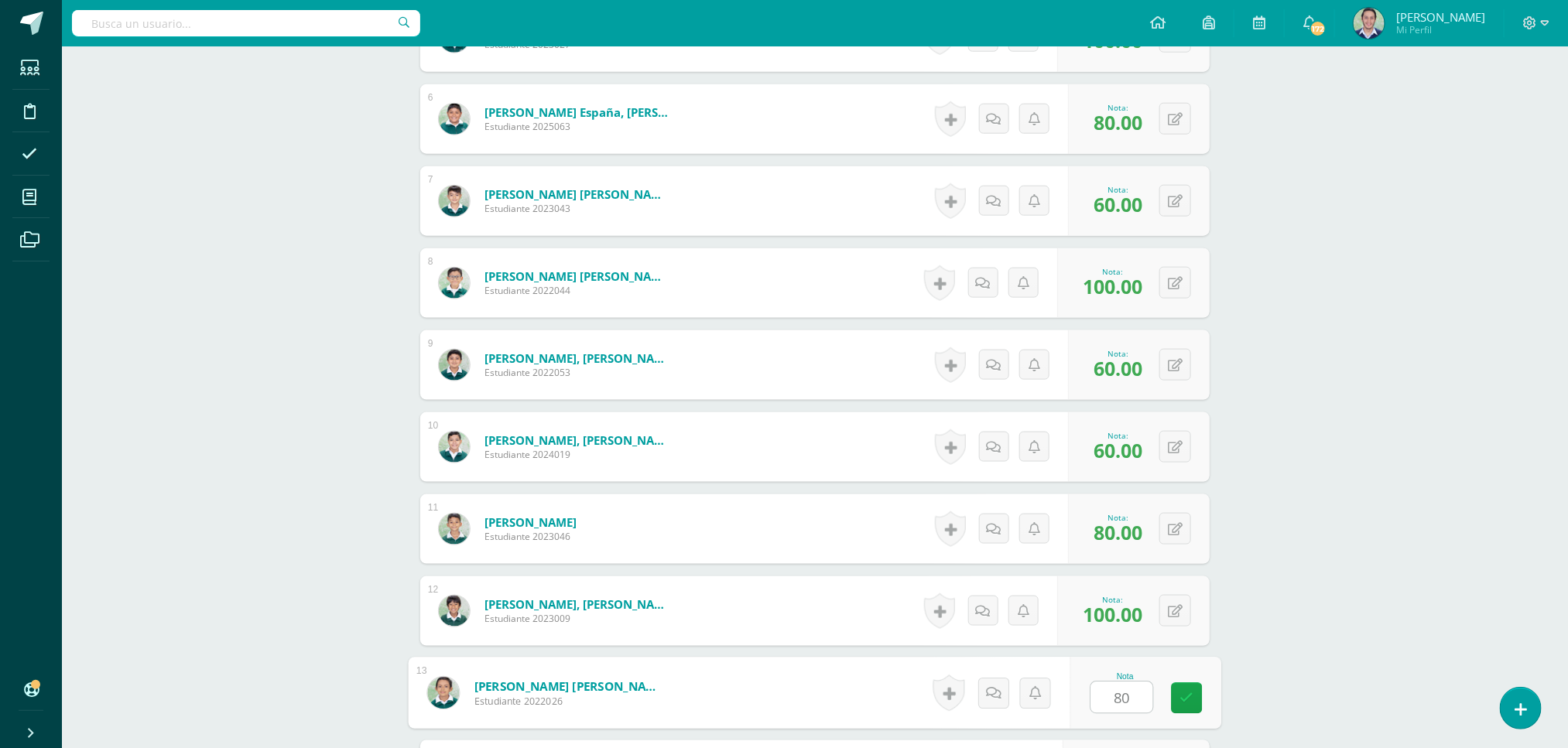
type input "80"
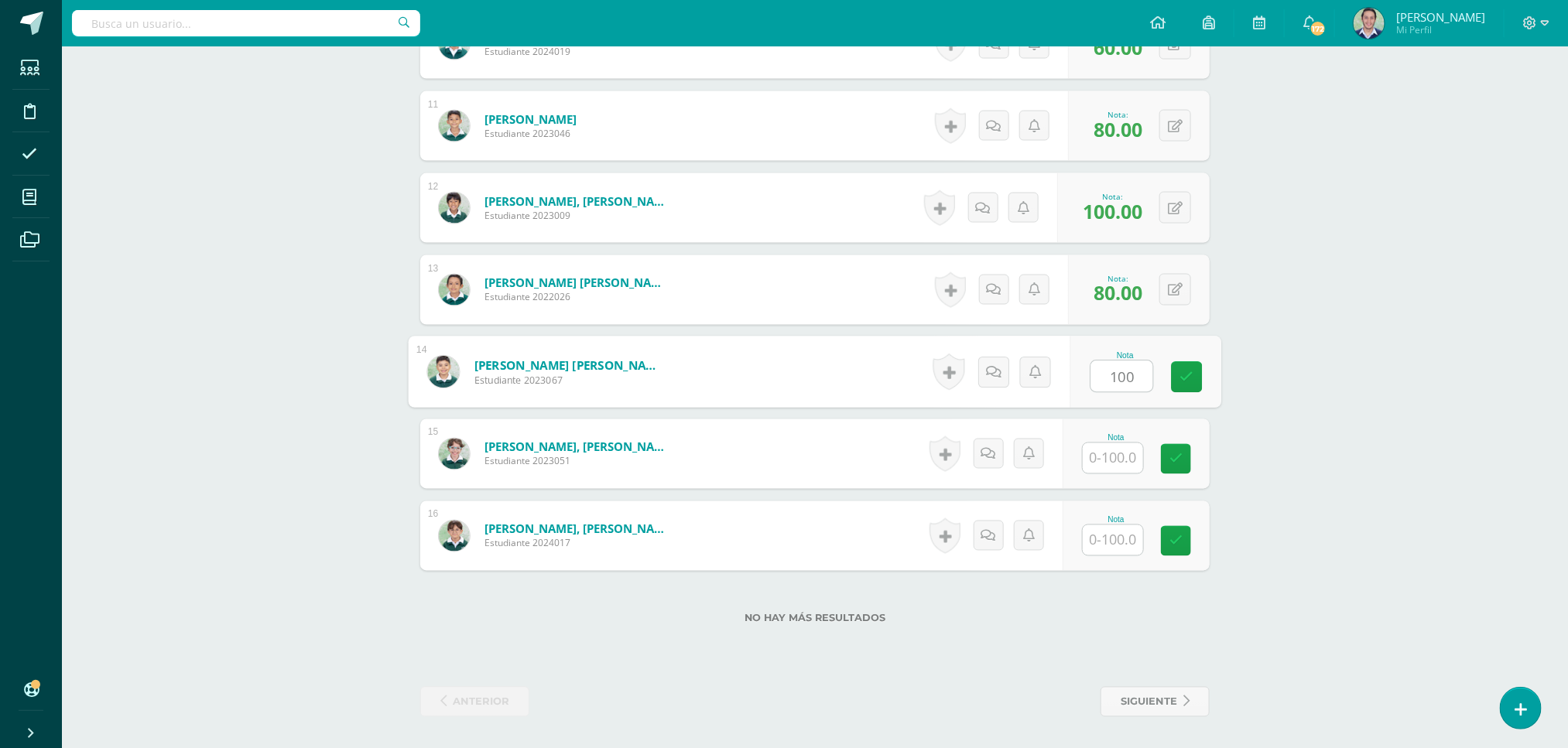
type input "100"
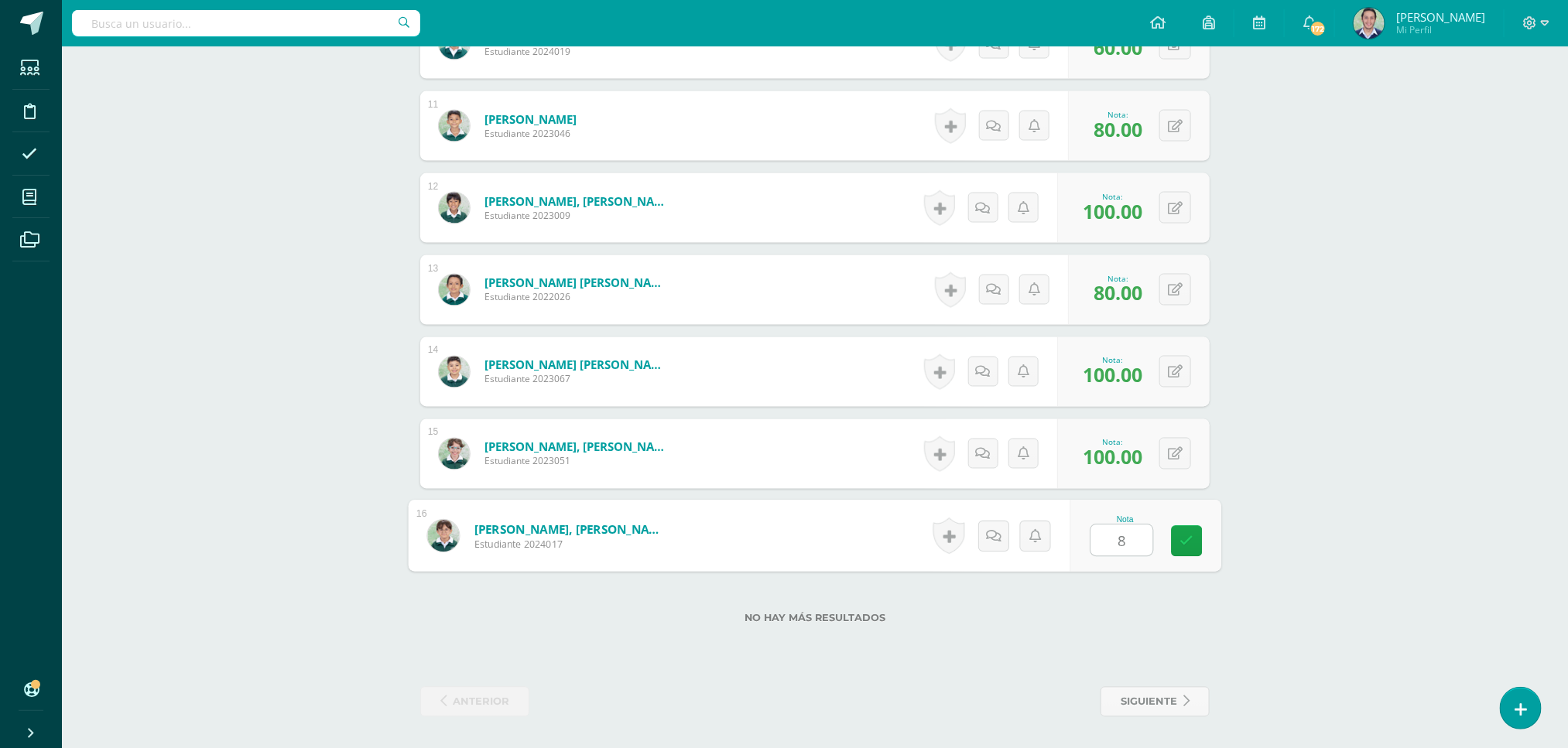
type input "80"
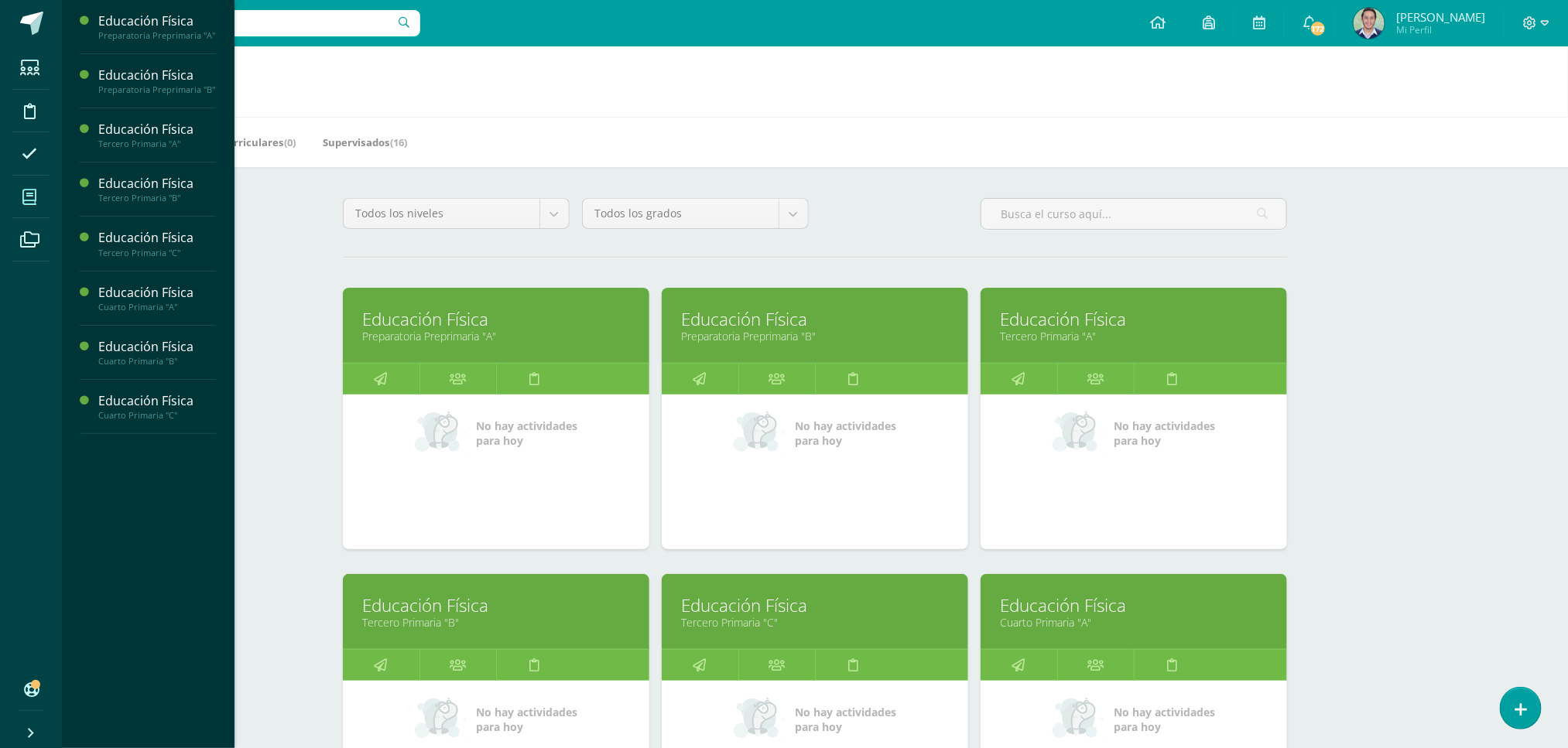
click at [1162, 611] on link "Educación Física" at bounding box center [1134, 605] width 268 height 24
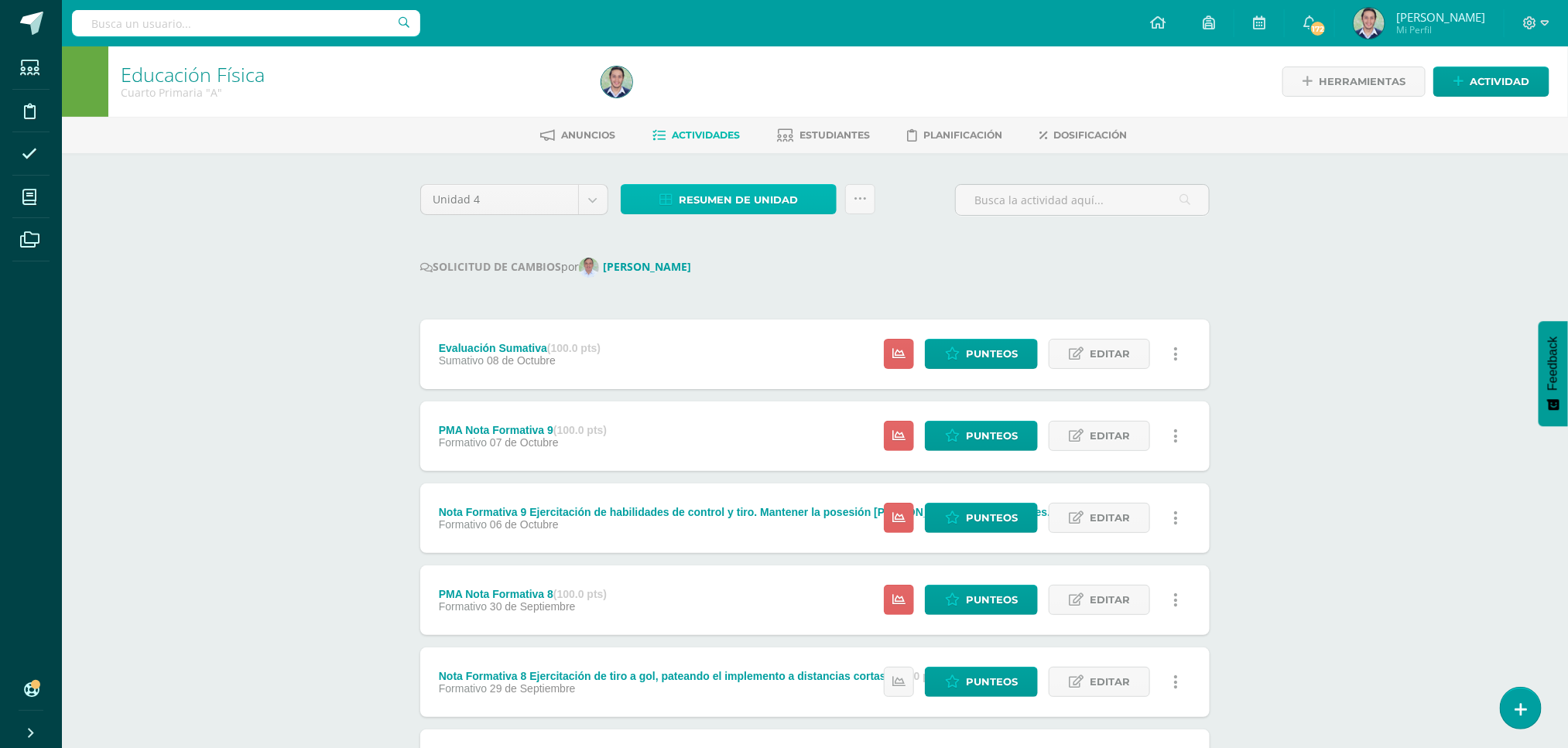
click at [740, 198] on span "Resumen de unidad" at bounding box center [739, 199] width 119 height 28
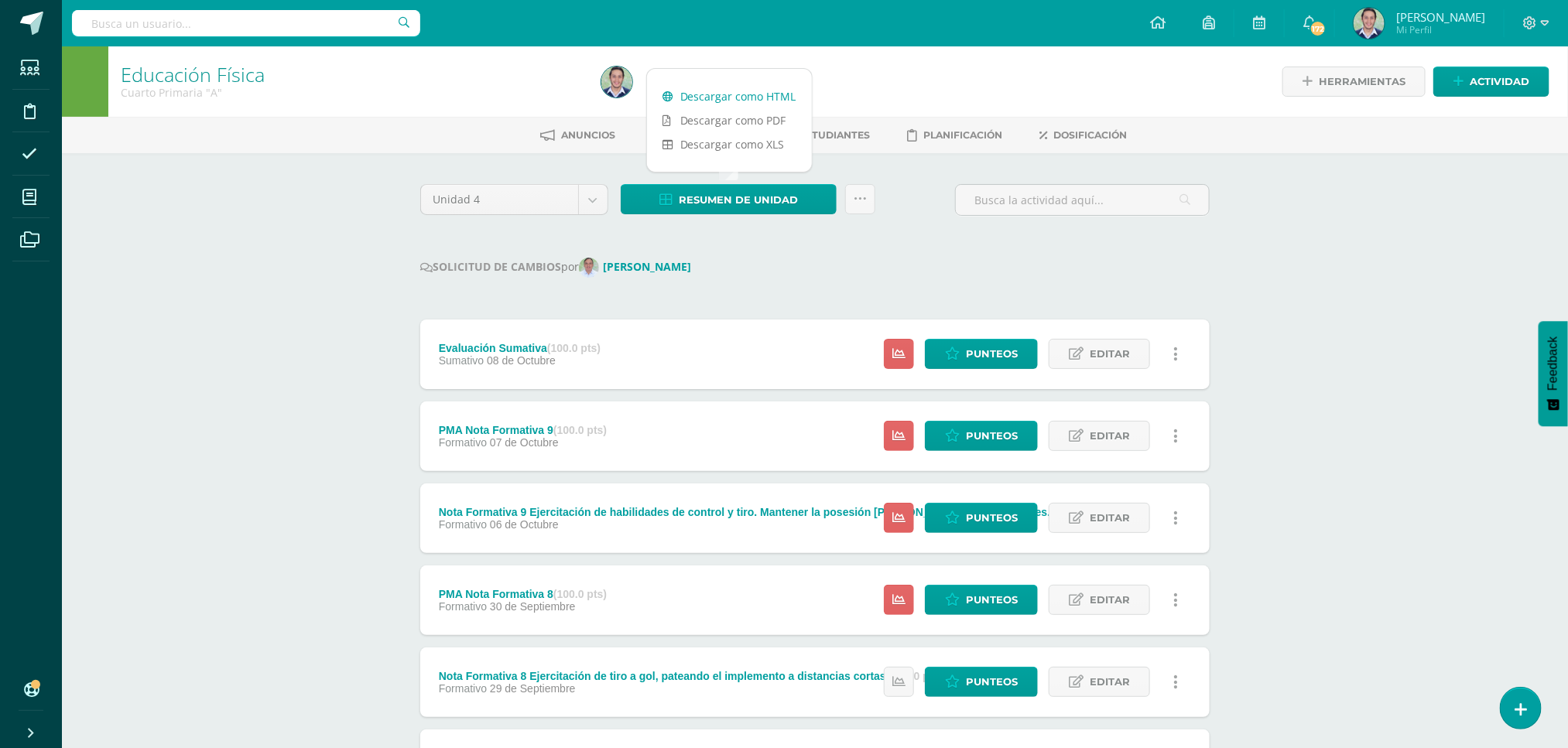
click at [722, 95] on link "Descargar como HTML" at bounding box center [729, 96] width 165 height 24
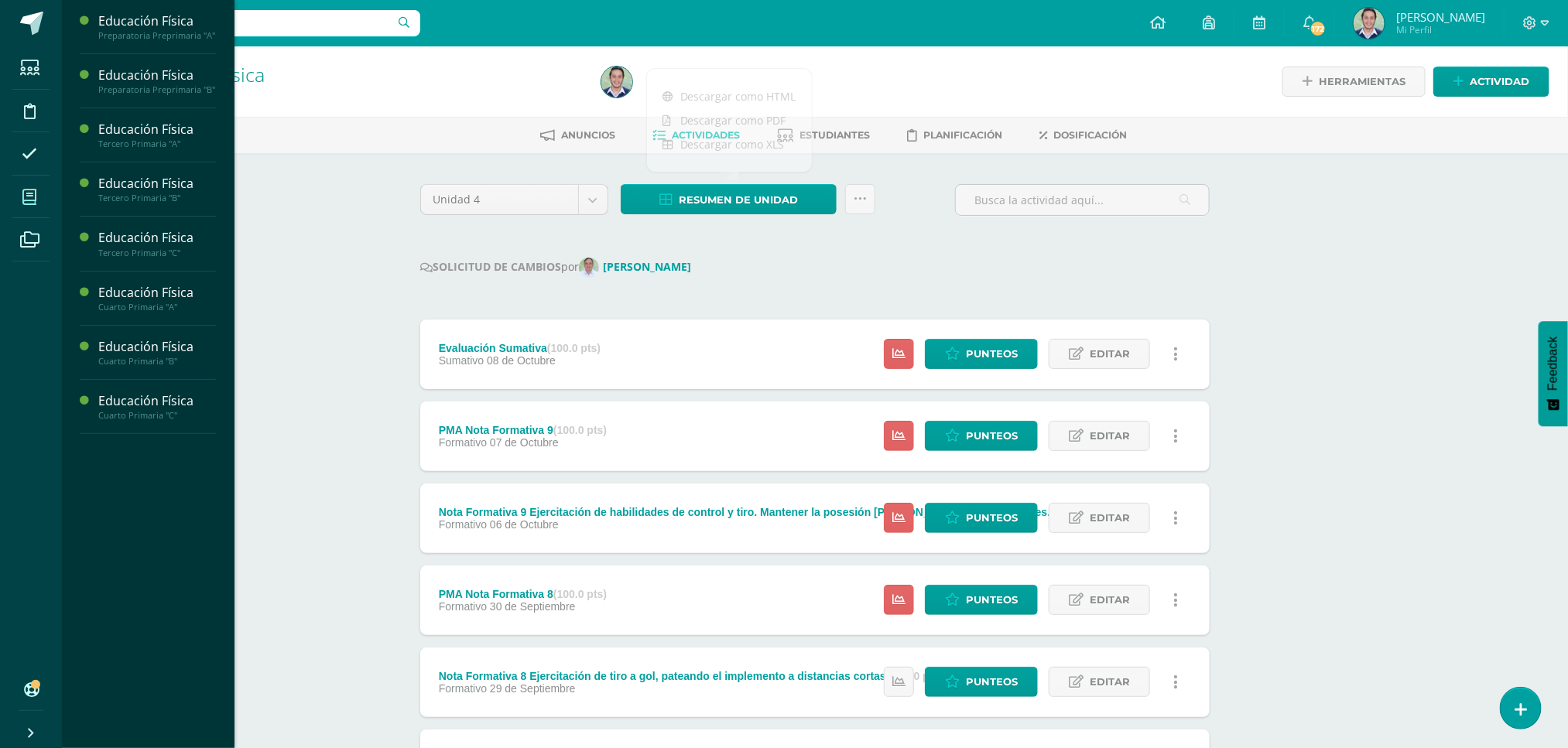
click at [20, 188] on span at bounding box center [30, 198] width 35 height 35
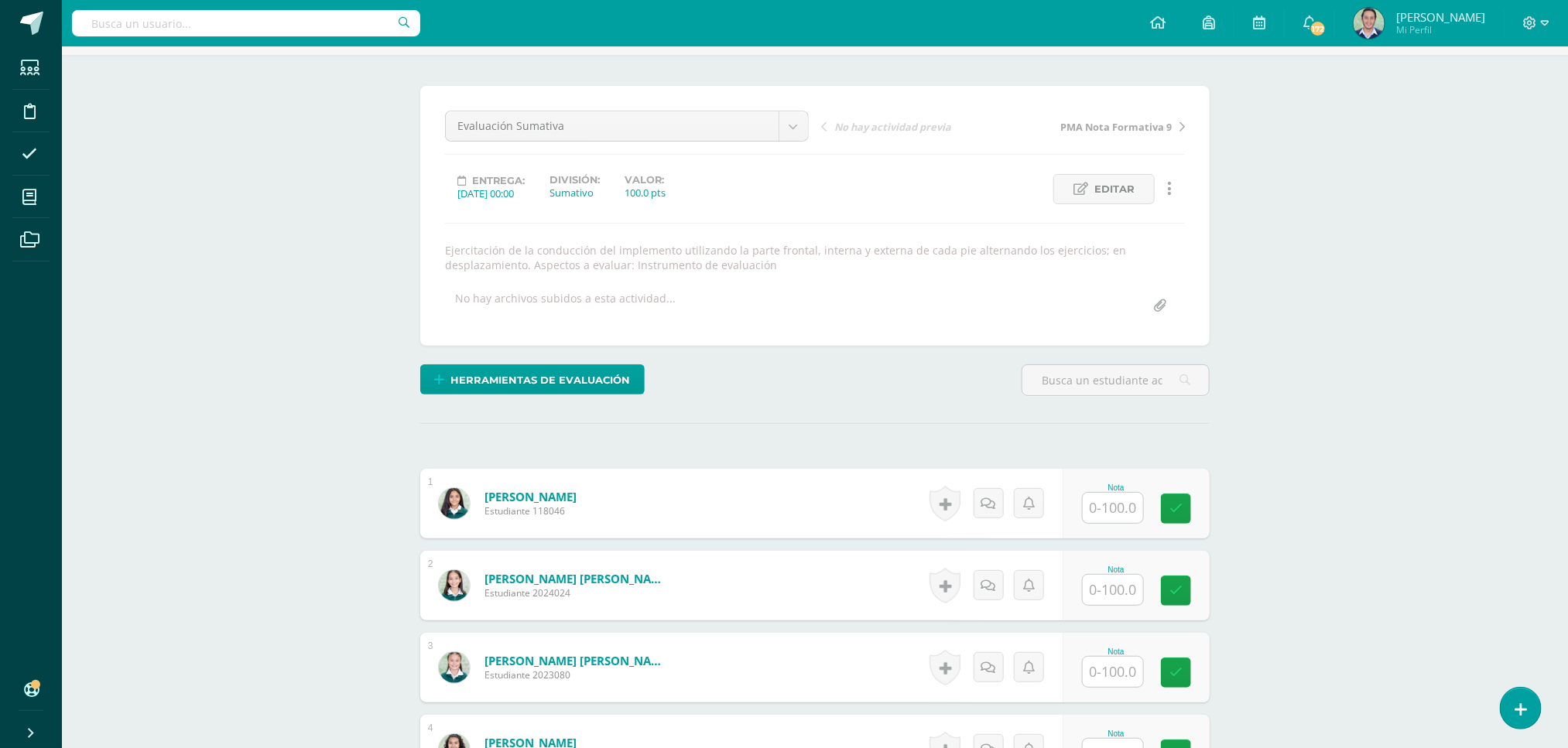
scroll to position [118, 0]
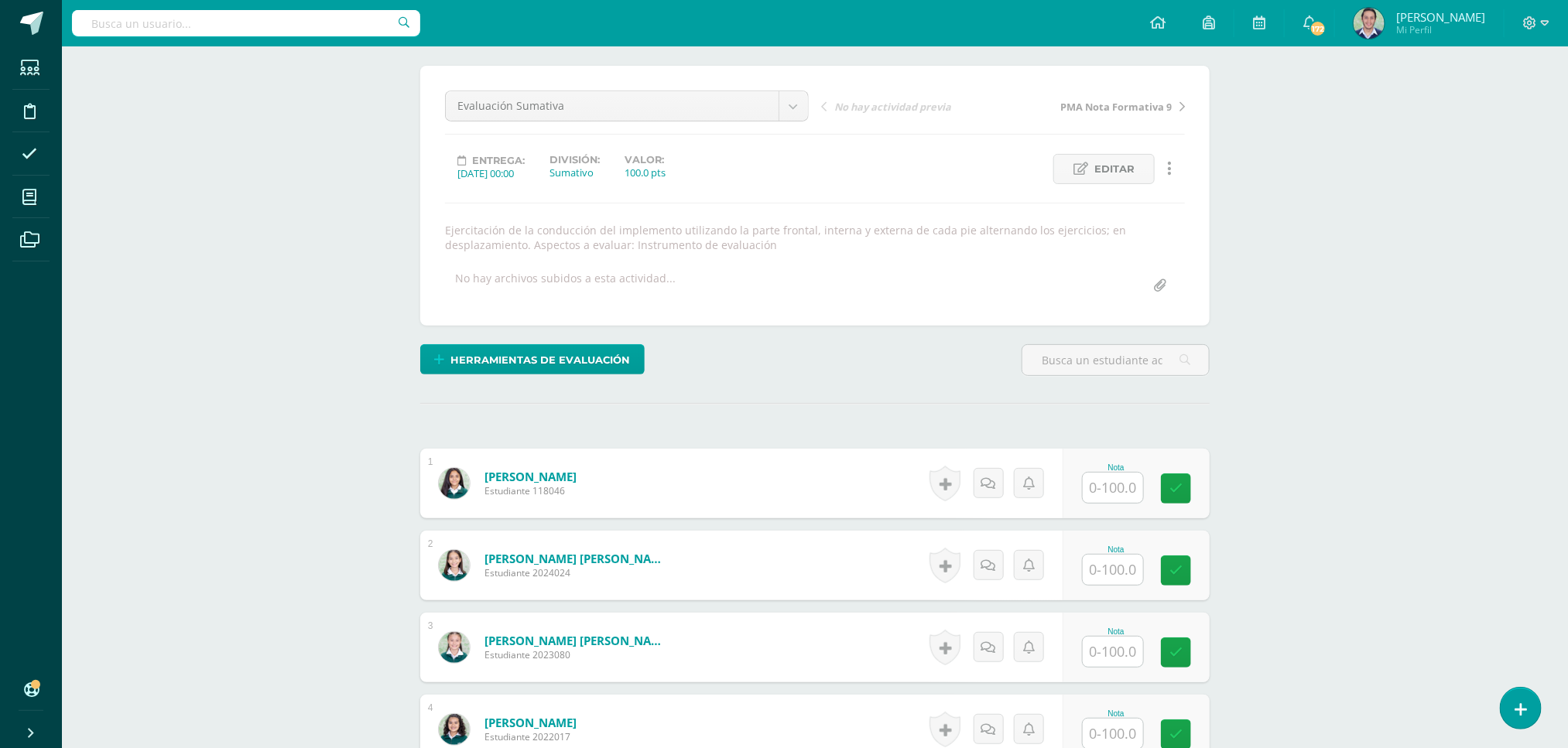
click at [1115, 487] on input "text" at bounding box center [1113, 487] width 61 height 30
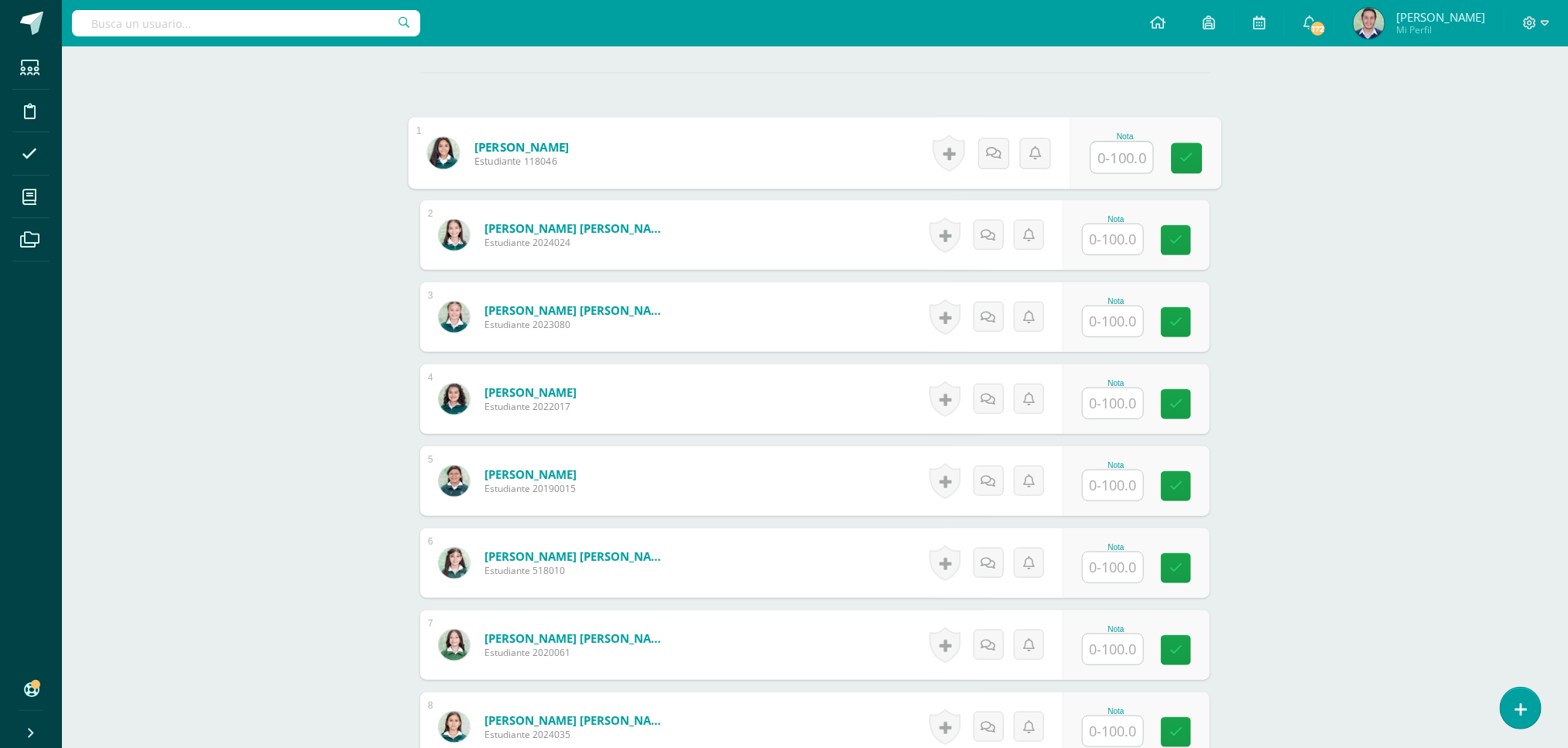
scroll to position [520, 0]
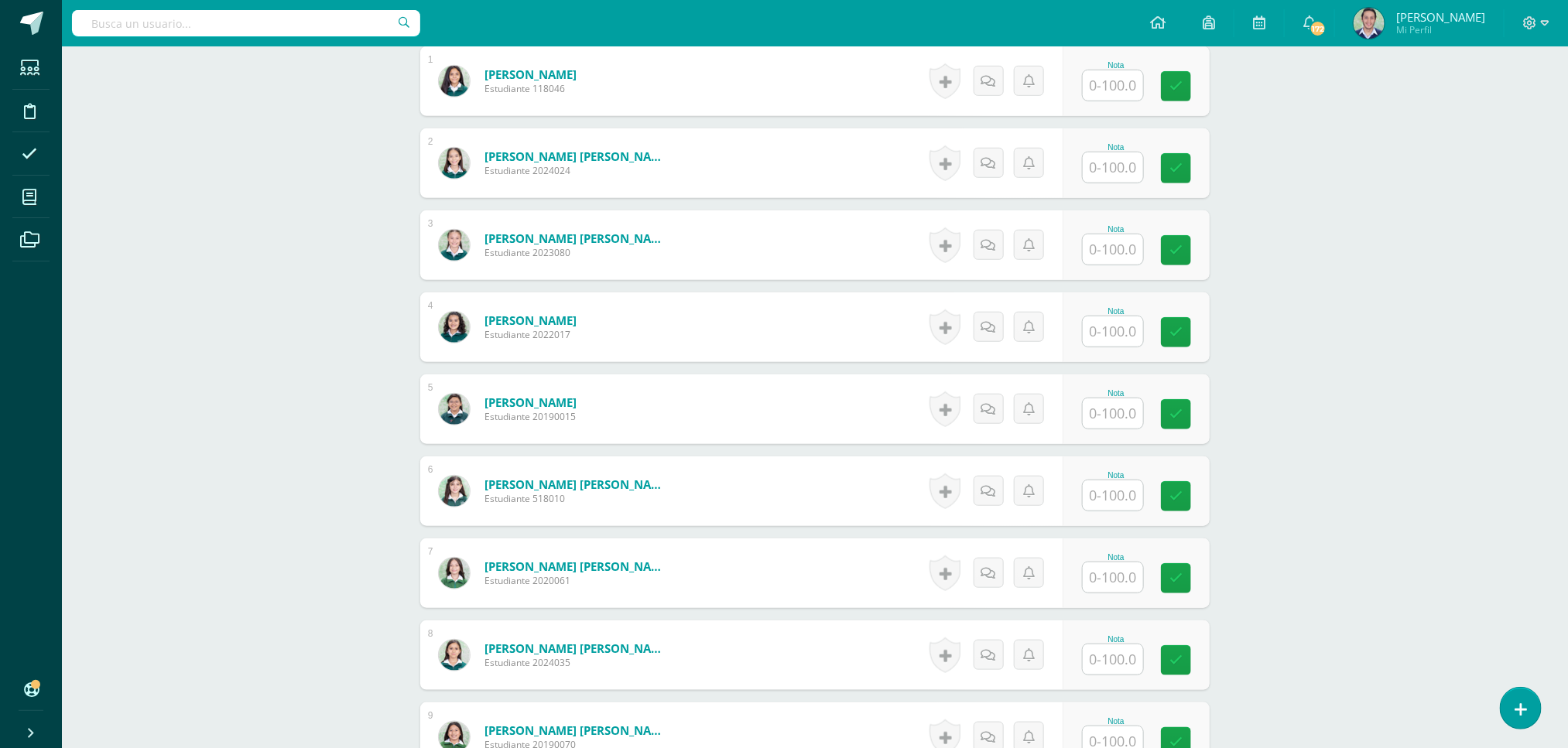
click at [1331, 405] on div "Educación Física Cuarto Primaria "A" Herramientas Detalle de asistencias Activi…" at bounding box center [815, 647] width 1506 height 2243
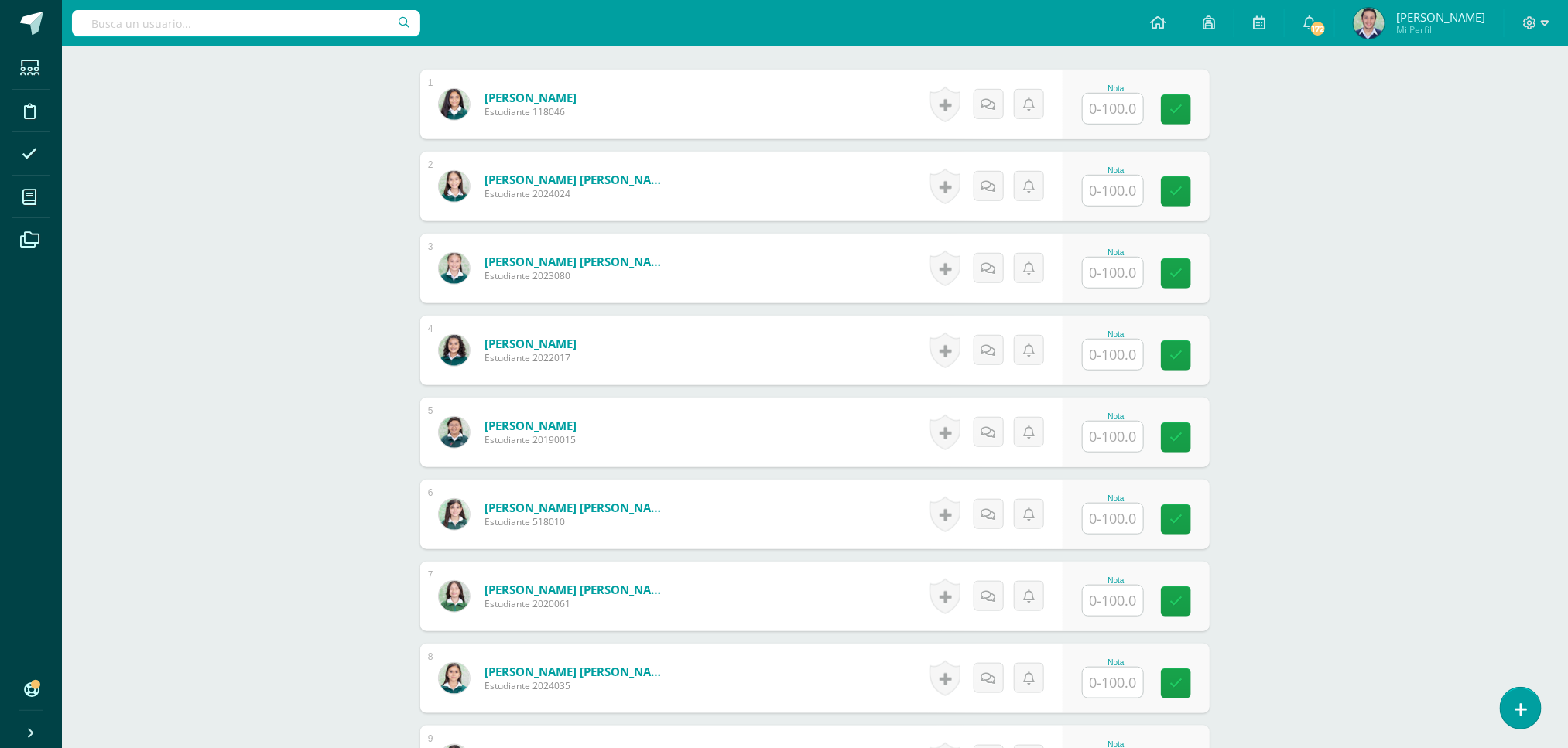
scroll to position [502, 0]
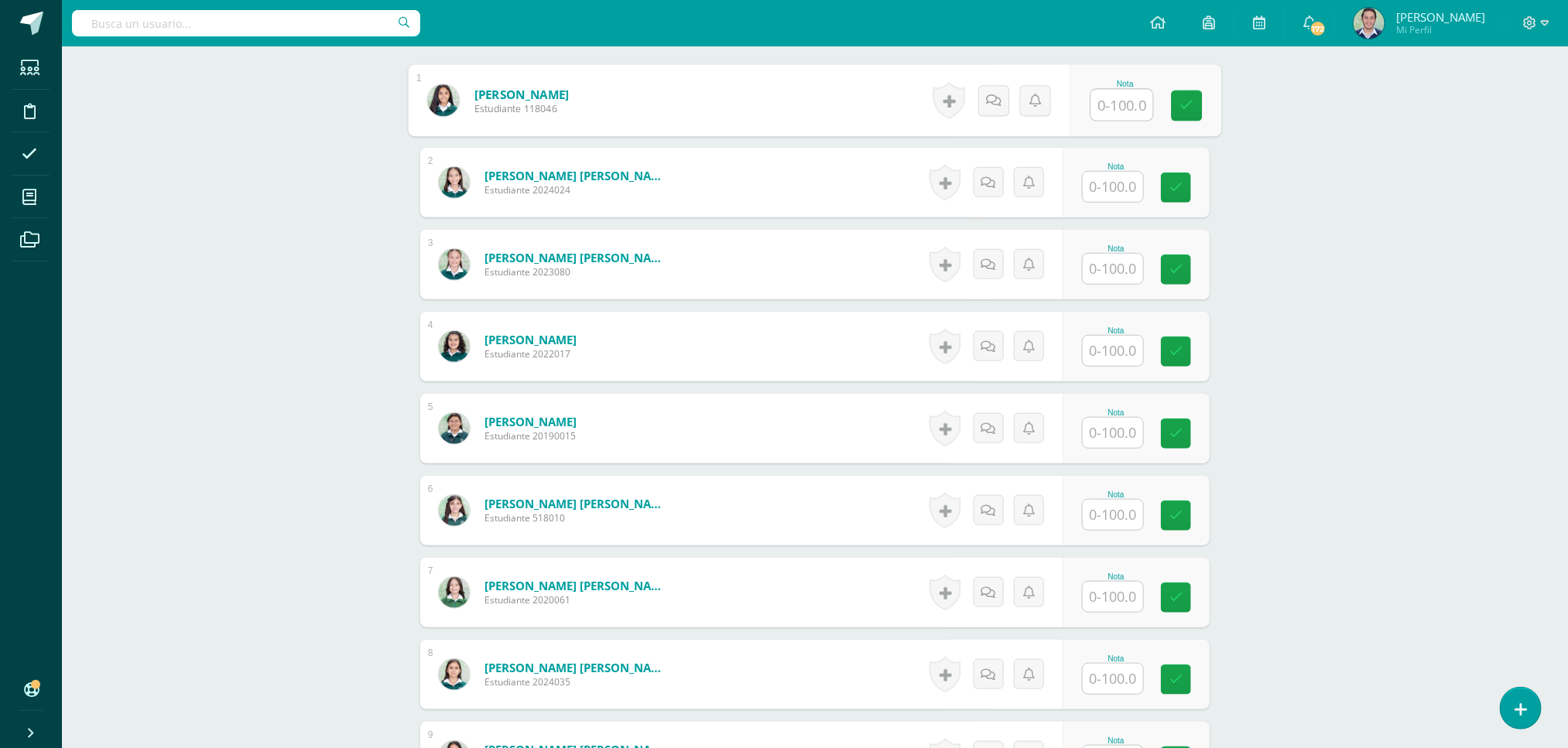
click at [1102, 114] on input "text" at bounding box center [1122, 106] width 62 height 31
type input "67"
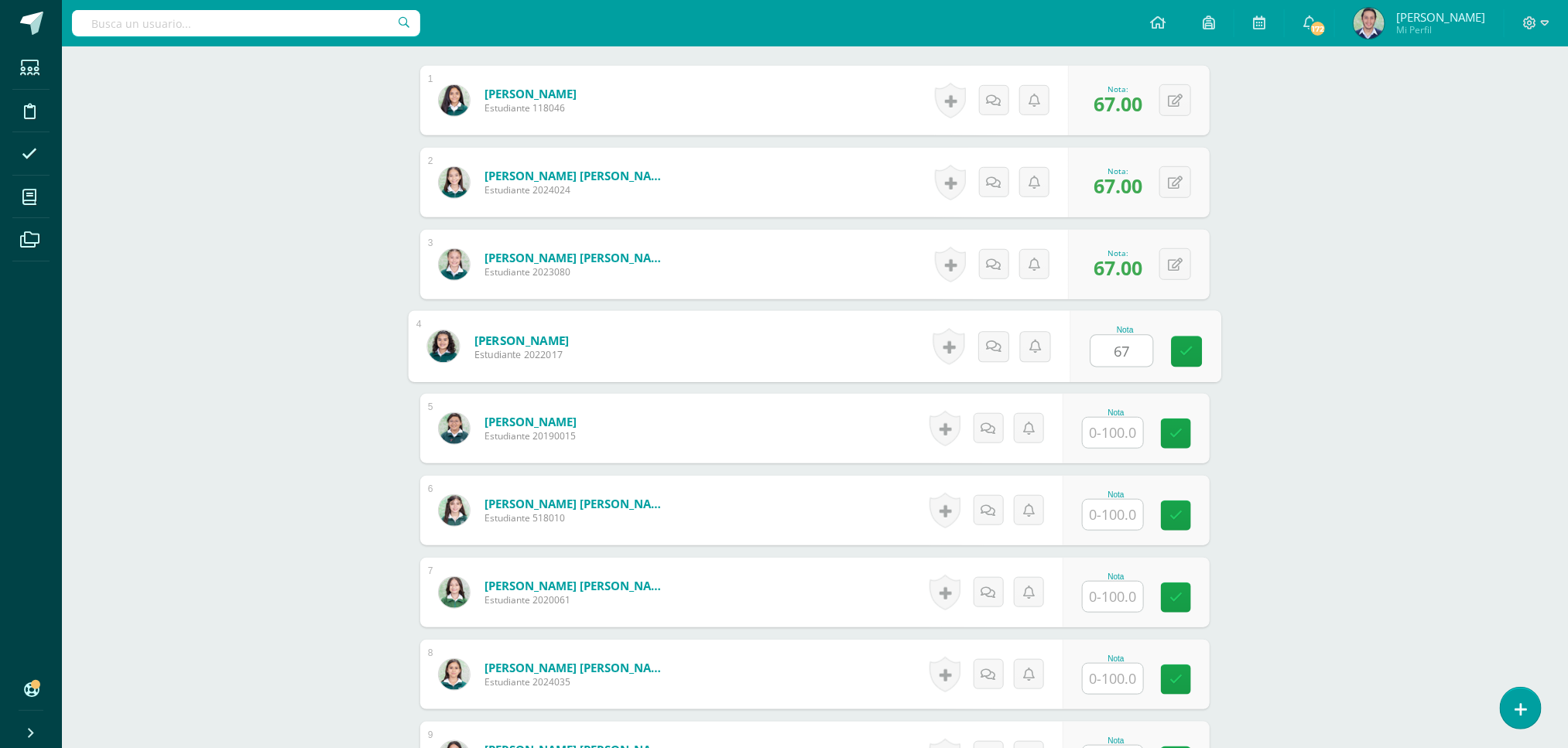
type input "67"
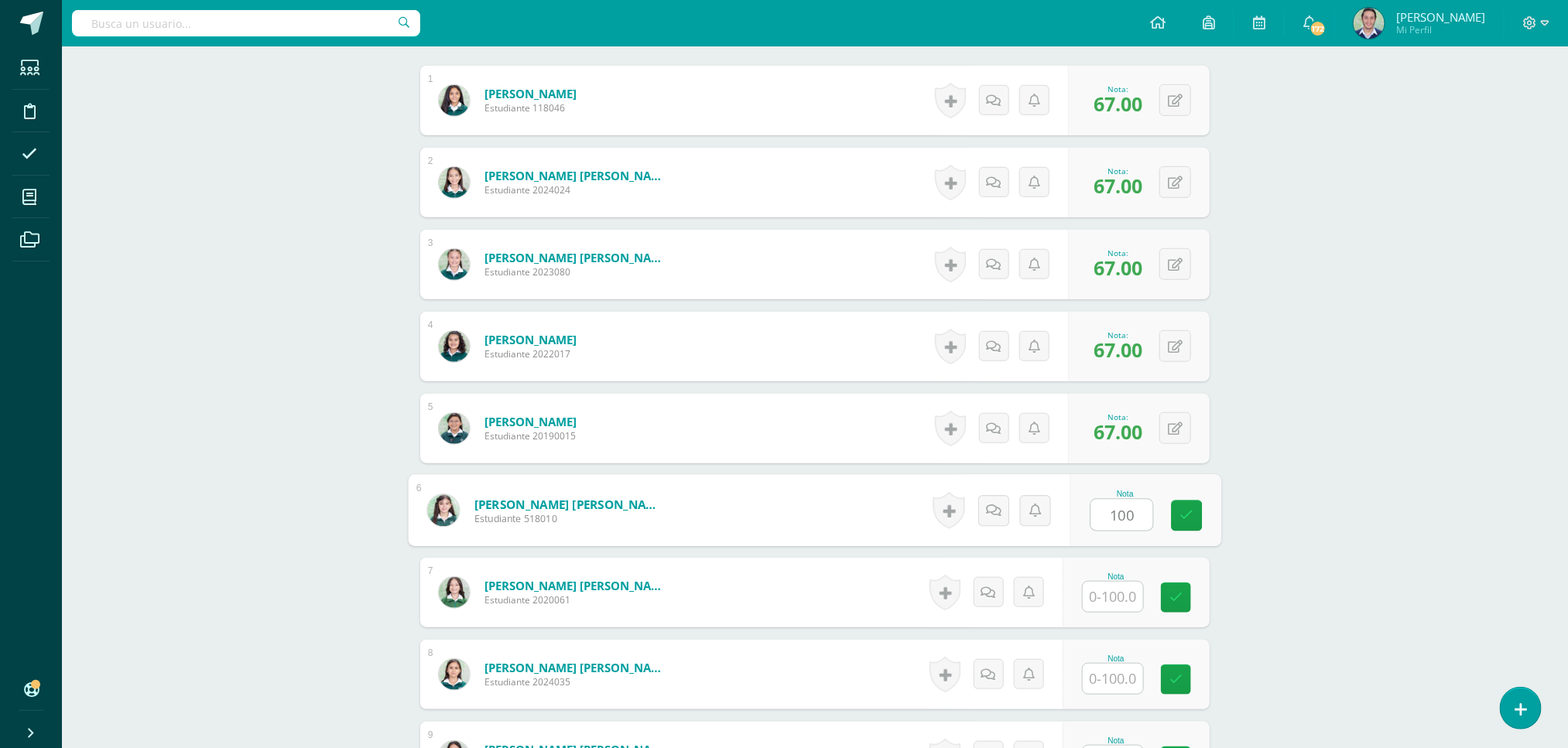
type input "100"
type input "67"
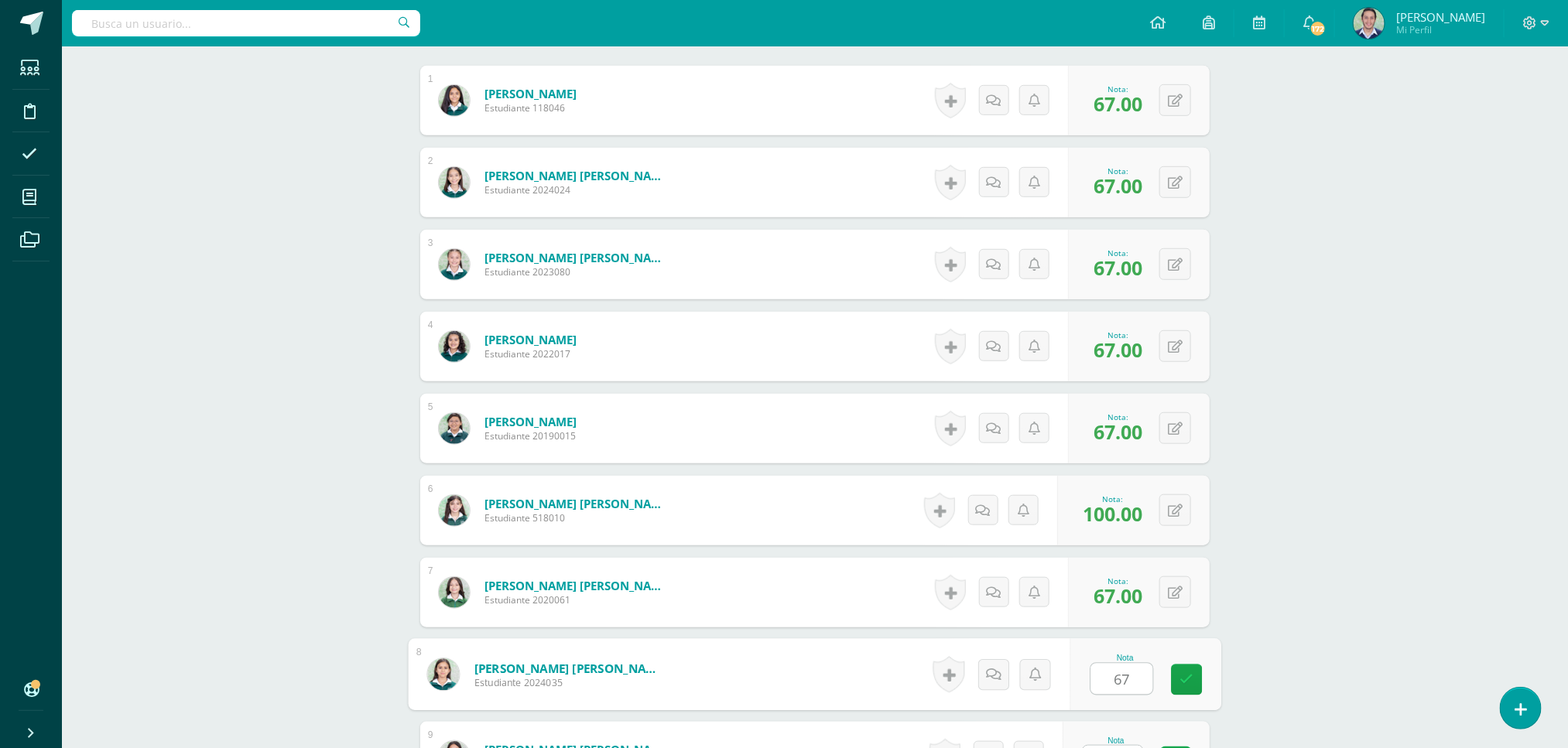
type input "67"
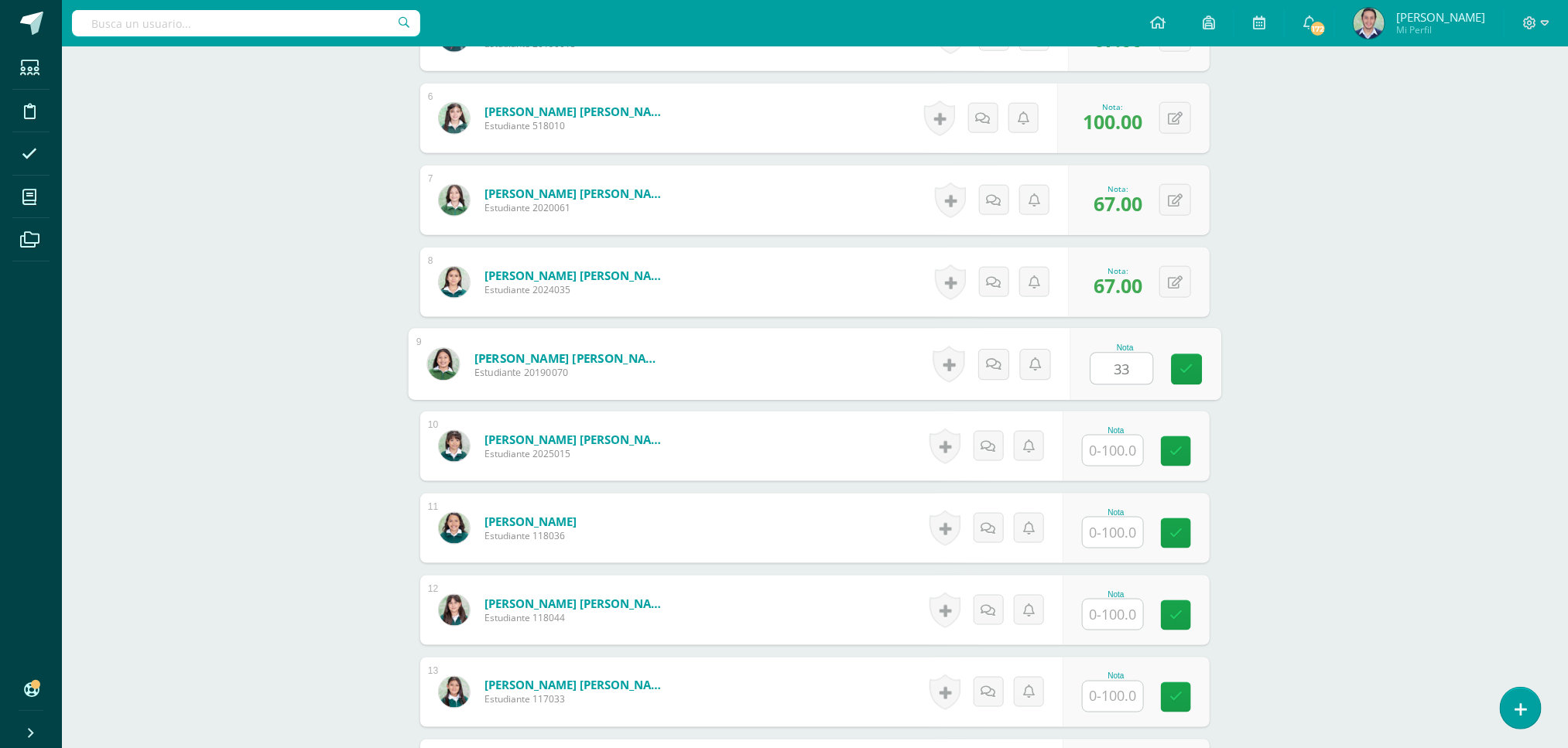
type input "33"
type input "67"
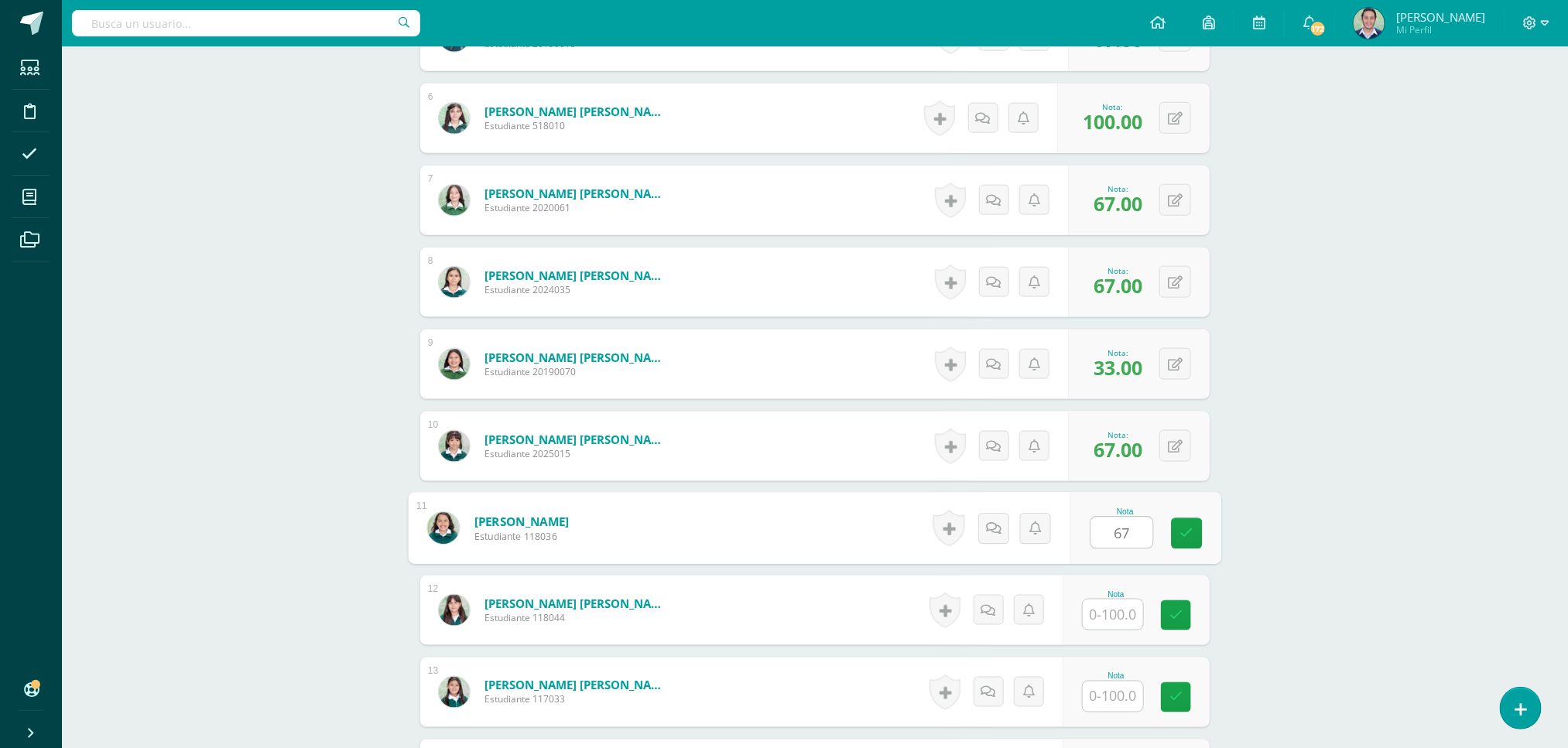
type input "67"
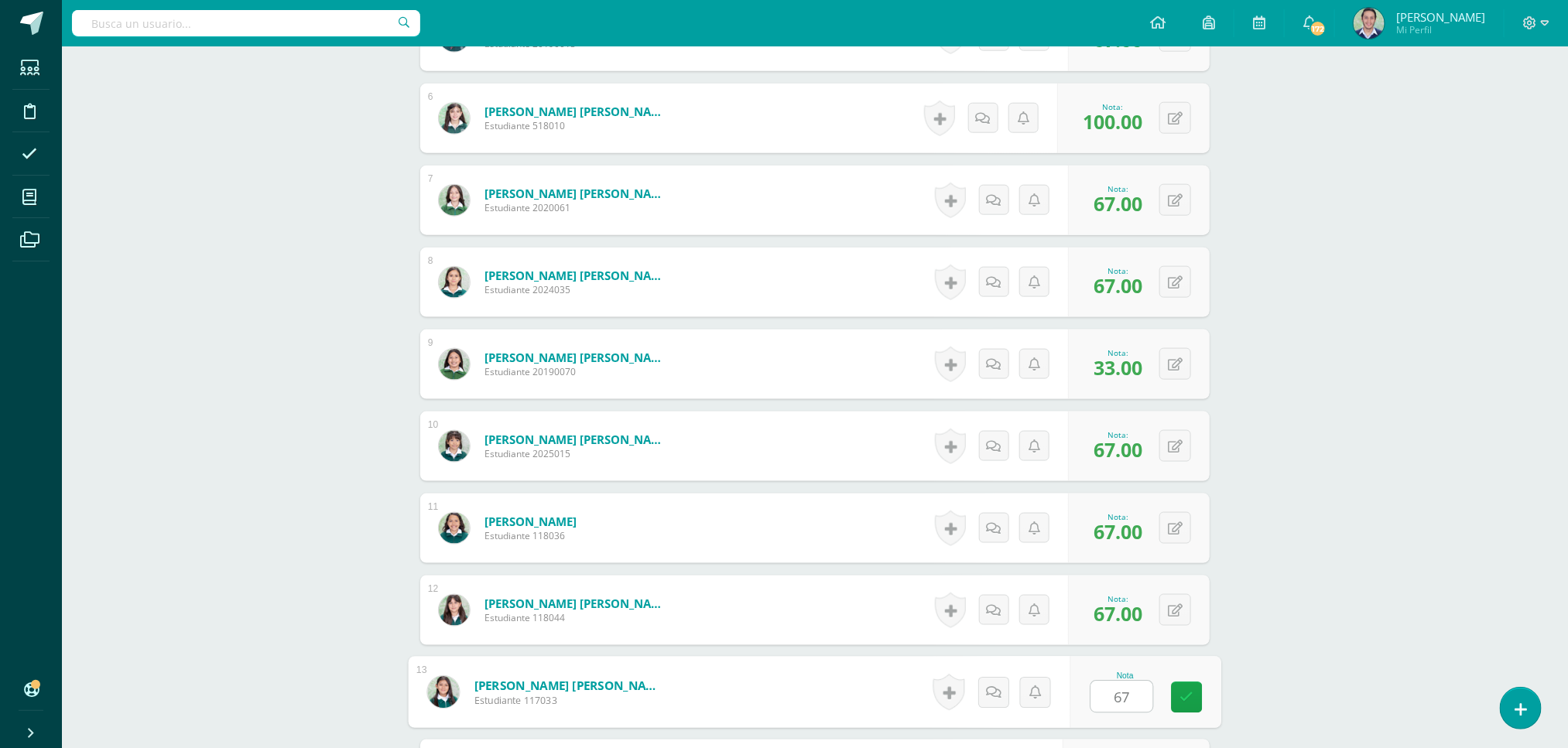
type input "67"
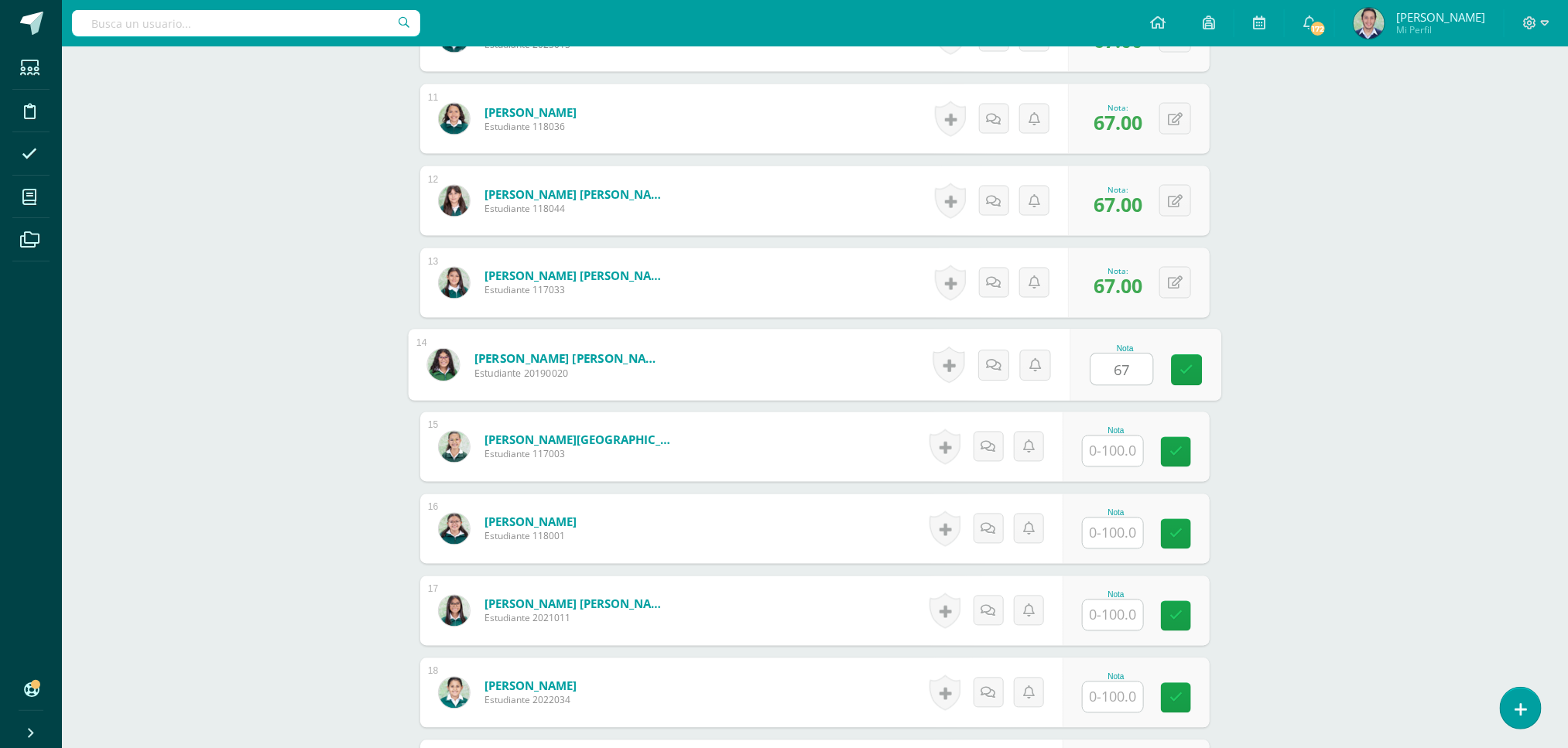
type input "67"
type input "100"
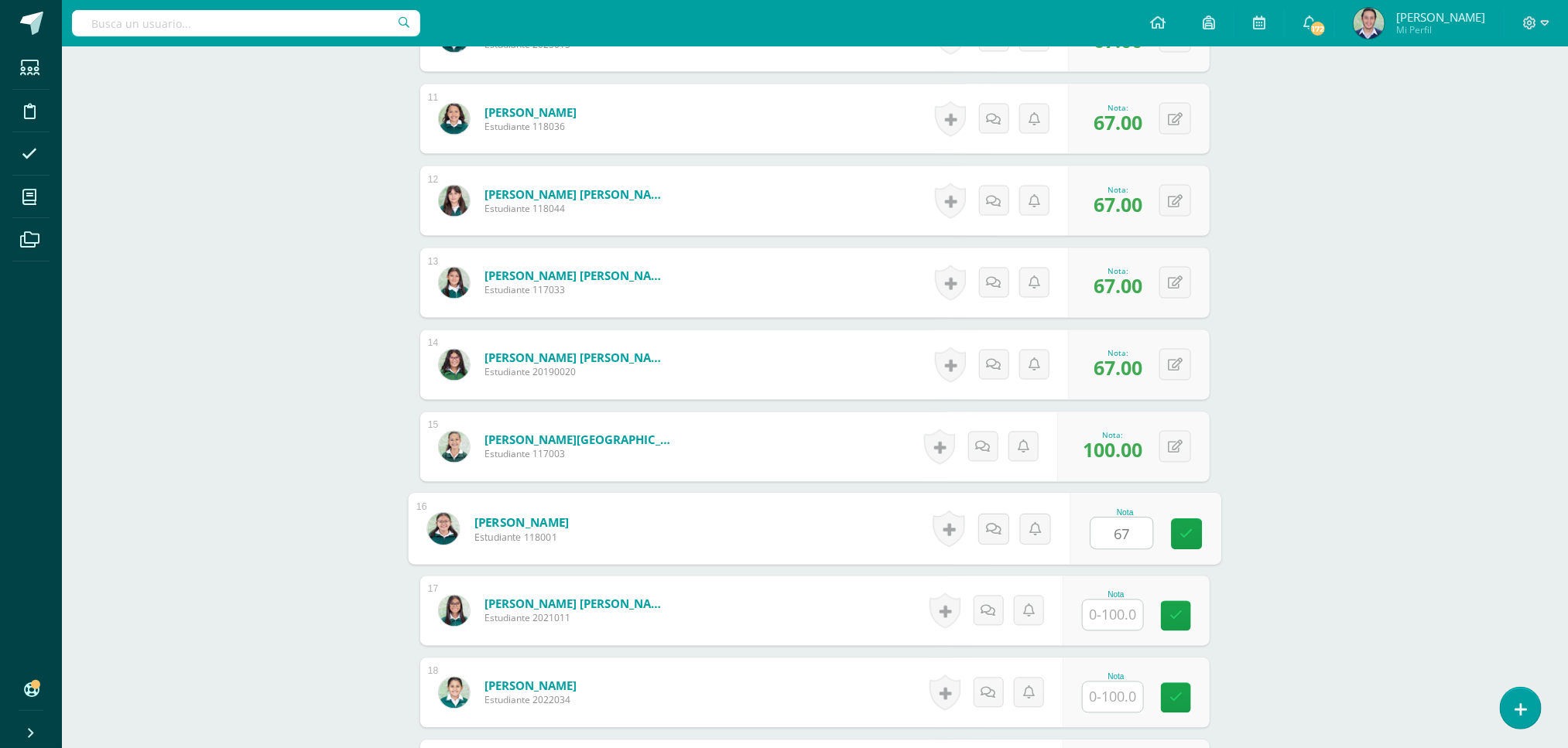
type input "67"
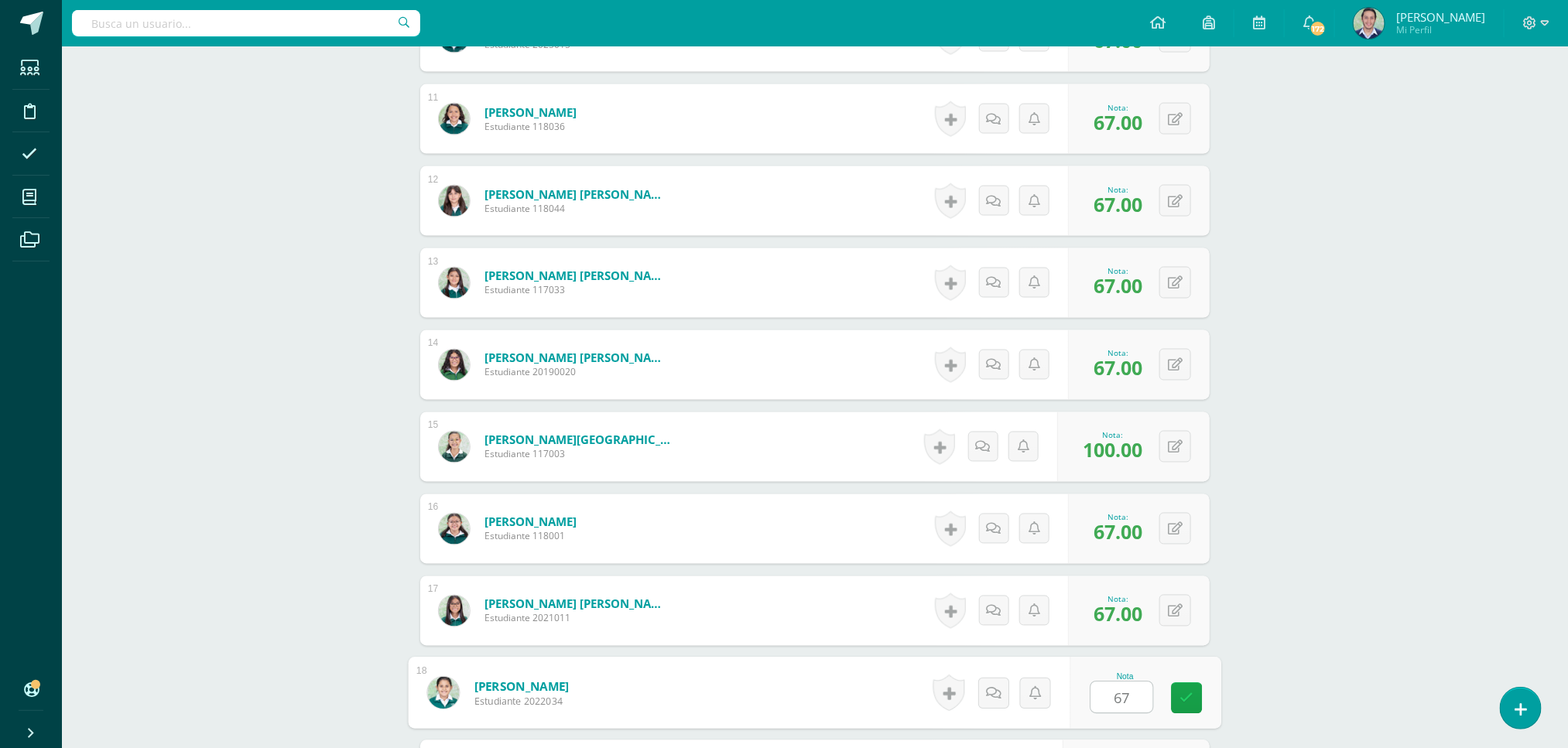
type input "67"
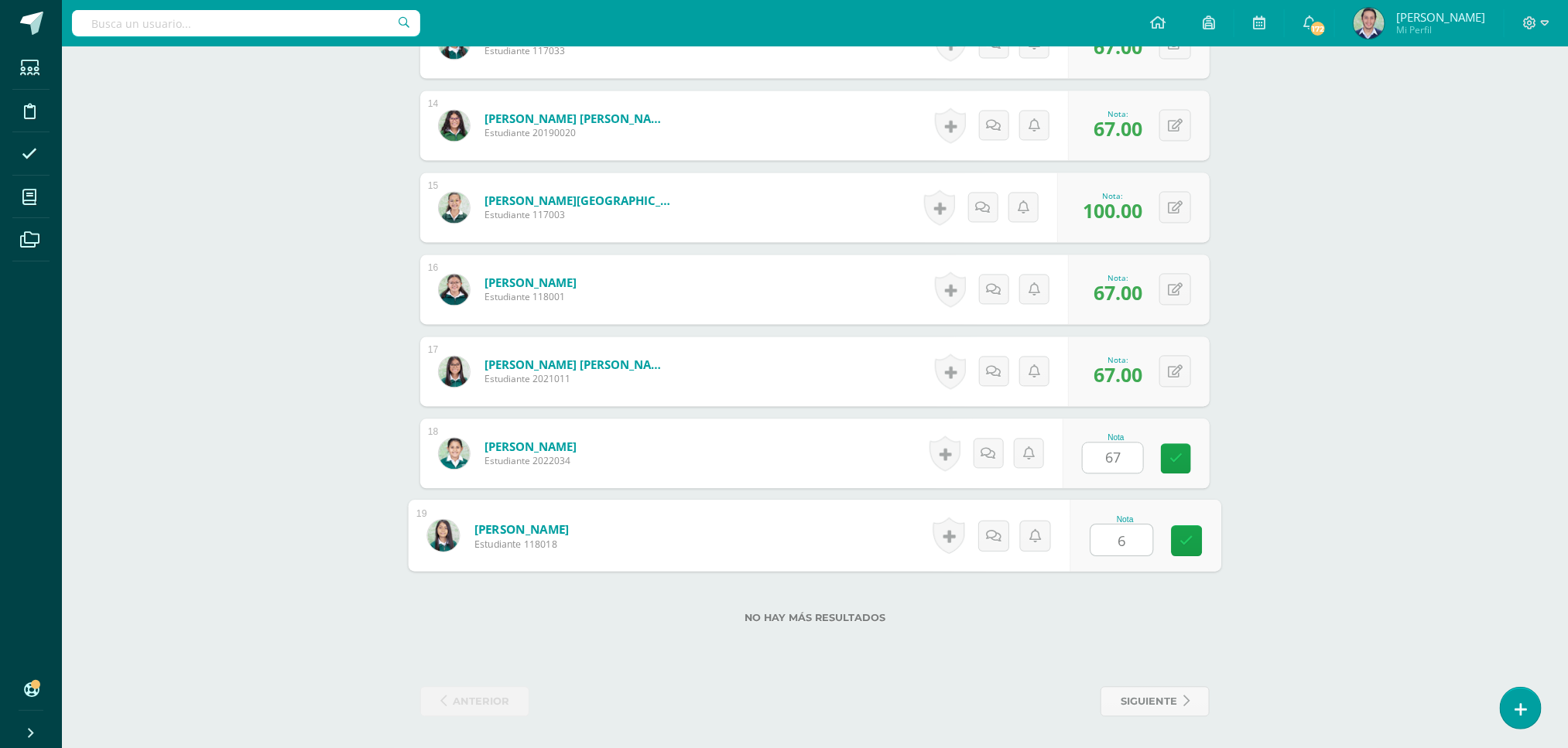
type input "67"
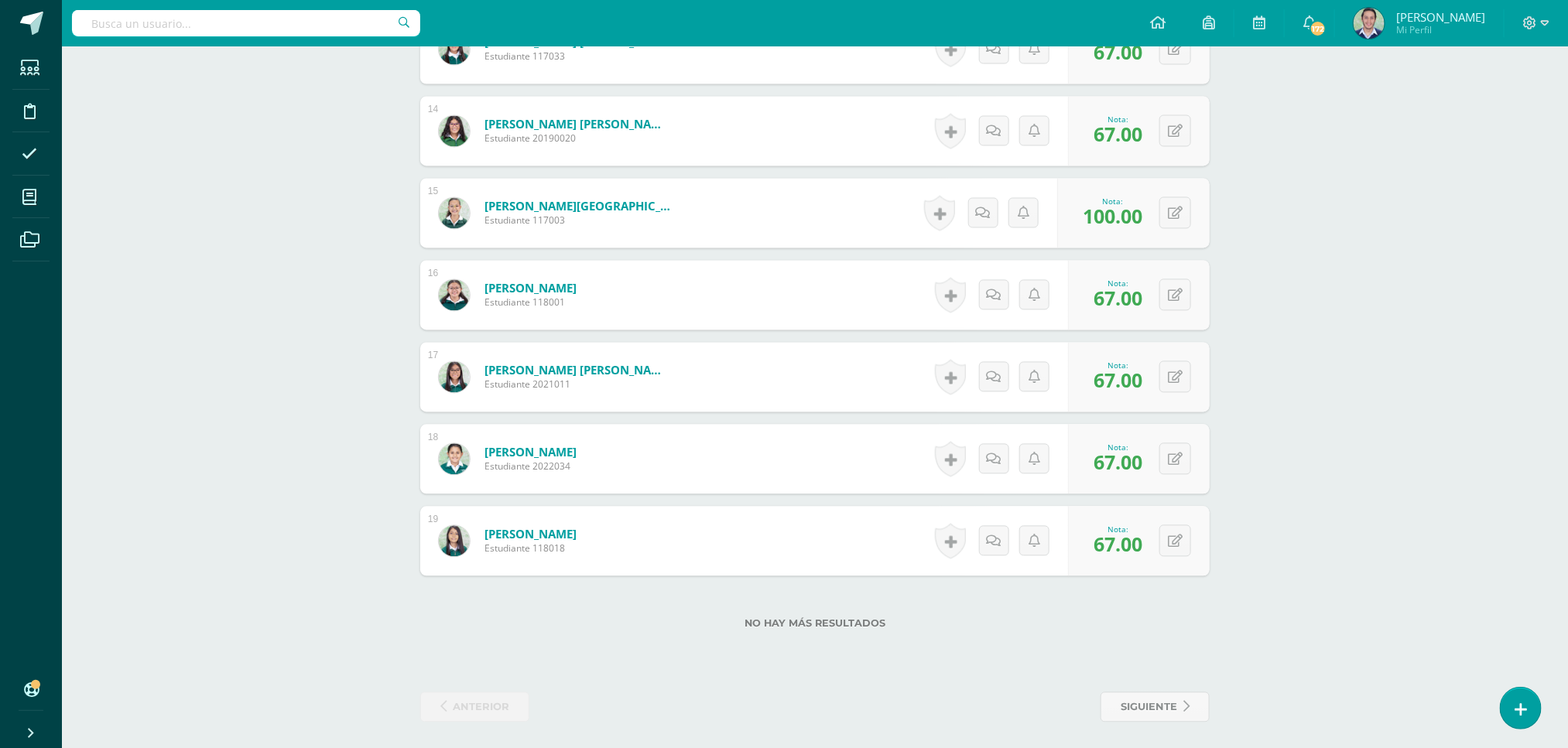
scroll to position [1532, 0]
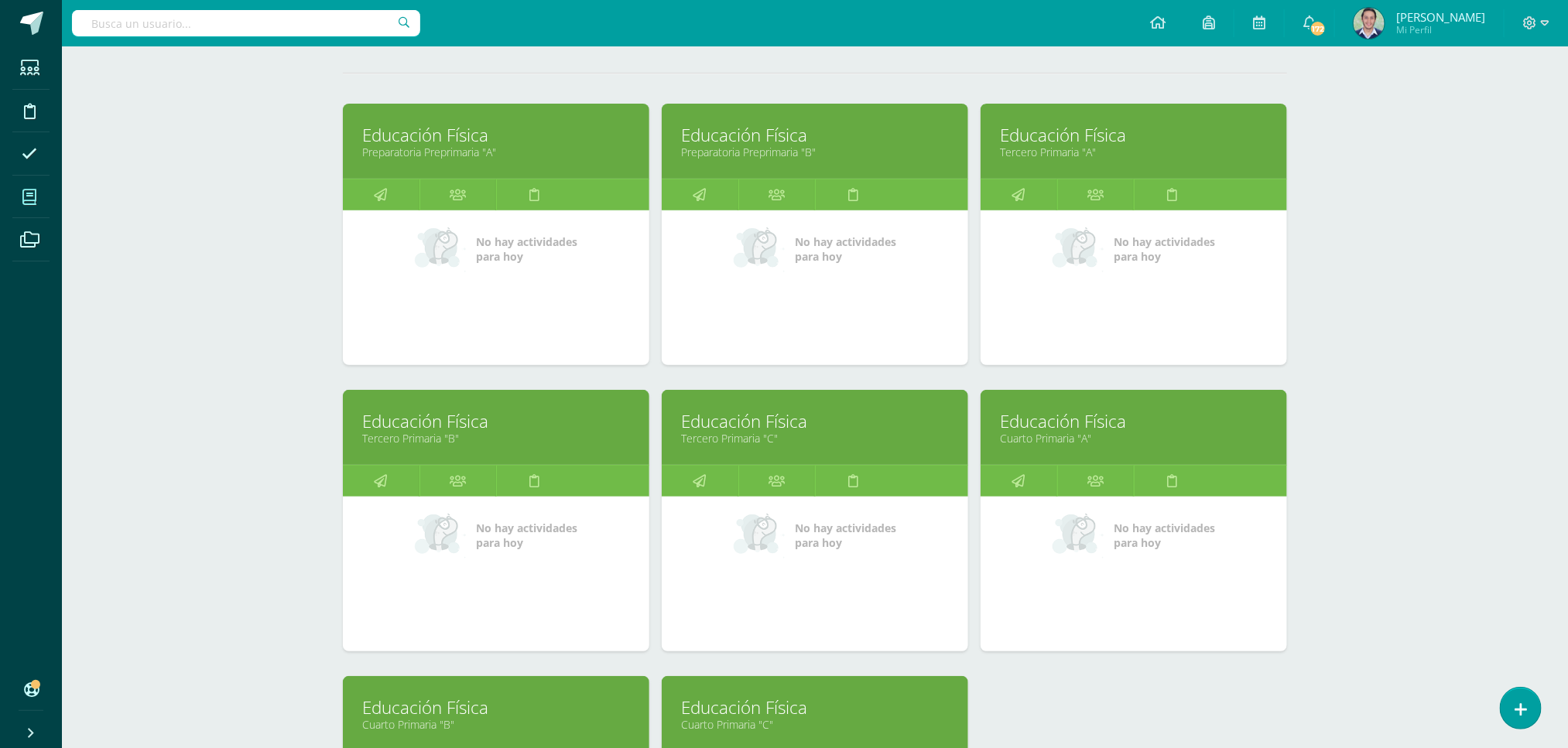
scroll to position [195, 0]
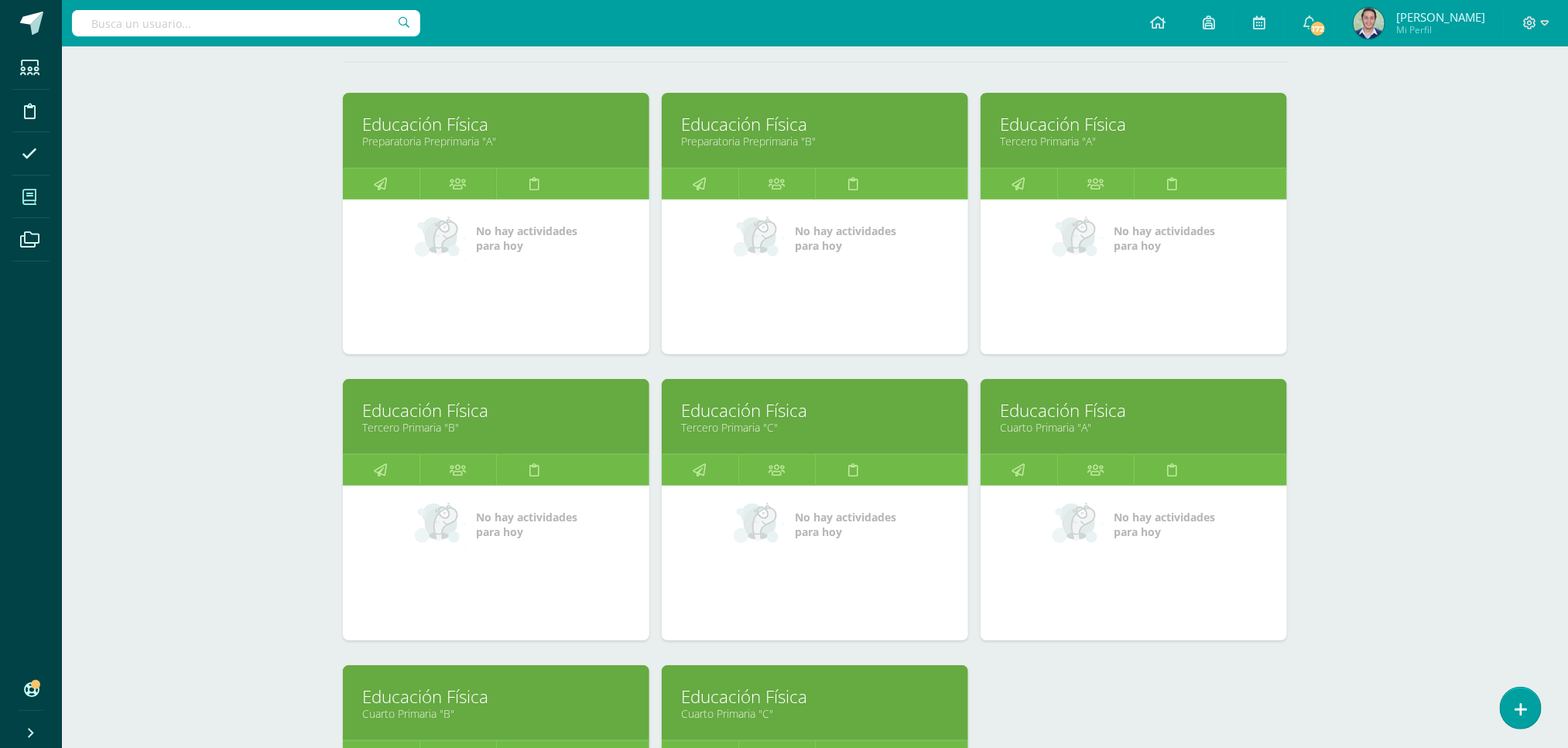
click at [492, 701] on link "Educación Física" at bounding box center [496, 696] width 268 height 24
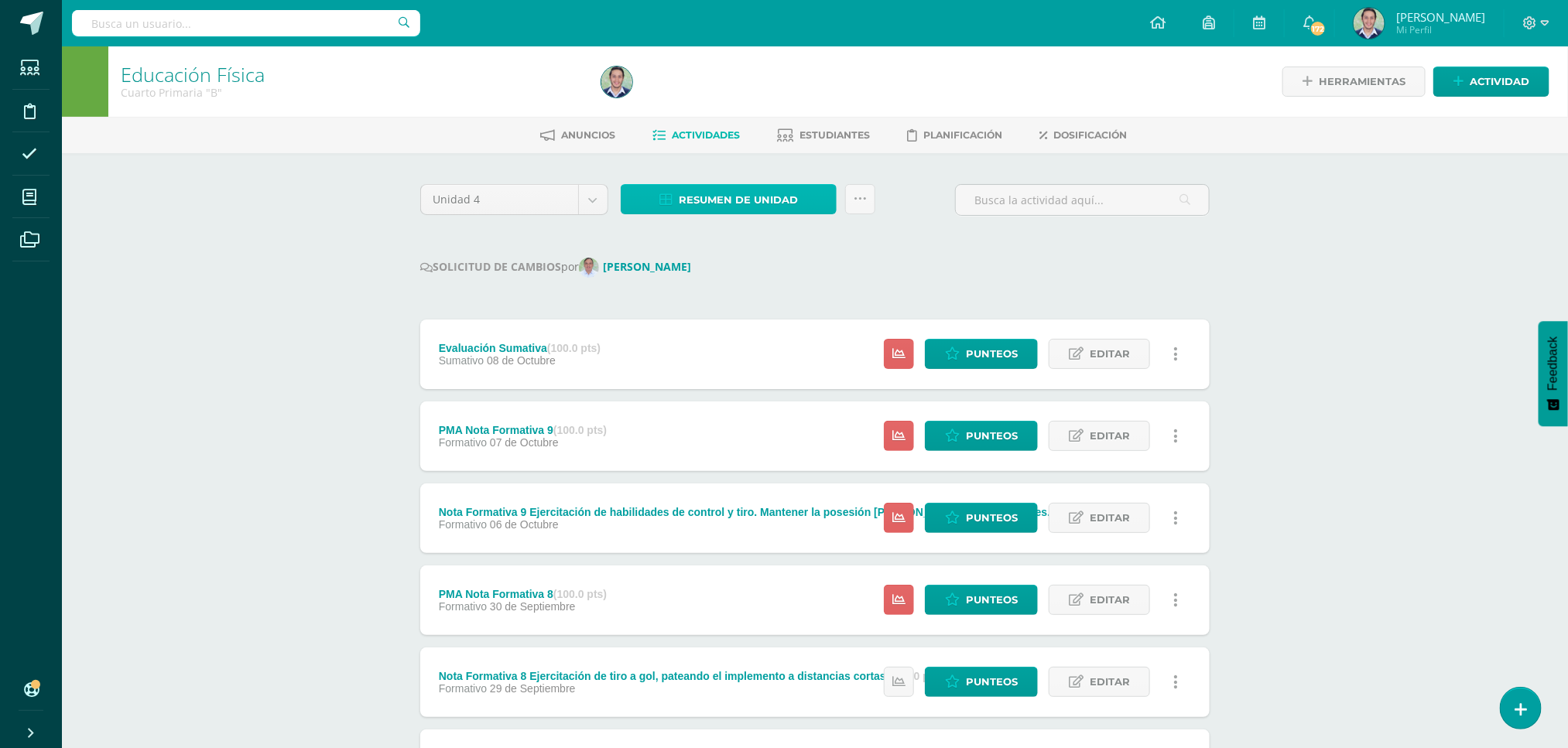
click at [737, 195] on span "Resumen de unidad" at bounding box center [739, 199] width 119 height 28
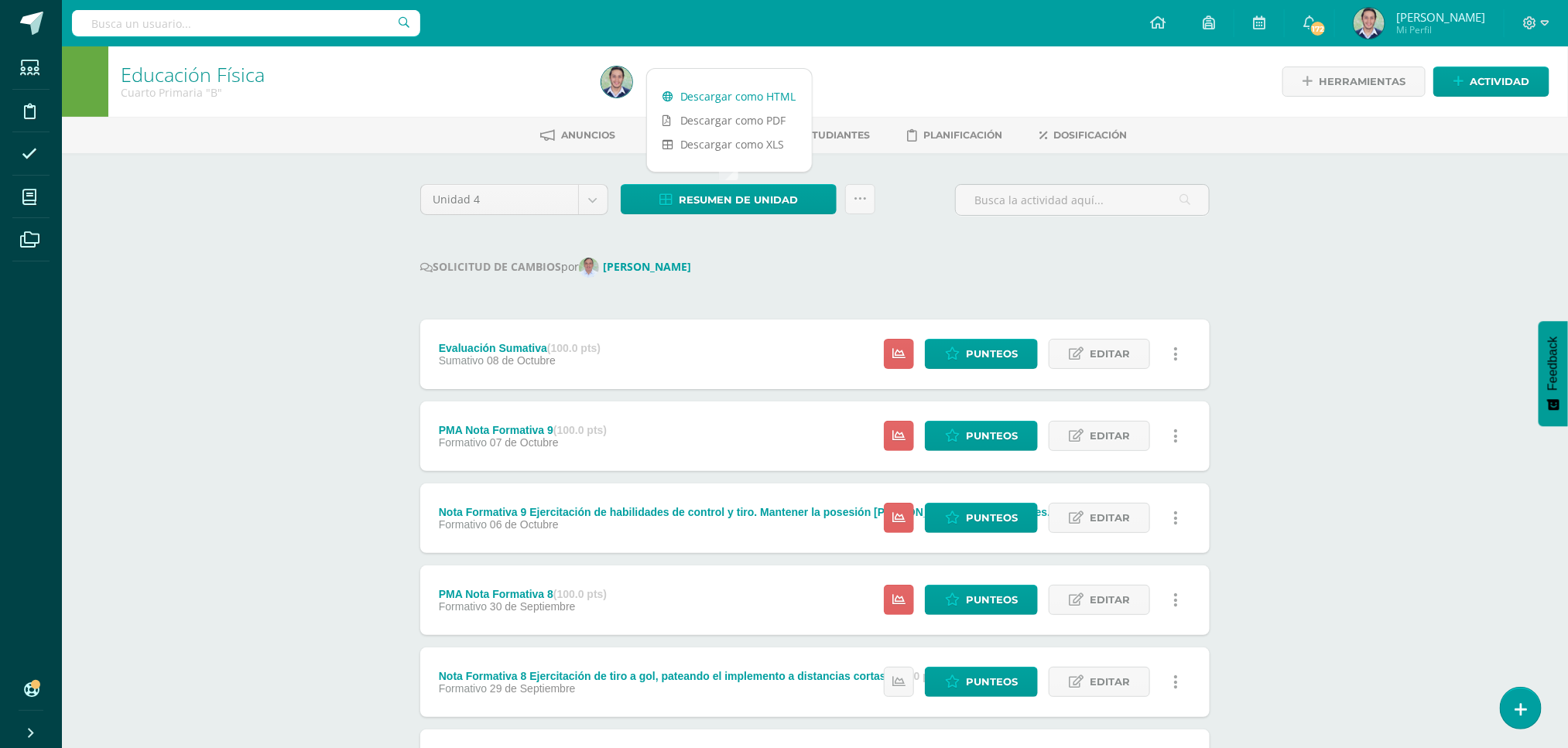
click at [727, 93] on link "Descargar como HTML" at bounding box center [729, 96] width 165 height 24
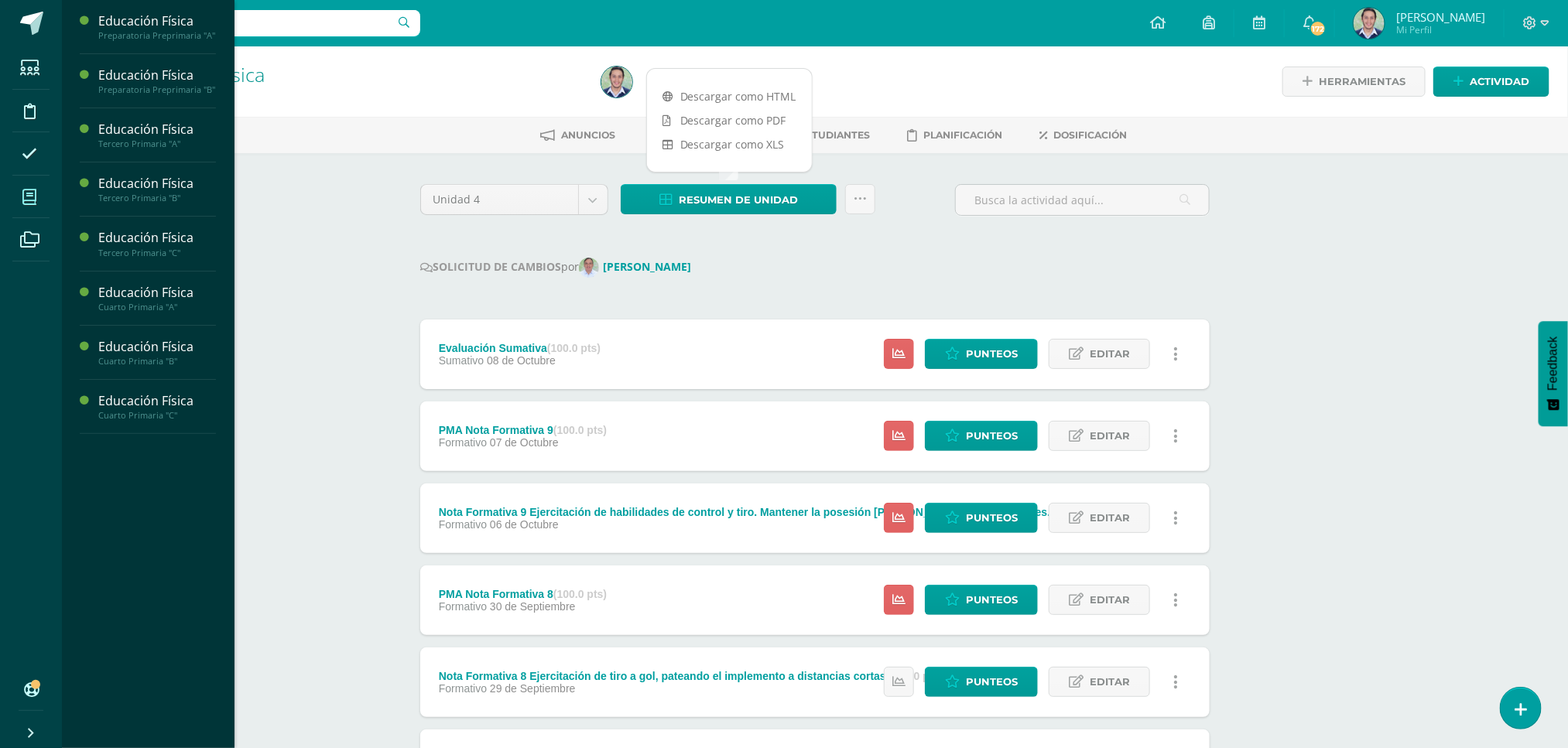
click at [25, 195] on icon at bounding box center [29, 198] width 14 height 16
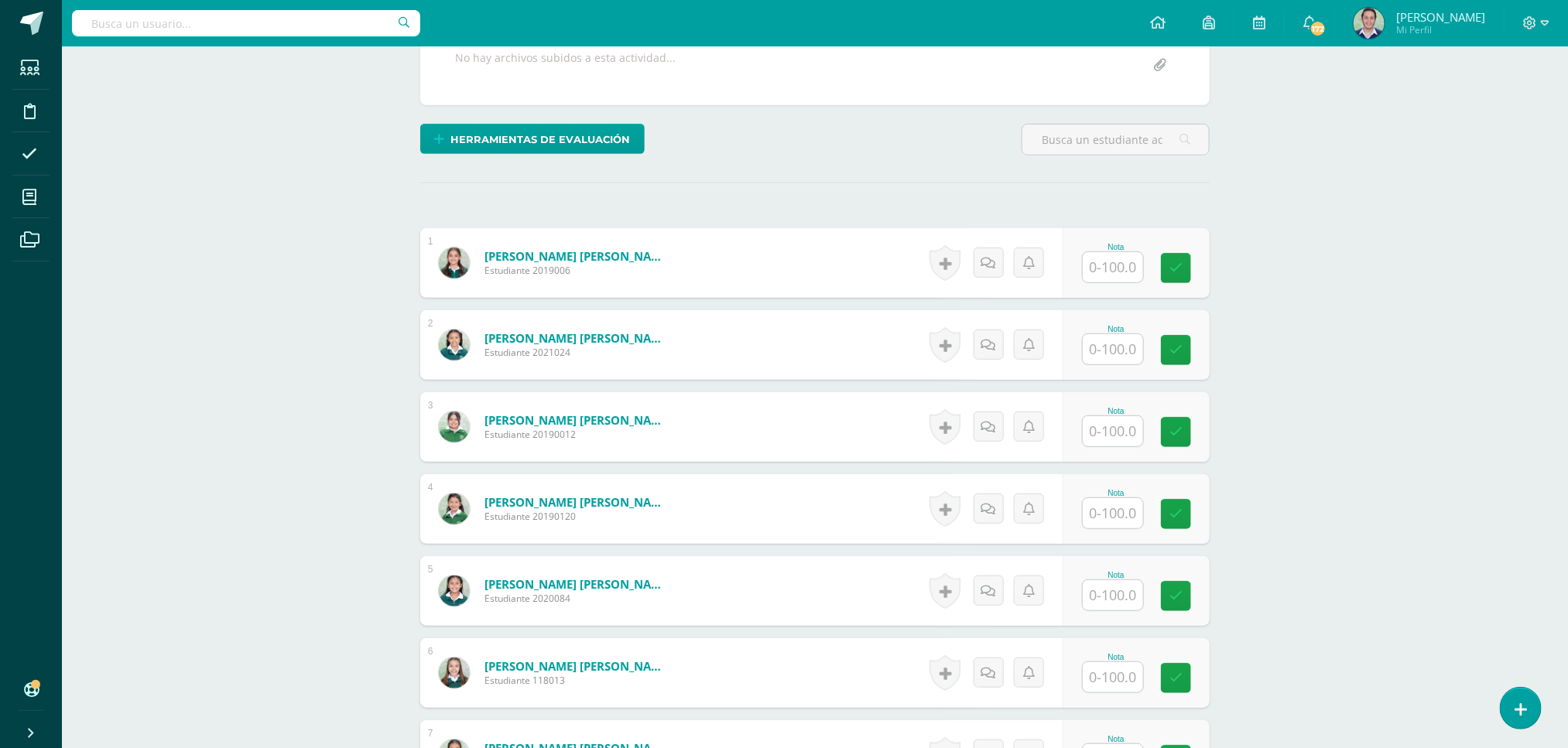
scroll to position [339, 0]
click at [1129, 270] on input "text" at bounding box center [1122, 267] width 62 height 31
type input "67"
type input "100"
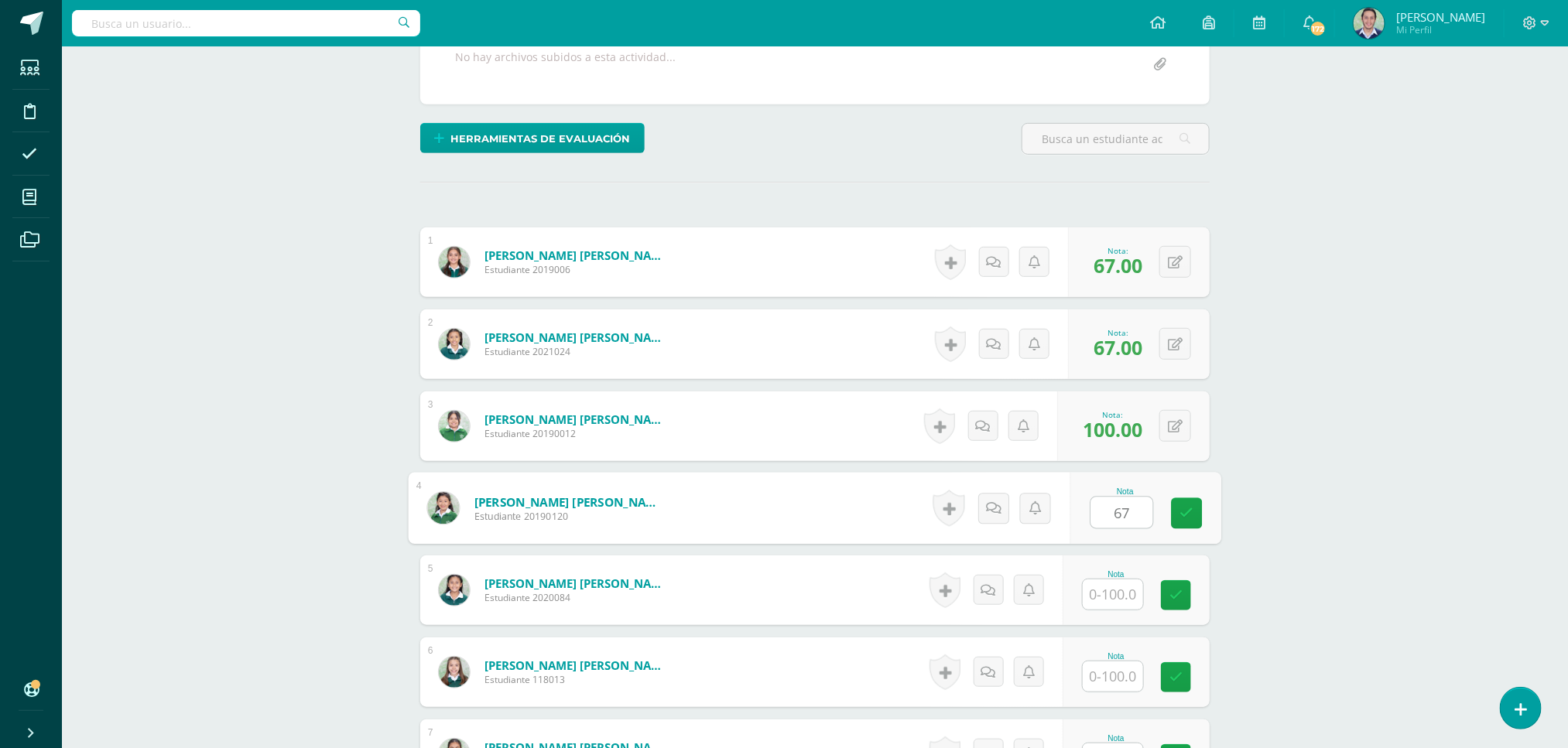
type input "67"
type input "100"
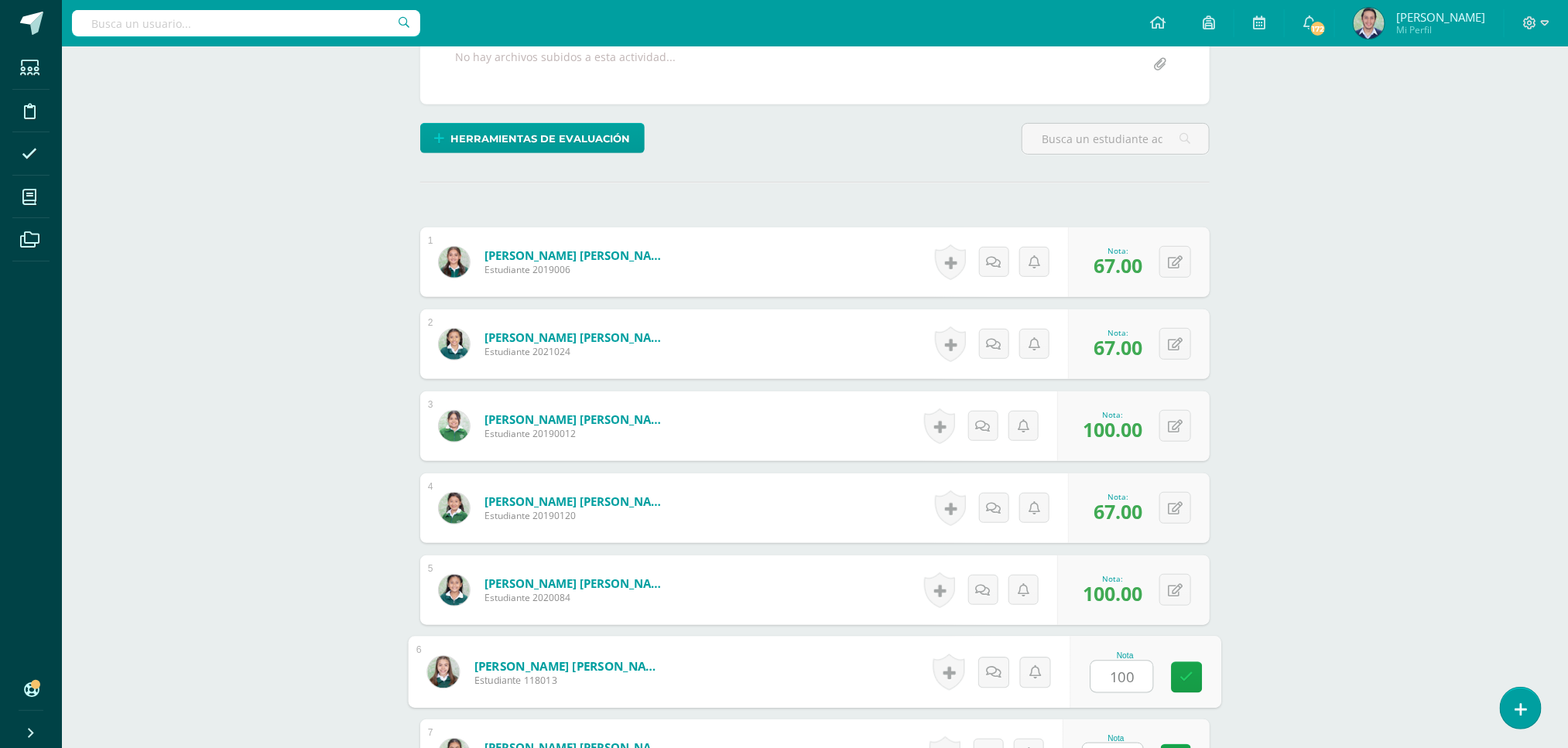
type input "100"
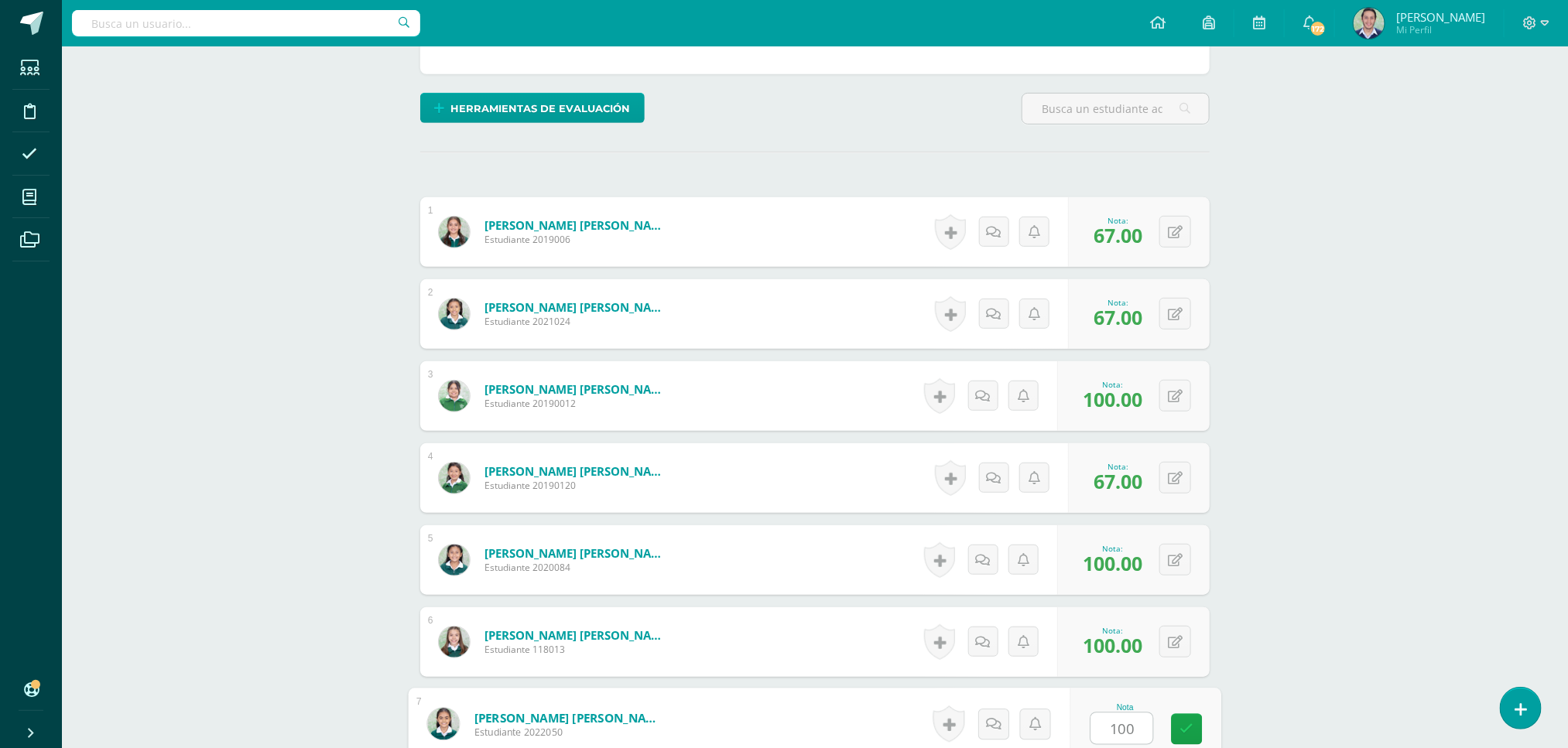
type input "100"
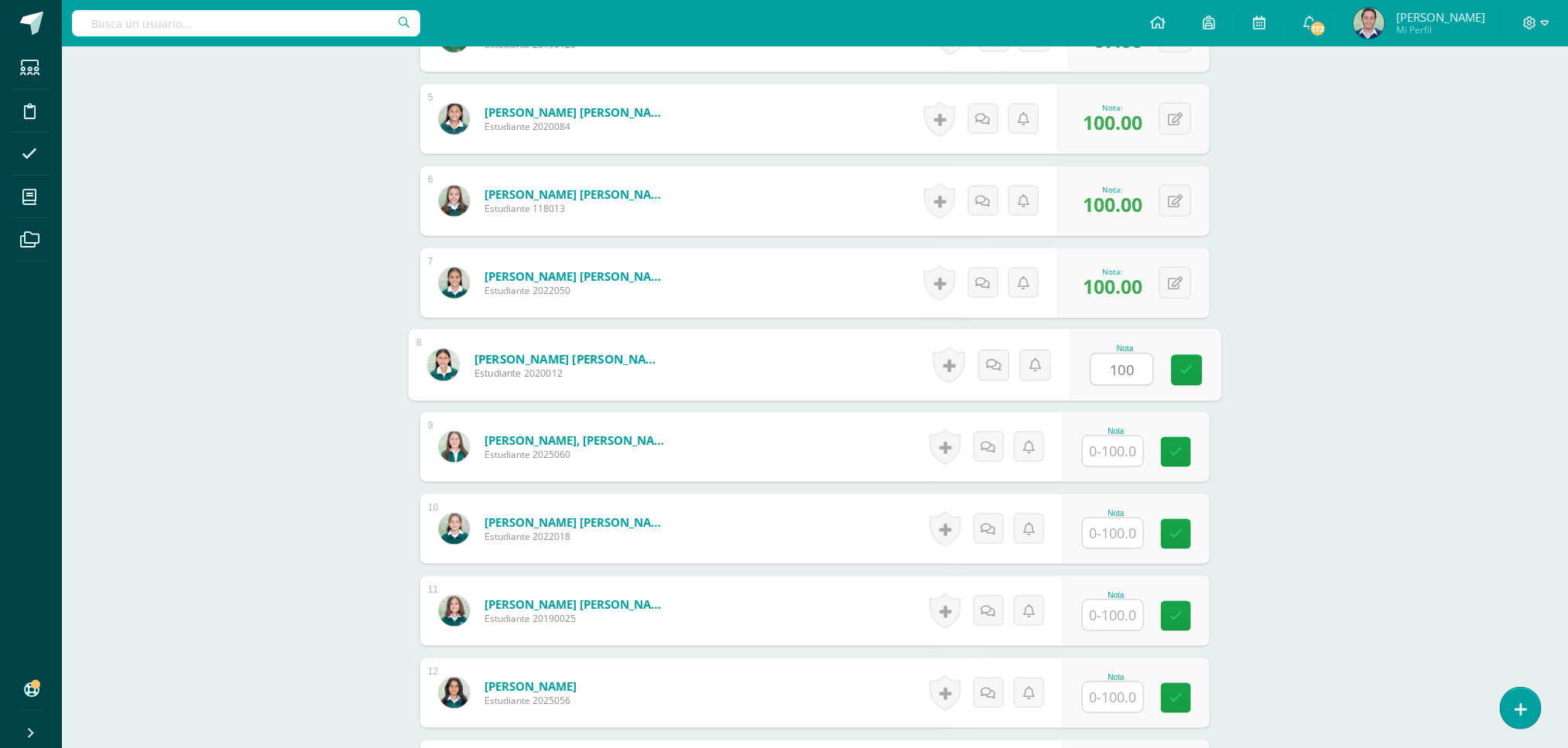
type input "100"
type input "67"
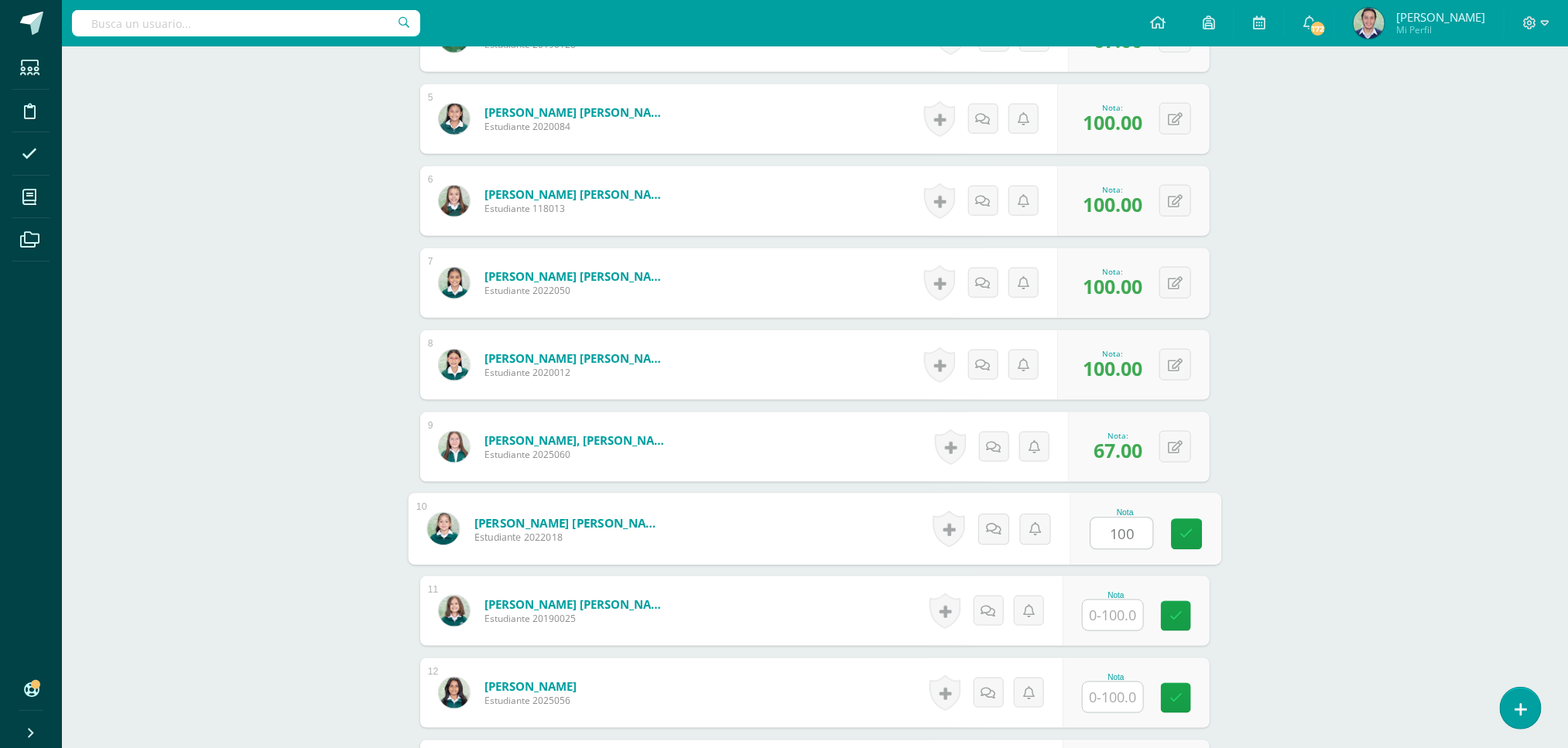
type input "100"
type input "67"
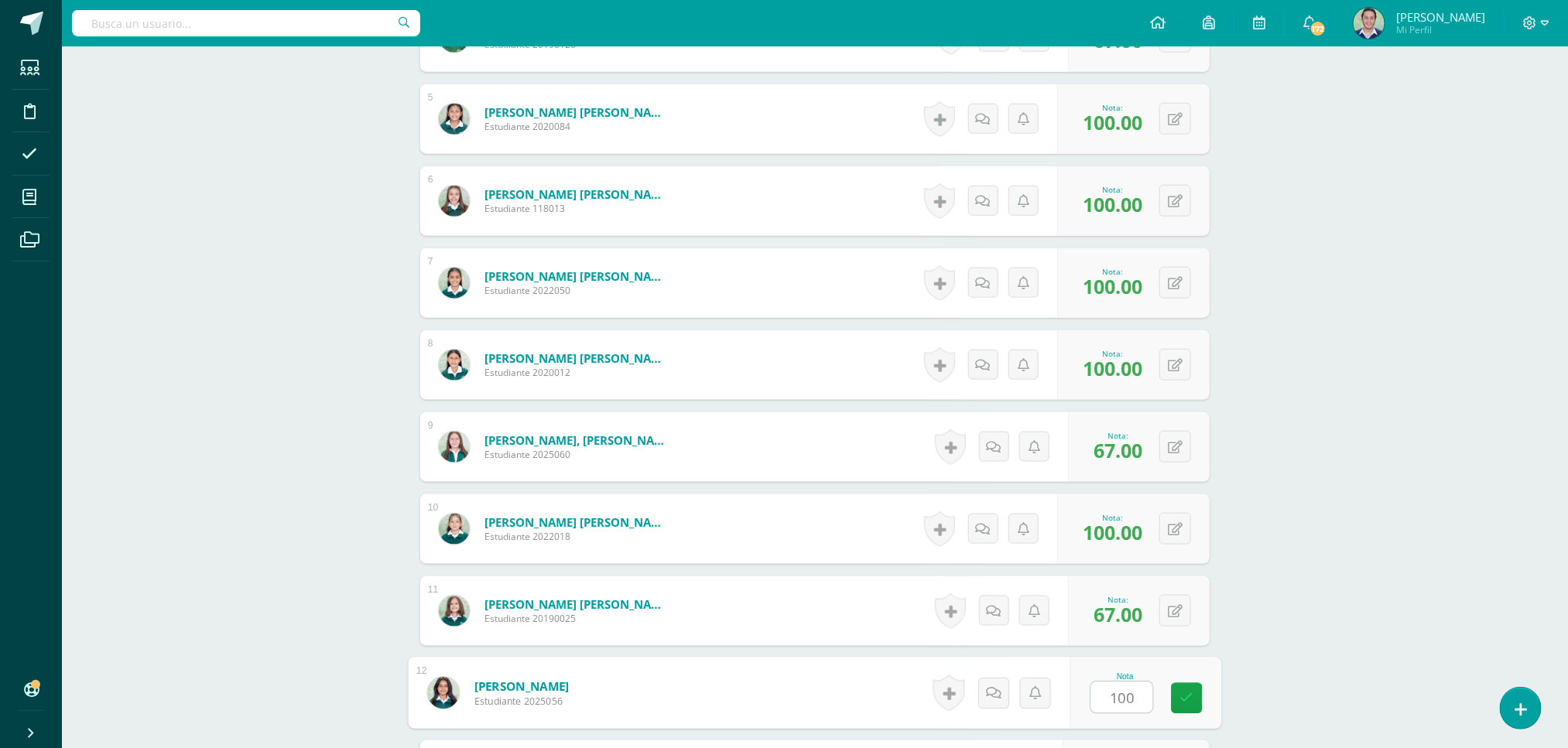
type input "100"
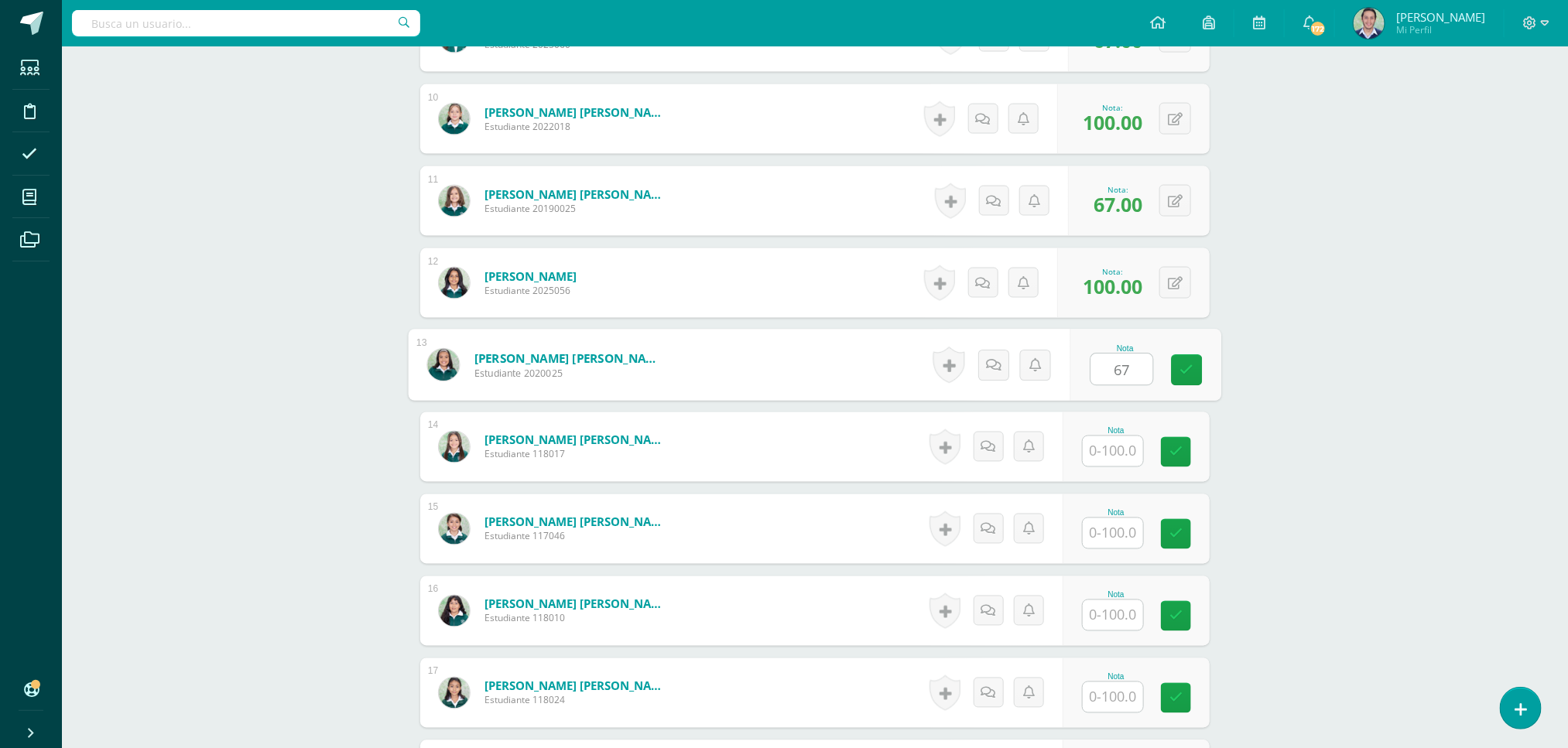
type input "67"
type input "100"
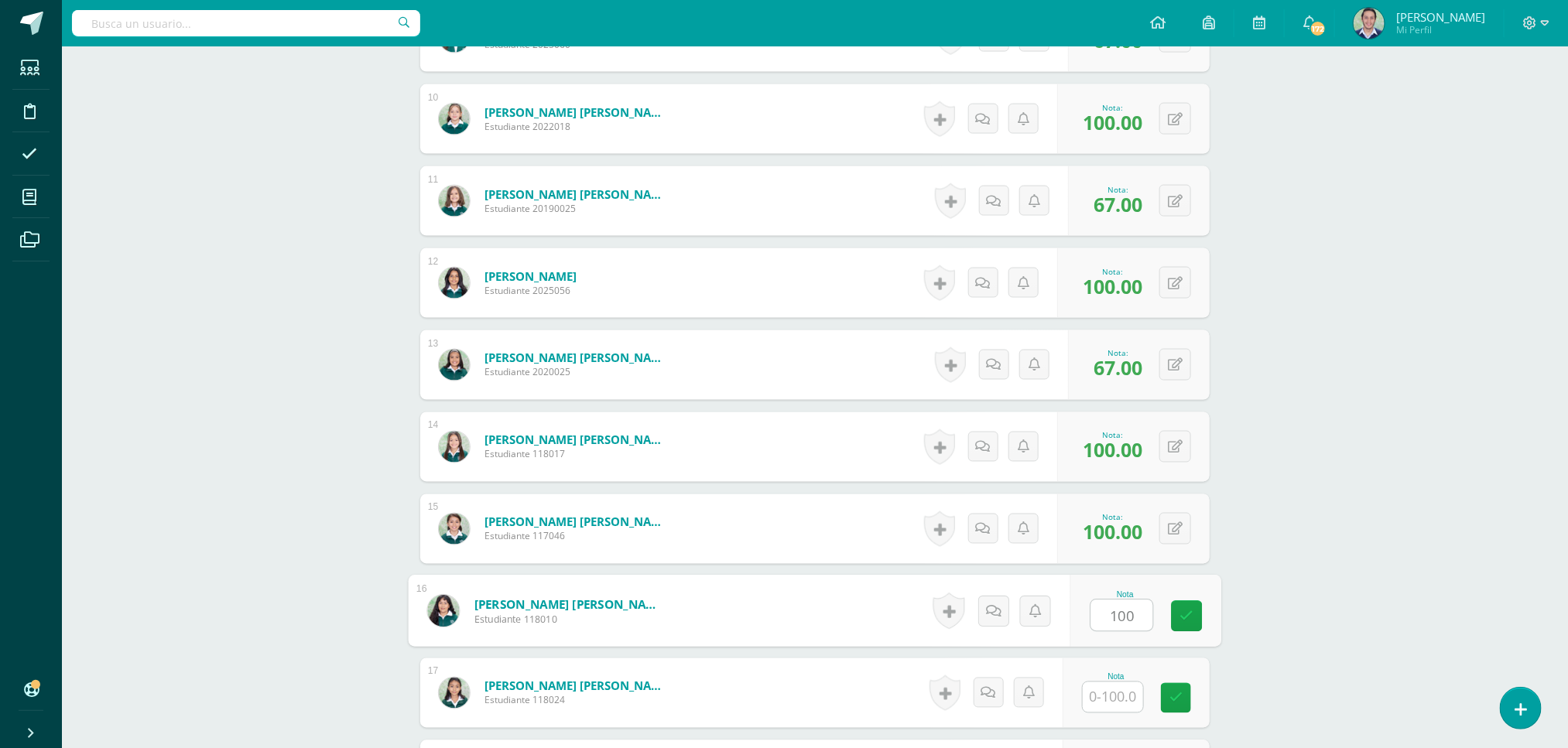
type input "100"
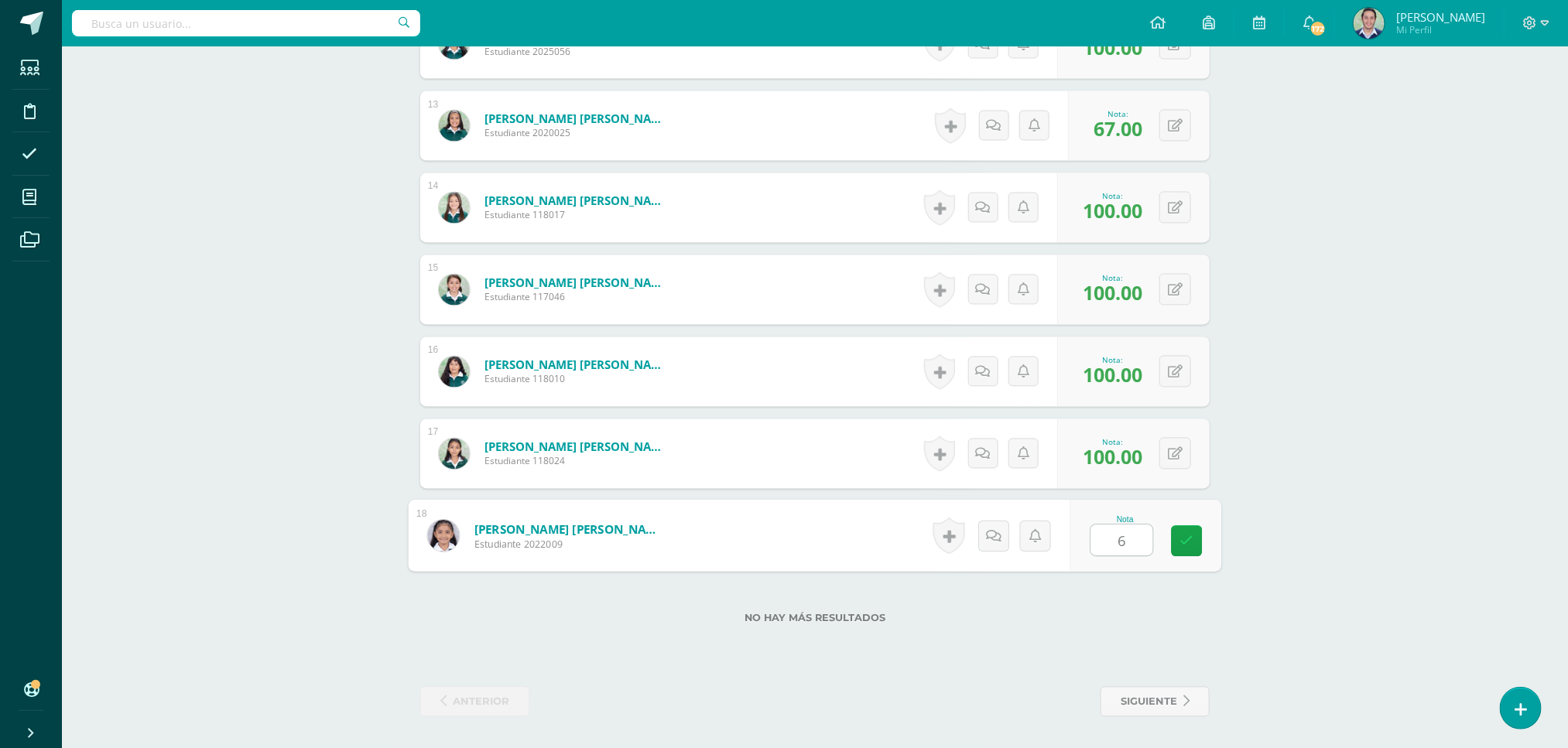
type input "67"
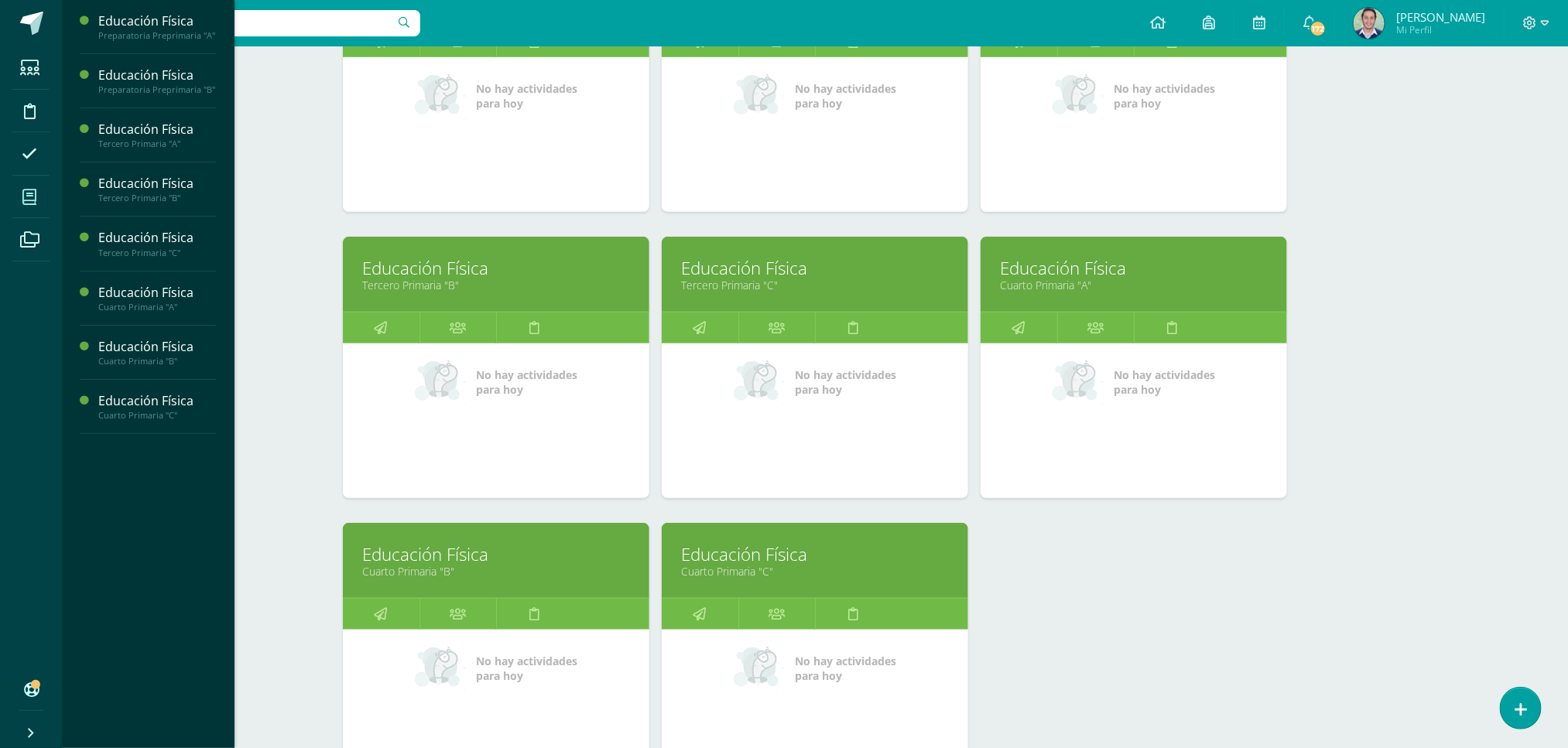
scroll to position [378, 0]
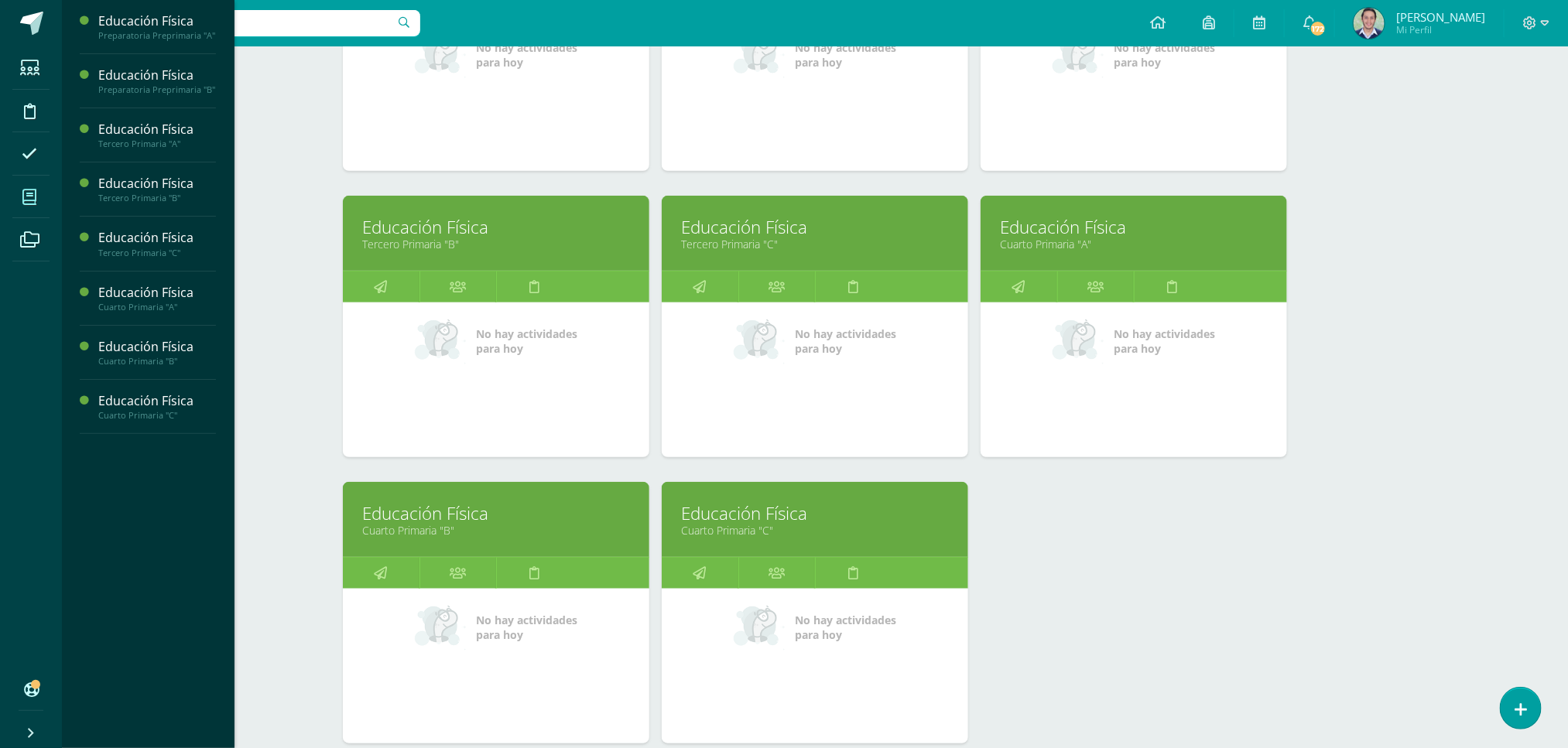
click at [743, 516] on link "Educación Física" at bounding box center [815, 513] width 268 height 24
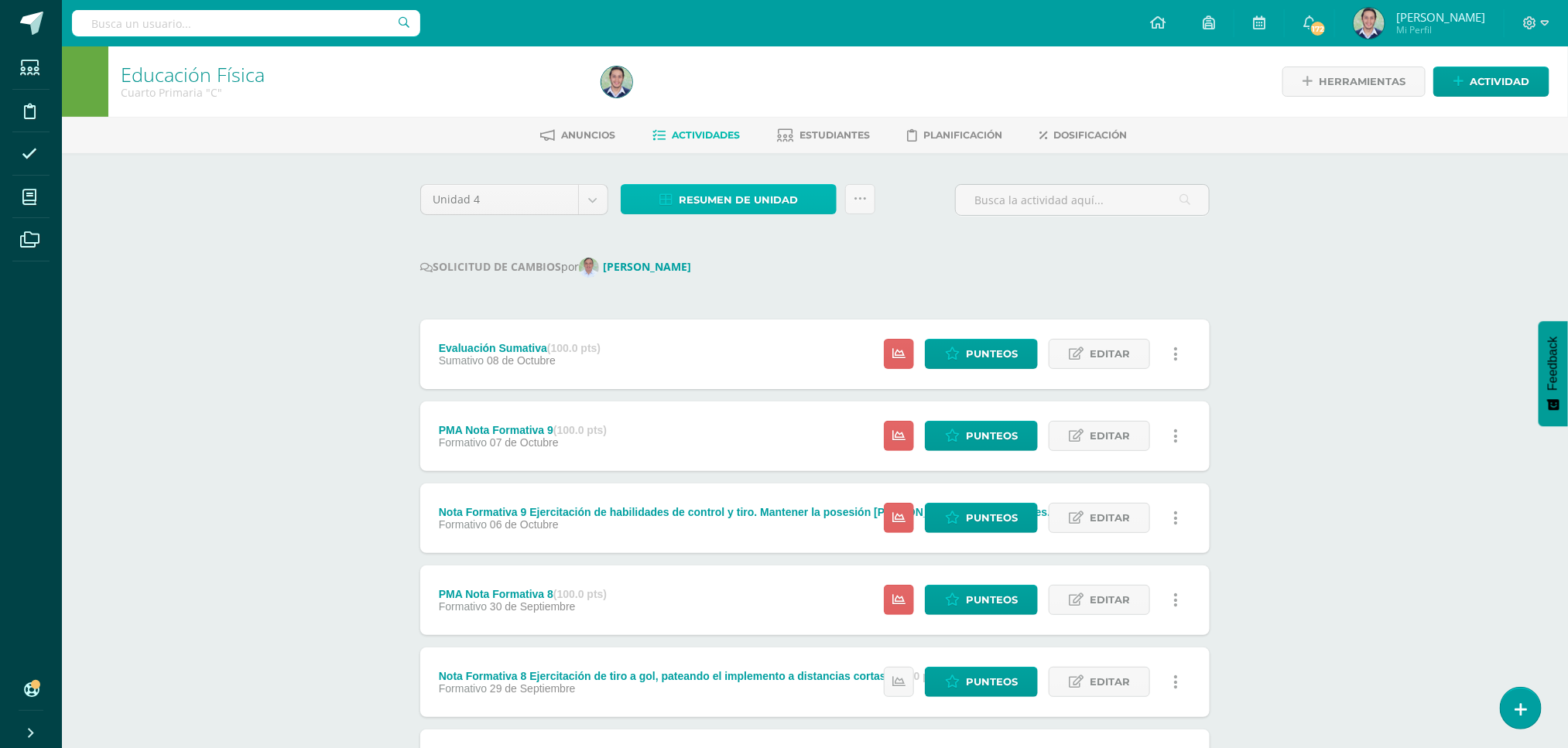
click at [754, 195] on span "Resumen de unidad" at bounding box center [739, 199] width 119 height 28
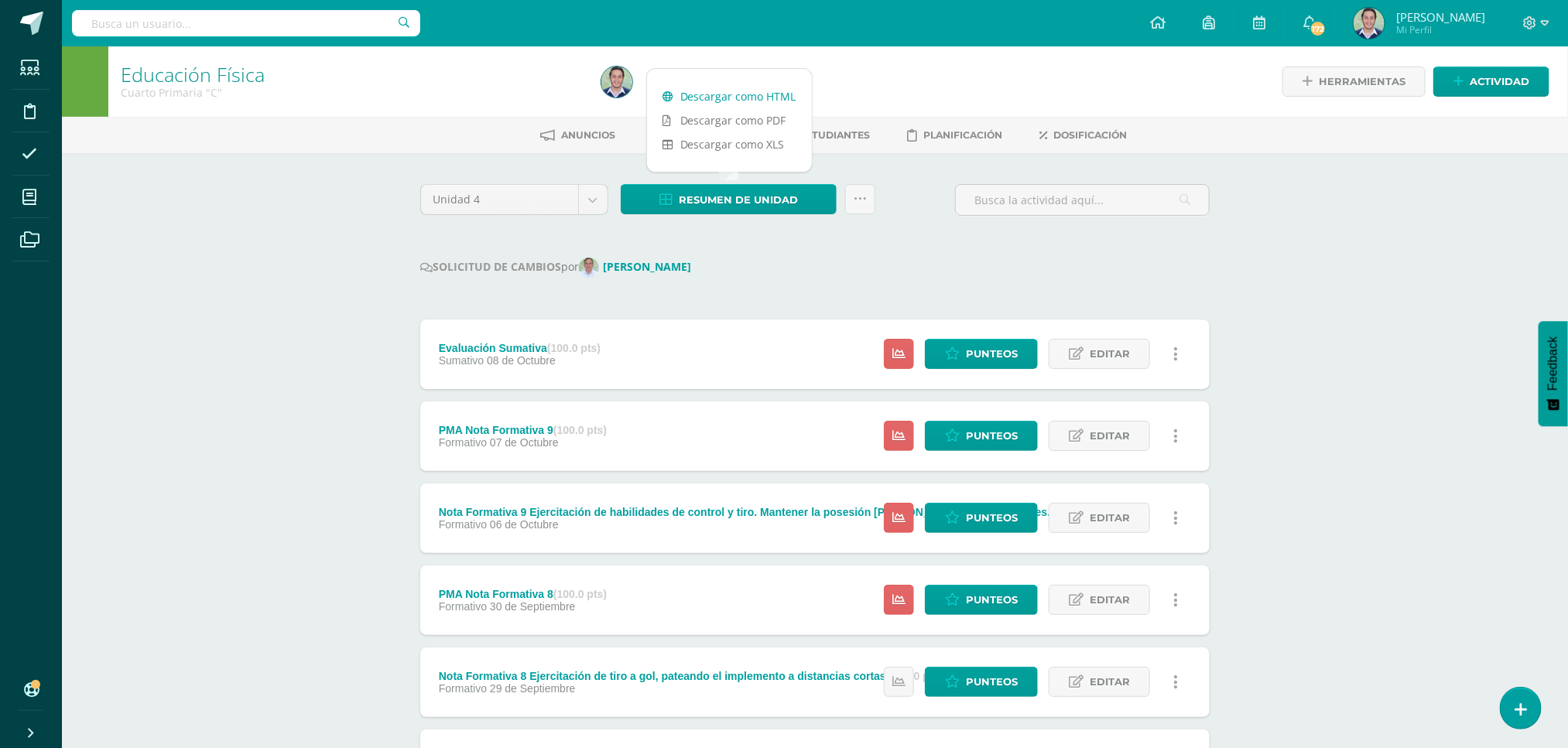
click at [736, 96] on link "Descargar como HTML" at bounding box center [729, 96] width 165 height 24
click at [232, 324] on div "Educación Física Cuarto Primaria "C" Herramientas Detalle de asistencias Activi…" at bounding box center [815, 635] width 1506 height 1178
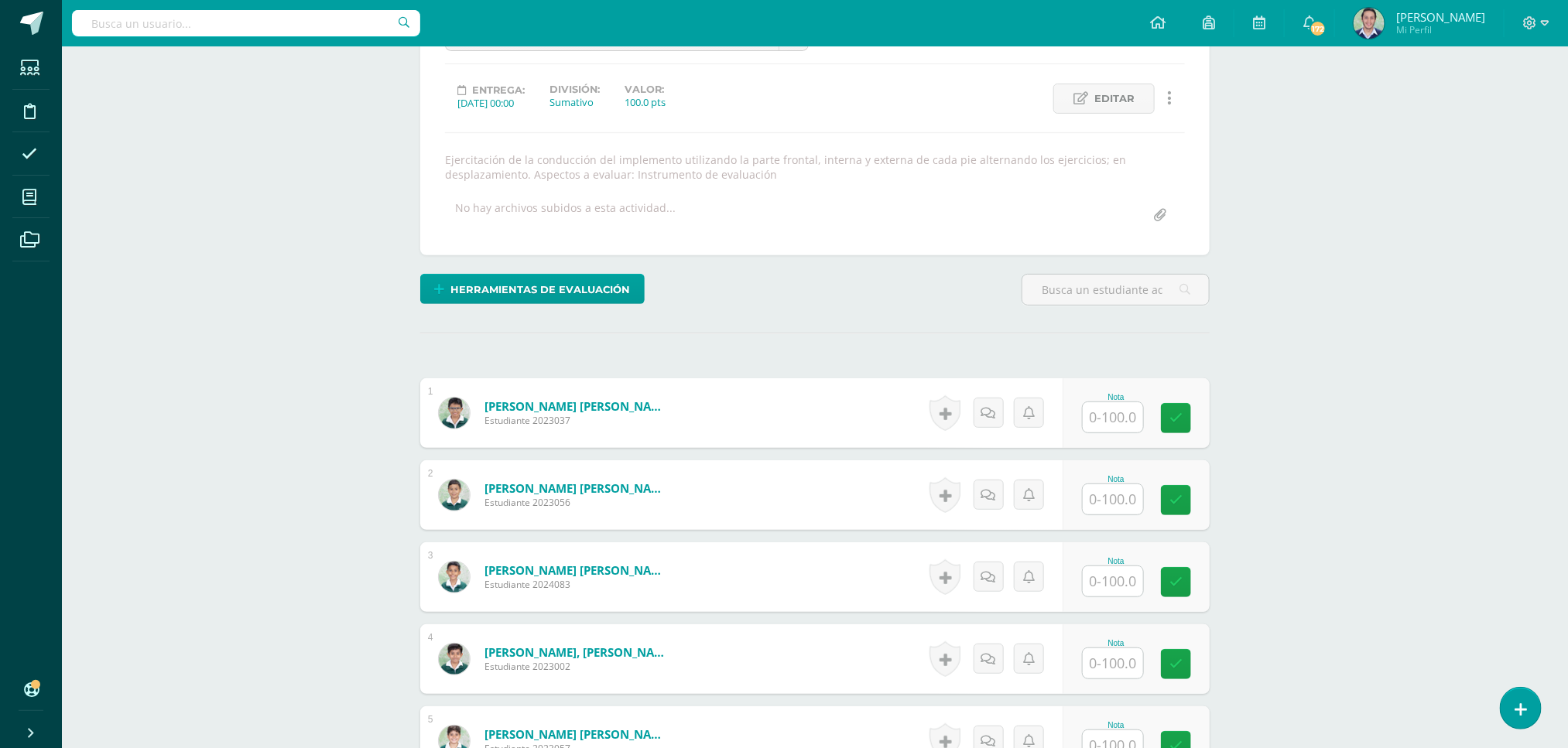
scroll to position [231, 0]
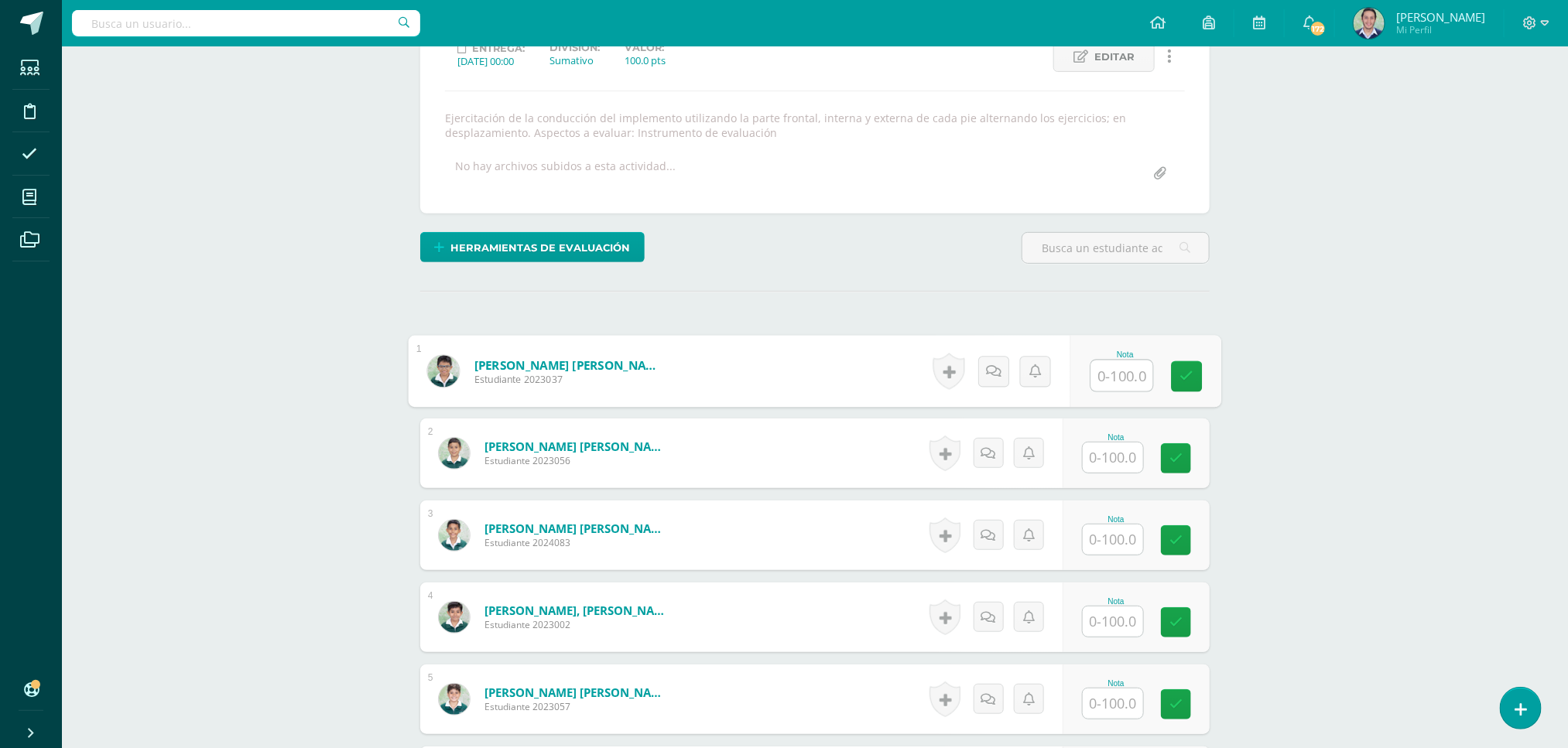
click at [1109, 375] on input "text" at bounding box center [1122, 376] width 62 height 31
type input "100"
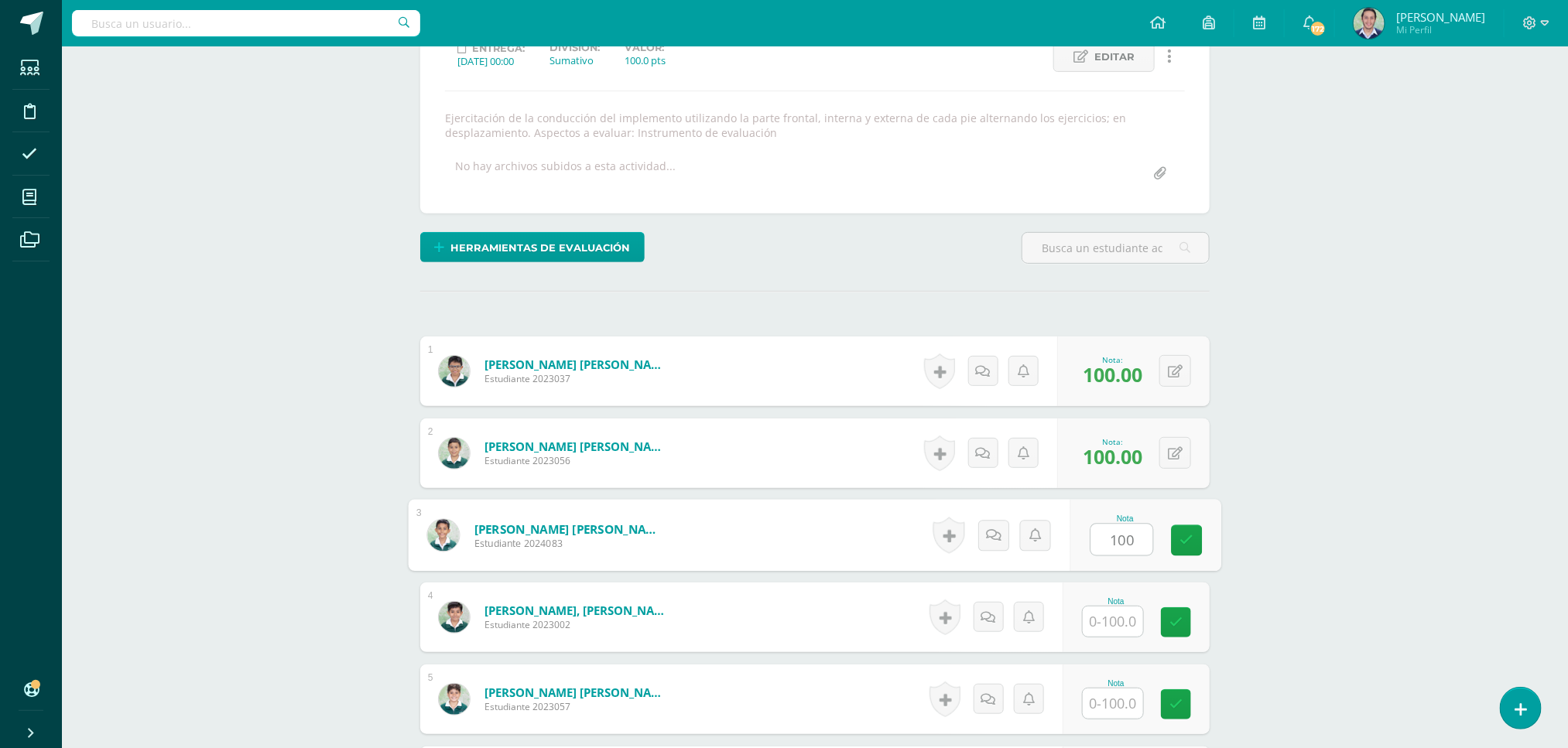
type input "100"
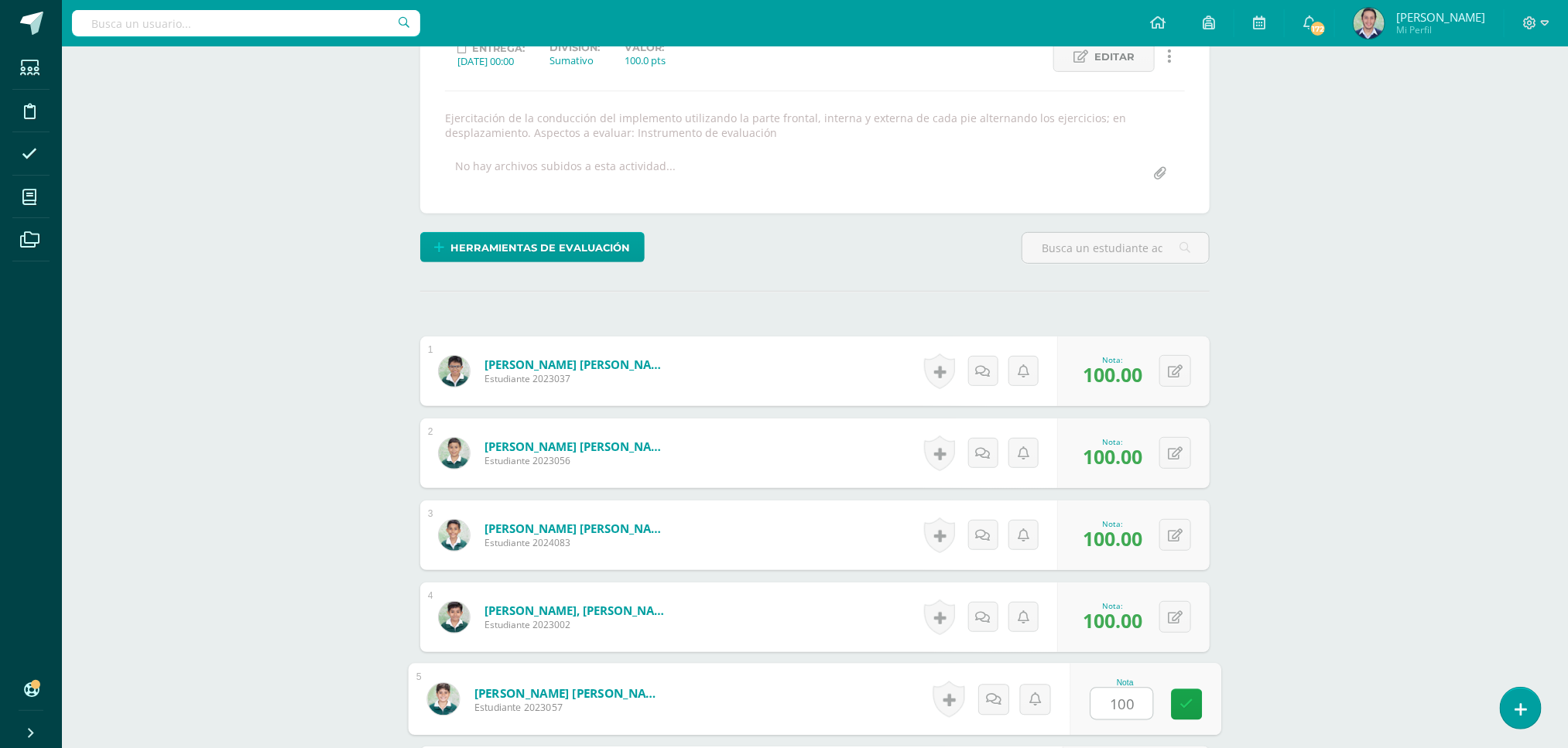
type input "100"
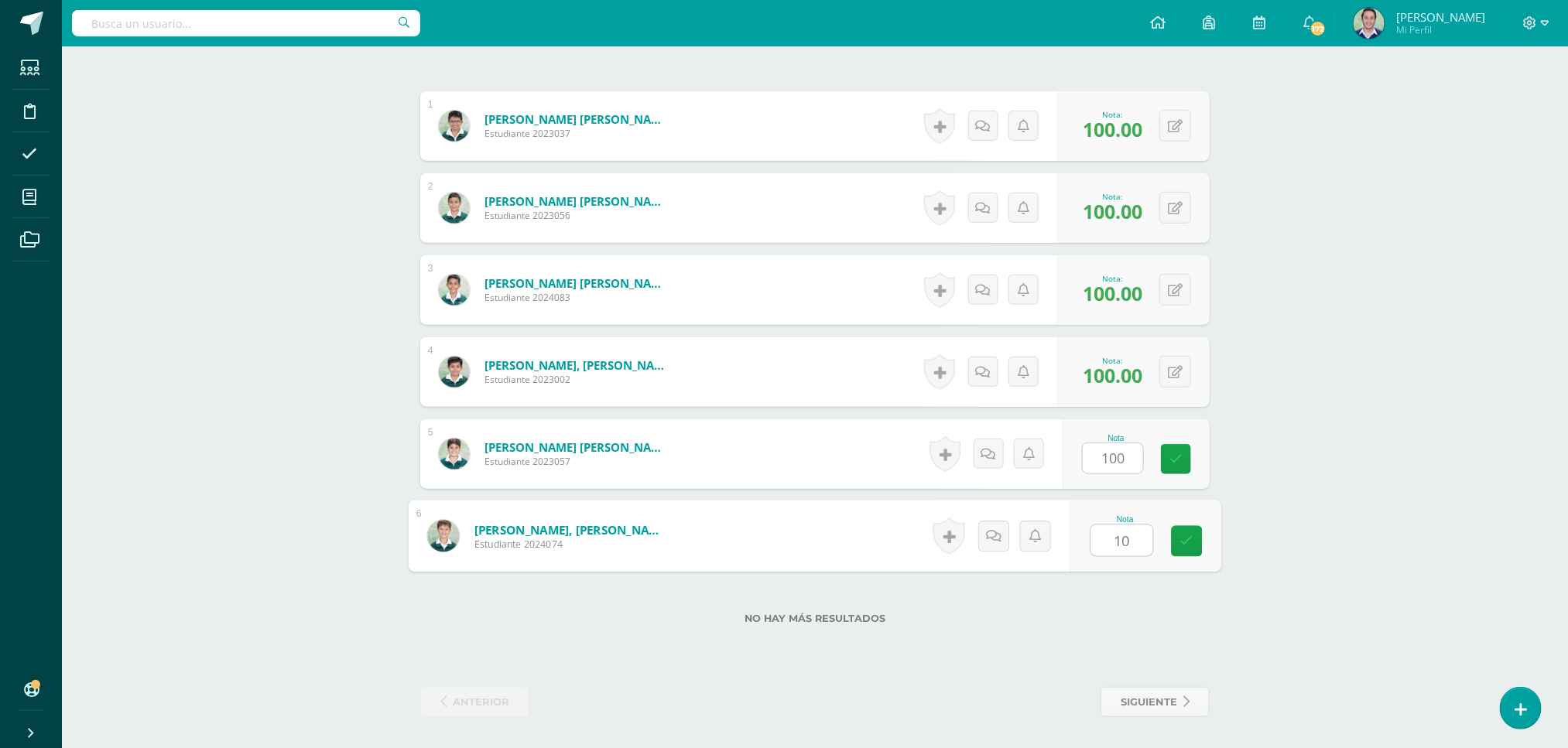
type input "100"
